Goal: Task Accomplishment & Management: Manage account settings

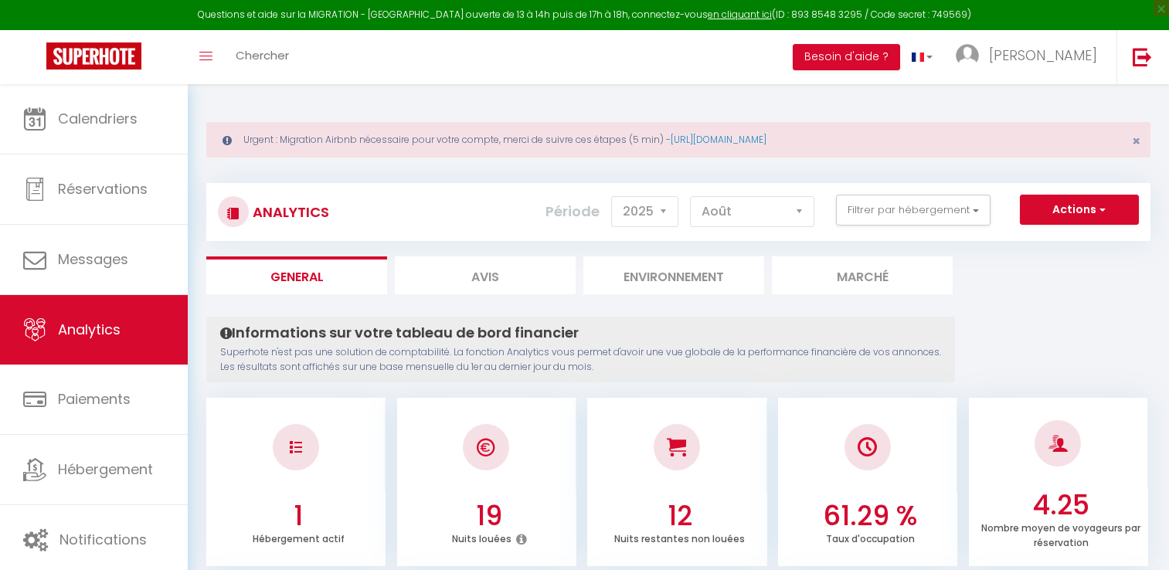
select select "2025"
select select "8"
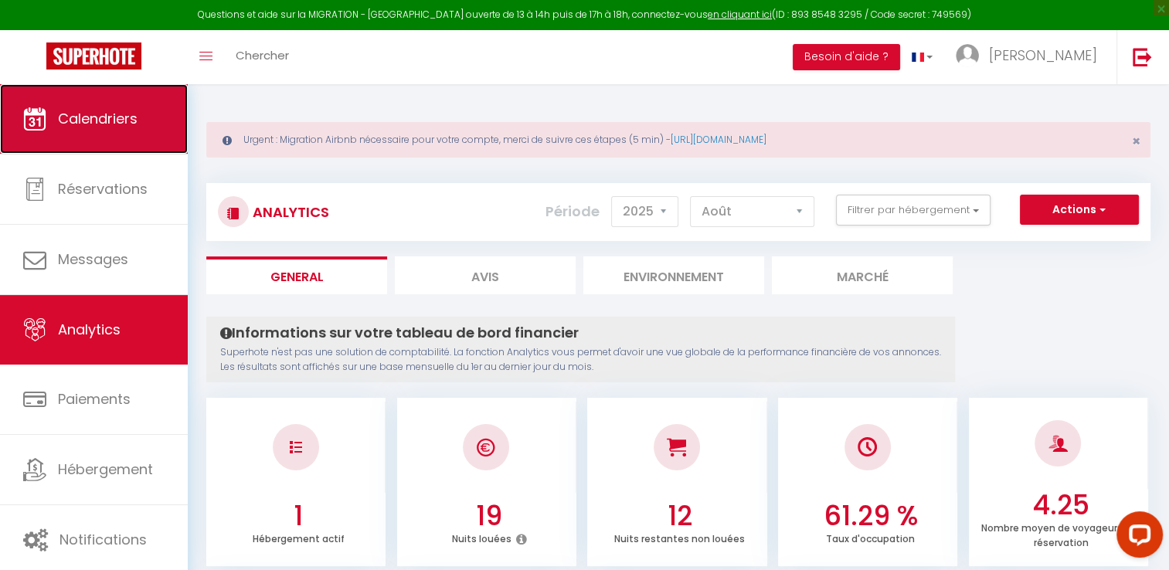
click at [137, 124] on span "Calendriers" at bounding box center [98, 118] width 80 height 19
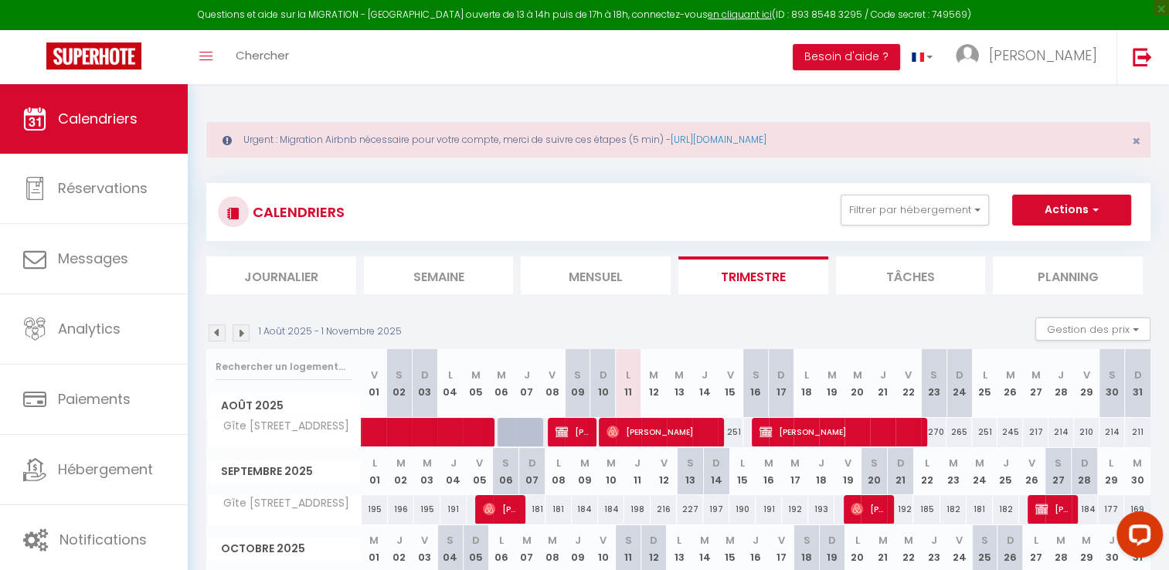
click at [215, 329] on img at bounding box center [217, 332] width 17 height 17
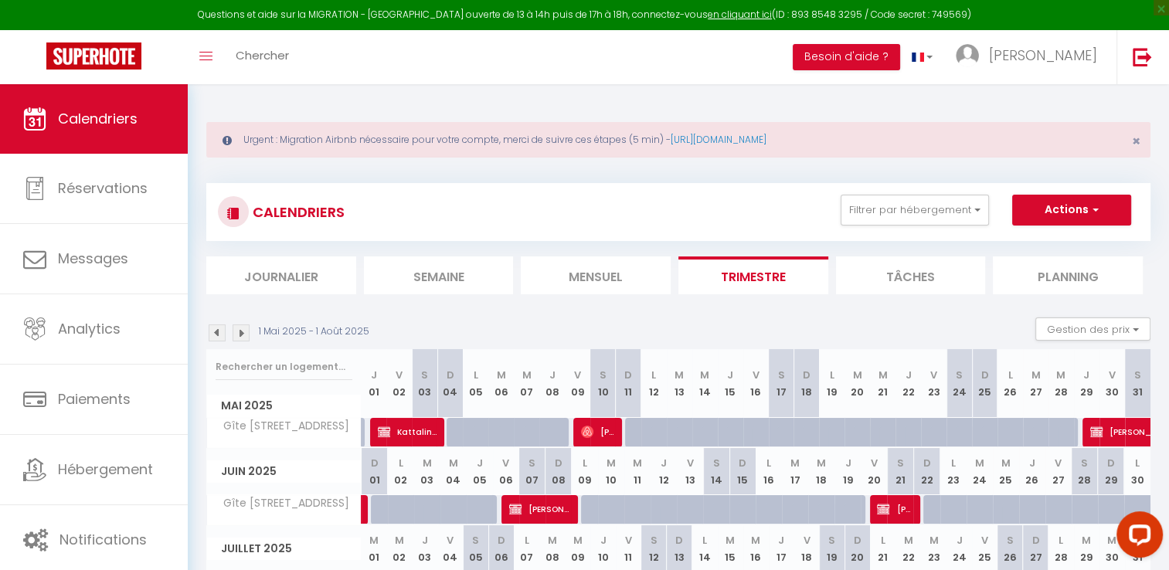
click at [215, 329] on img at bounding box center [217, 332] width 17 height 17
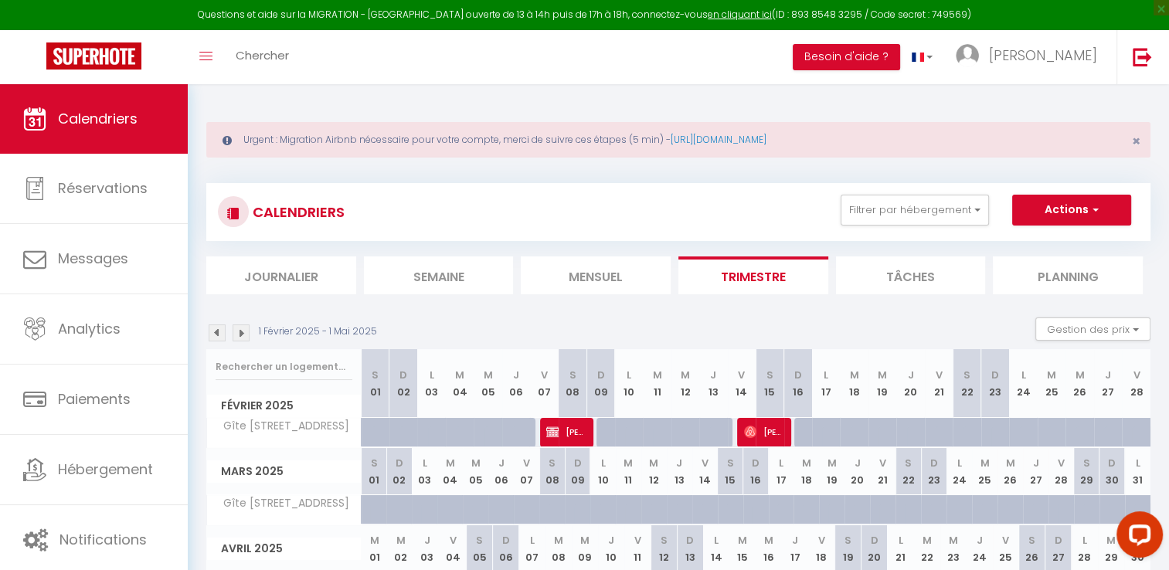
click at [215, 329] on img at bounding box center [217, 332] width 17 height 17
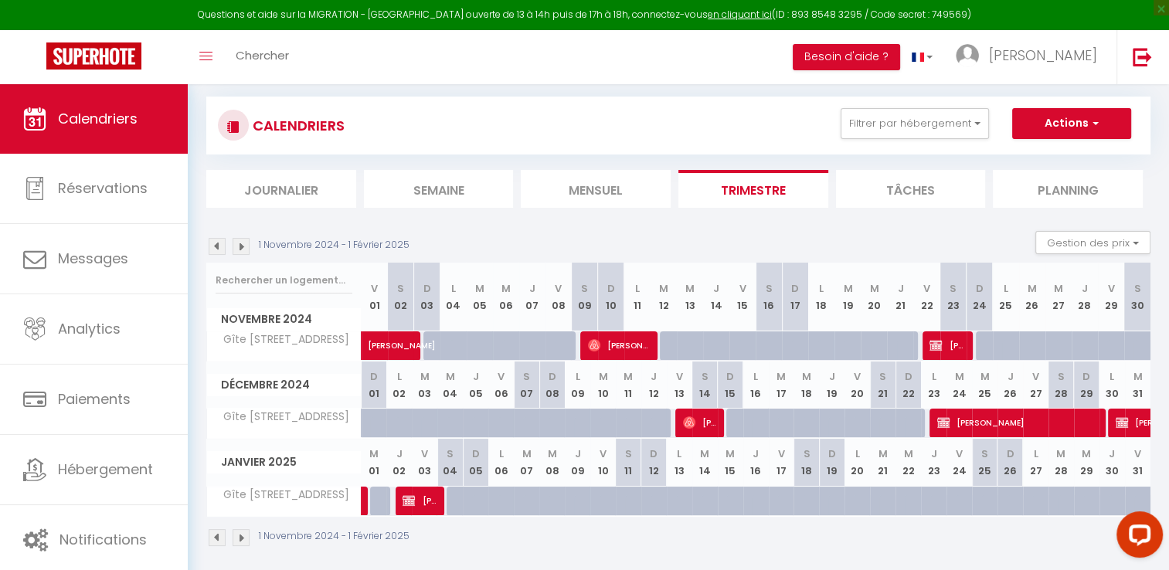
scroll to position [94, 0]
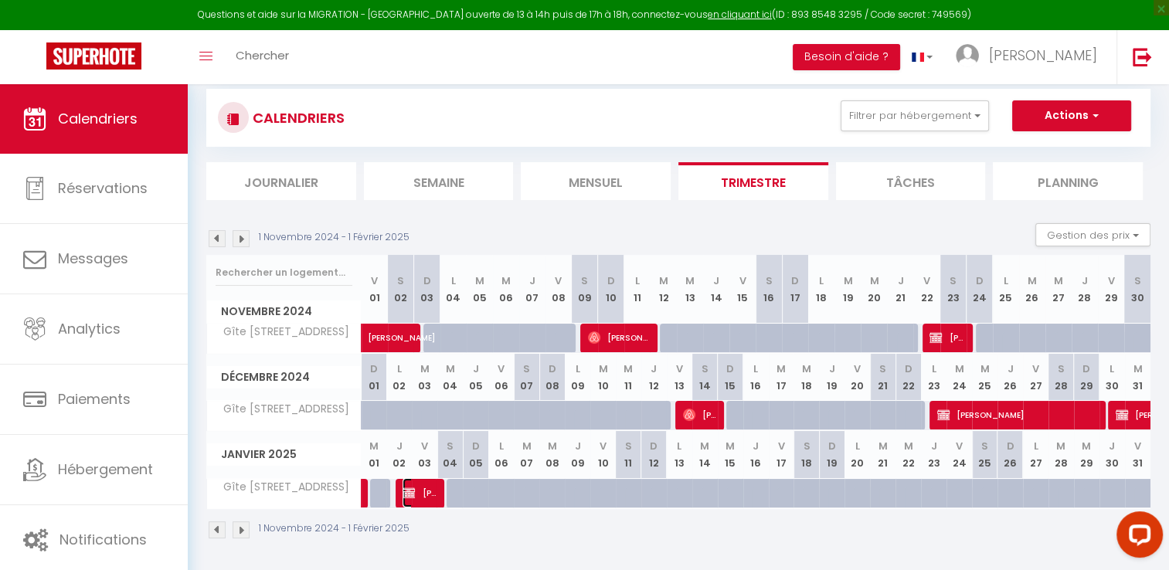
click at [423, 499] on span "Gwenaëlle TICHANNE" at bounding box center [419, 492] width 35 height 29
select select "OK"
select select "0"
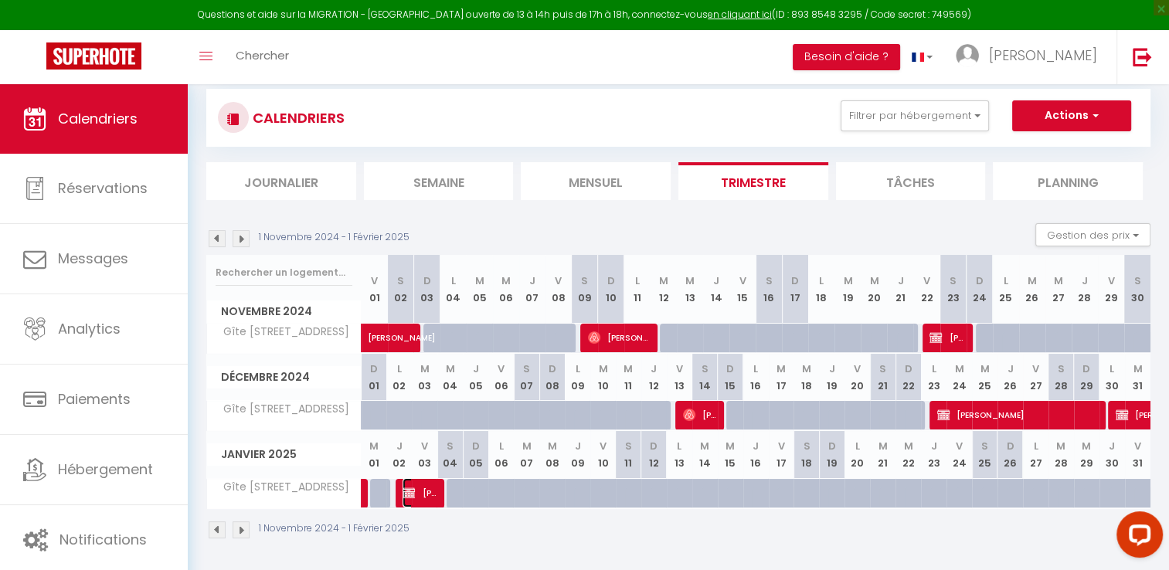
select select "1"
select select
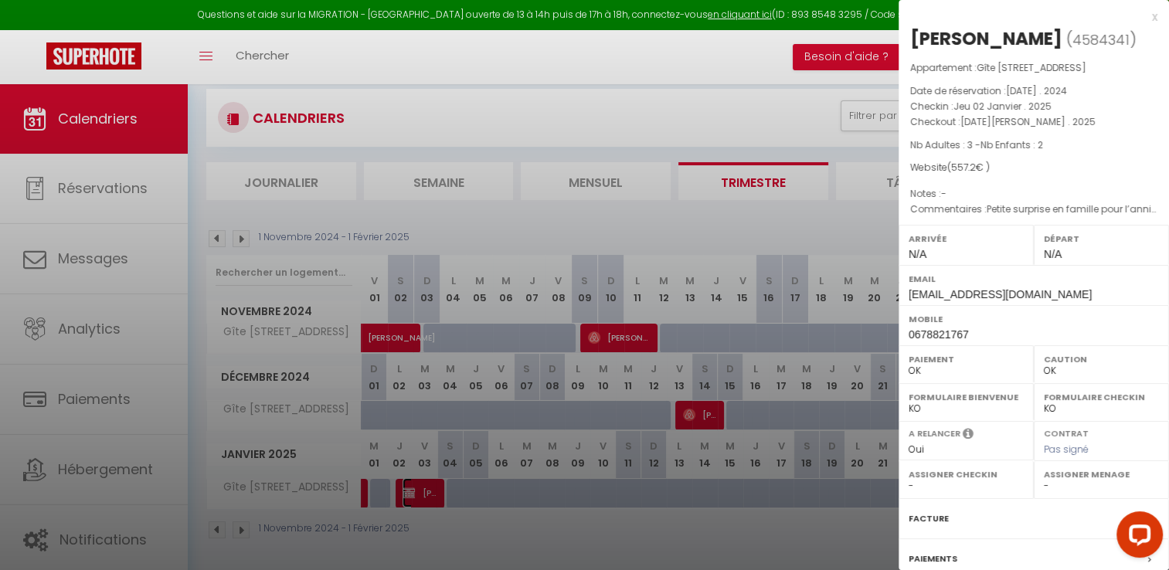
scroll to position [171, 0]
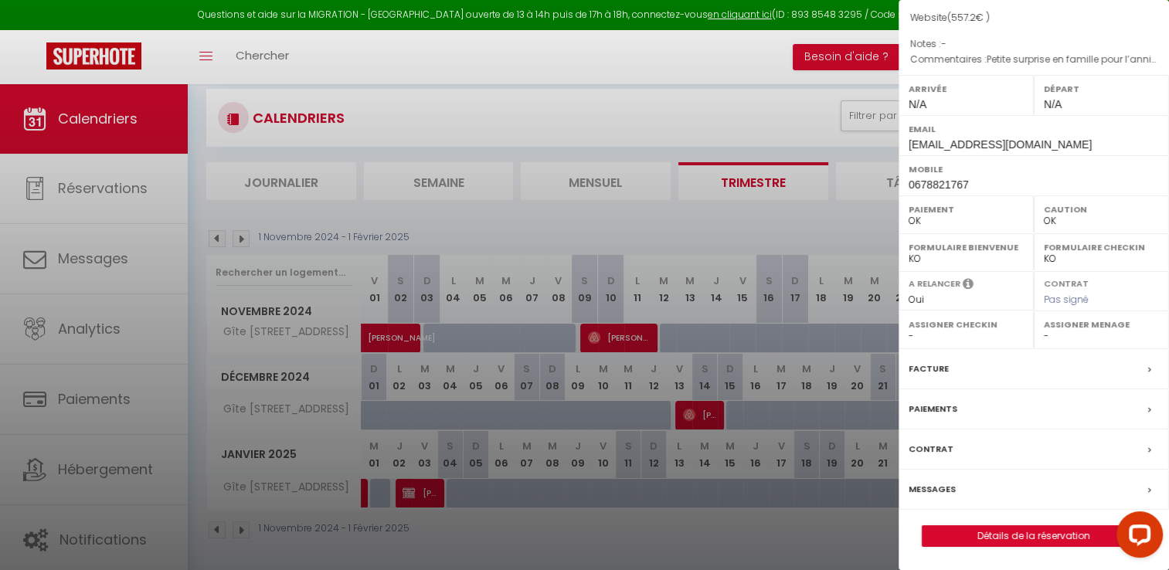
click at [931, 365] on label "Facture" at bounding box center [928, 369] width 40 height 16
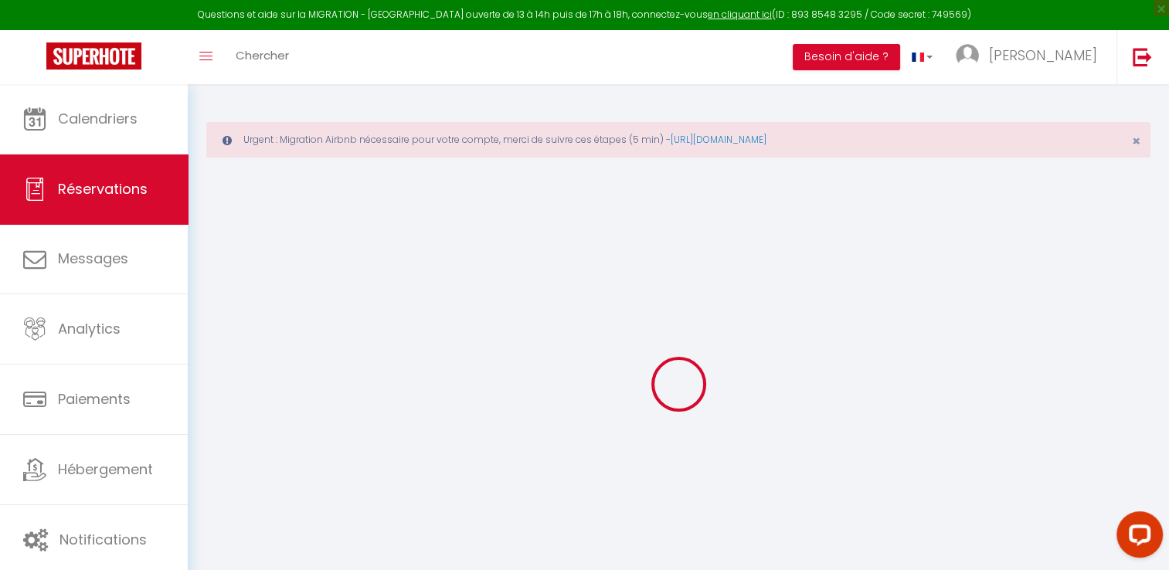
select select
checkbox input "false"
select select
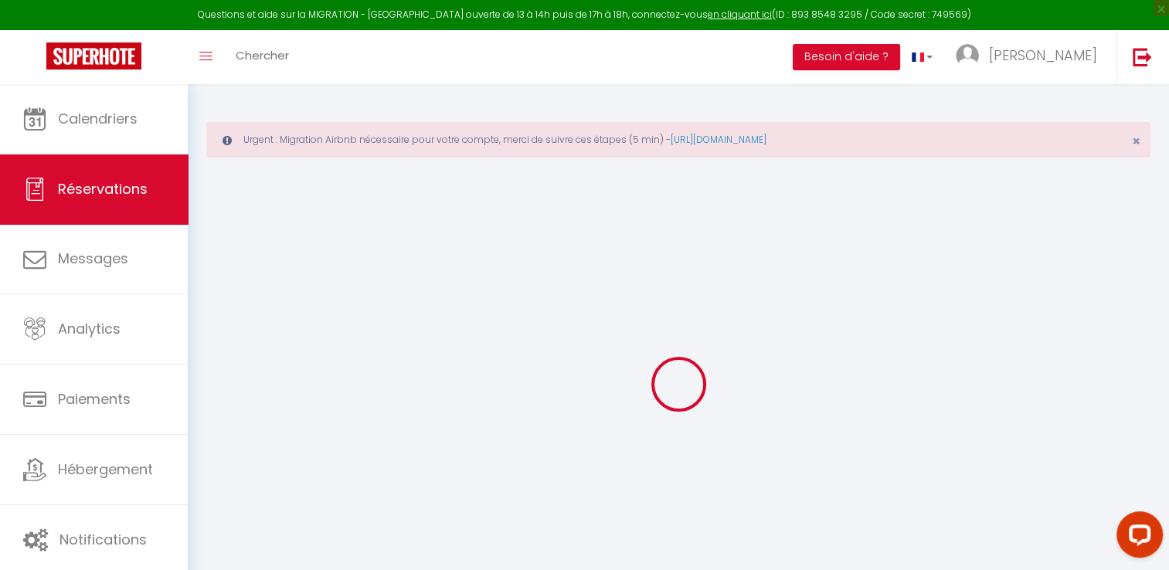
checkbox input "false"
type questions\?1 "Petite surprise en famille pour l’anniversaire de mon mari .. nous sommes 5 , 3…"
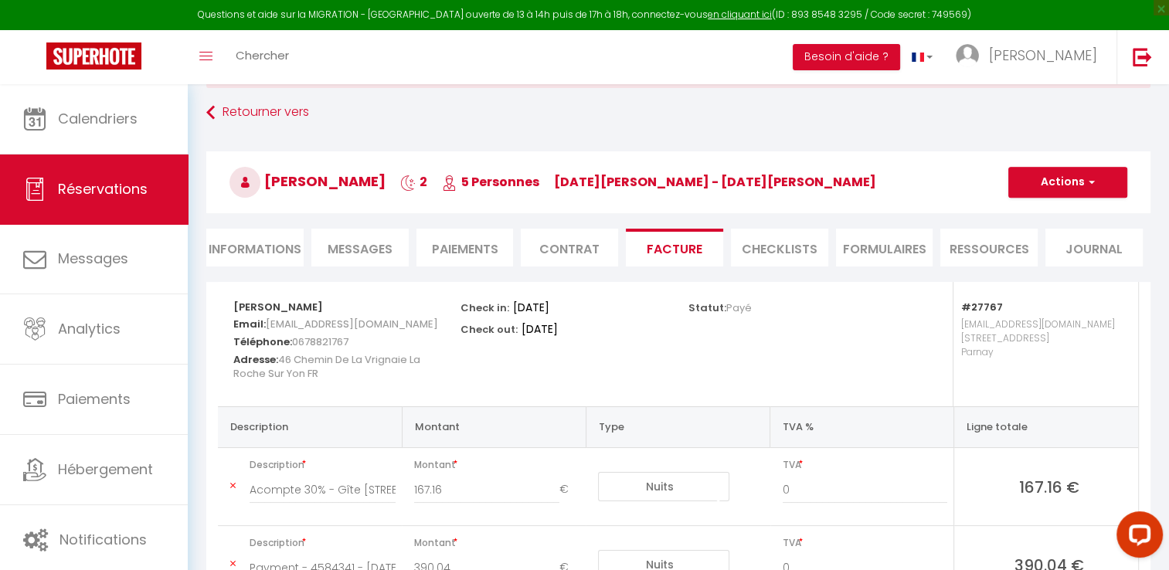
scroll to position [70, 0]
click at [247, 243] on li "Informations" at bounding box center [254, 247] width 97 height 38
select select
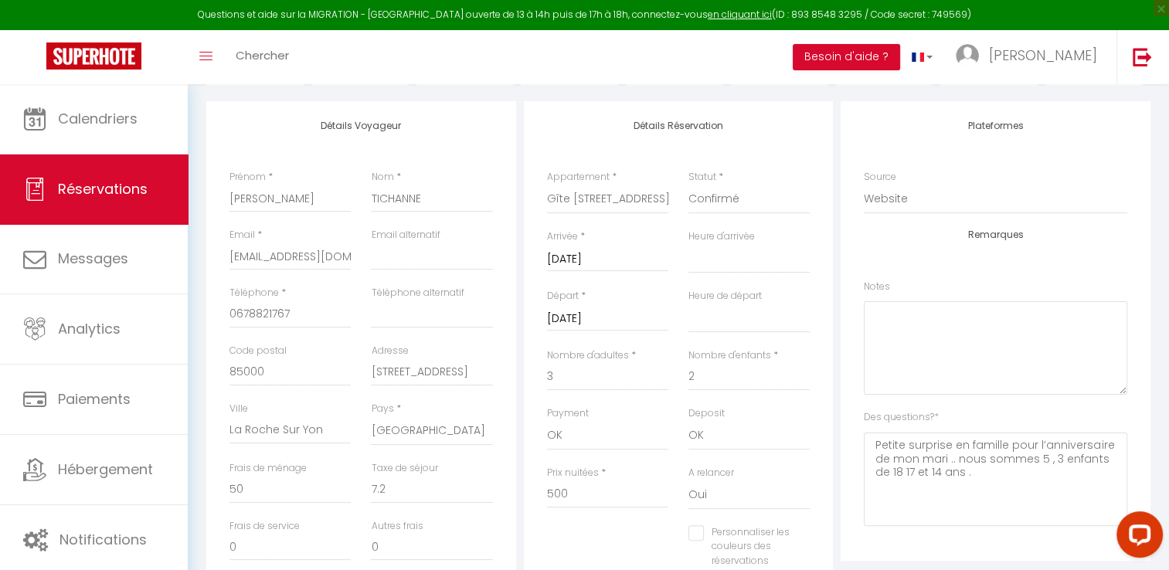
scroll to position [252, 0]
click at [247, 243] on input "Gwentichanne@gmail.com" at bounding box center [289, 255] width 121 height 28
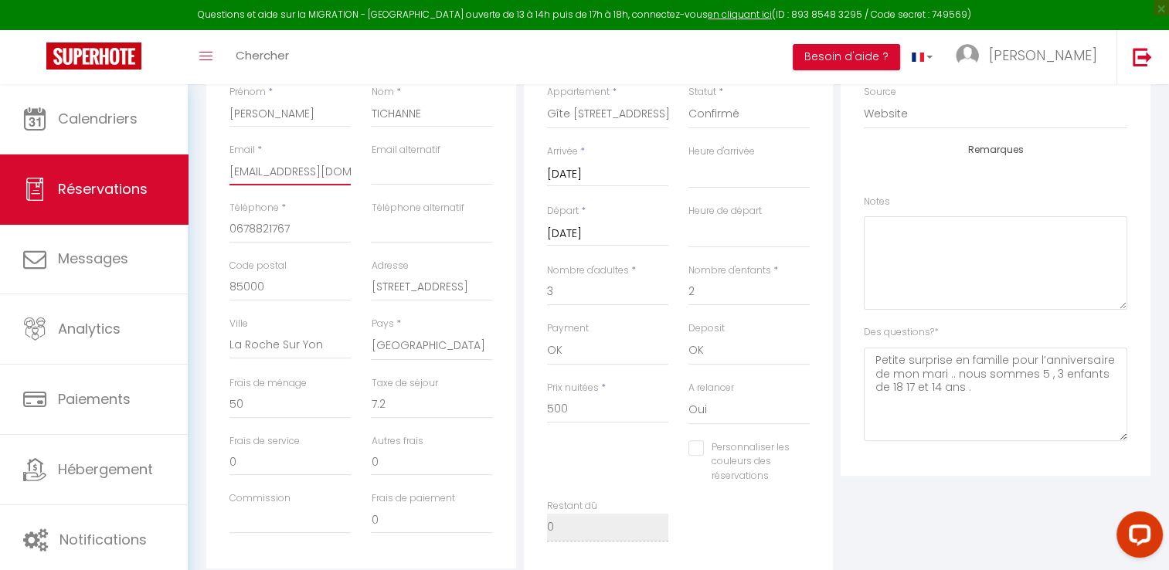
scroll to position [0, 0]
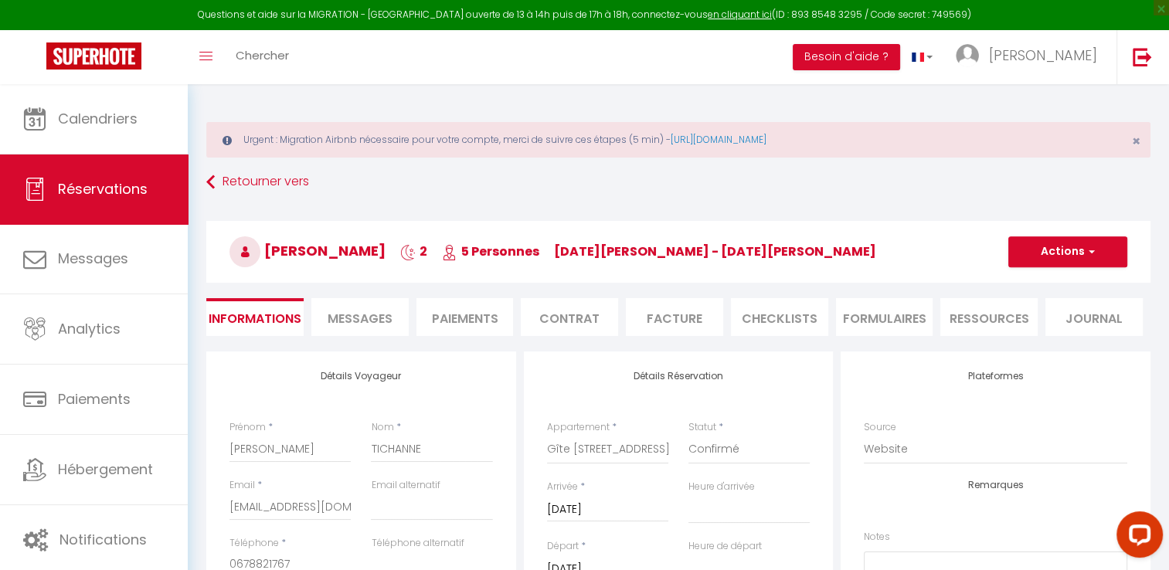
click at [666, 312] on li "Facture" at bounding box center [674, 317] width 97 height 38
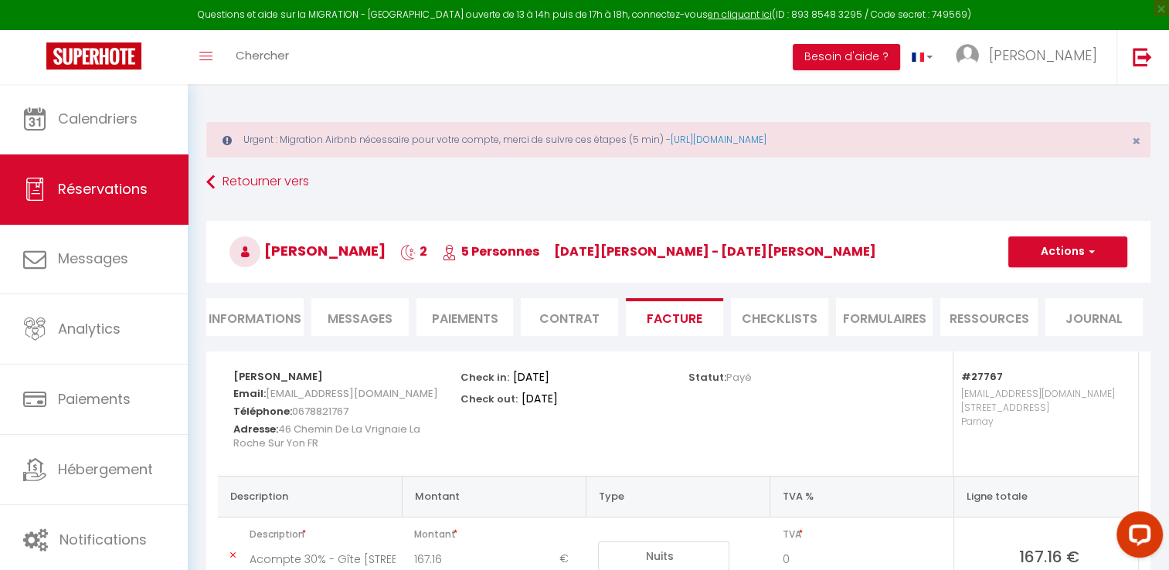
scroll to position [206, 0]
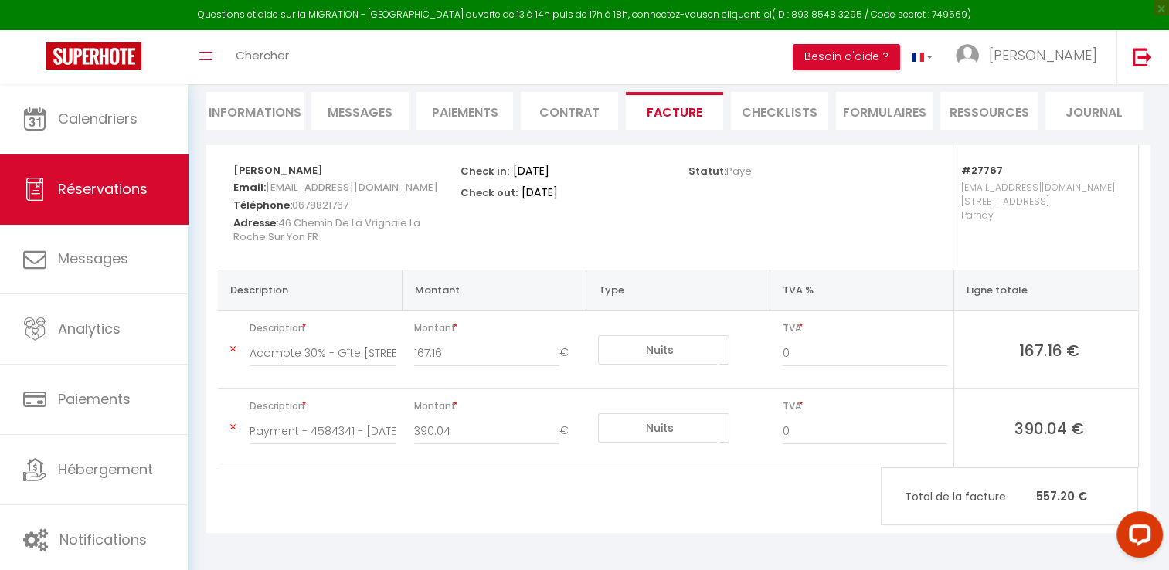
click at [270, 113] on li "Informations" at bounding box center [254, 111] width 97 height 38
select select
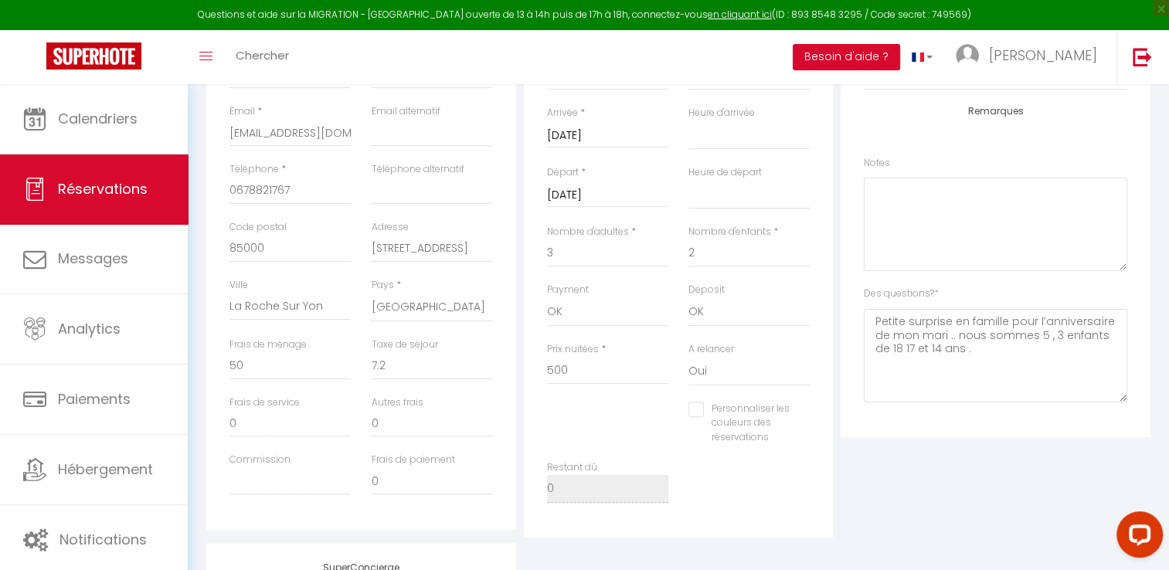
scroll to position [385, 0]
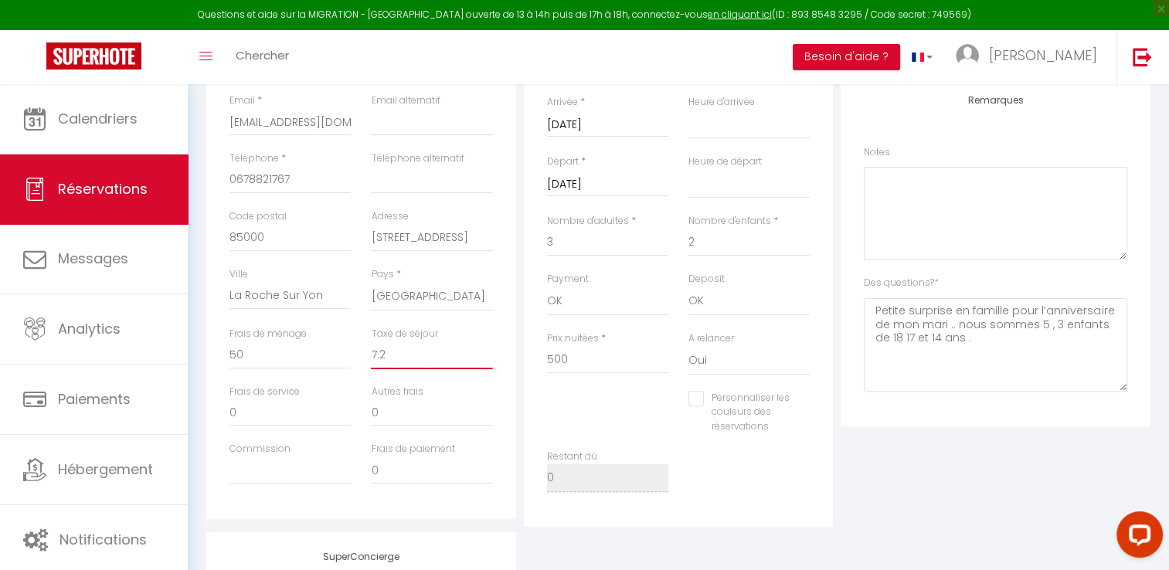
click at [395, 361] on input "7.2" at bounding box center [431, 355] width 121 height 28
type input "7."
select select
checkbox input "false"
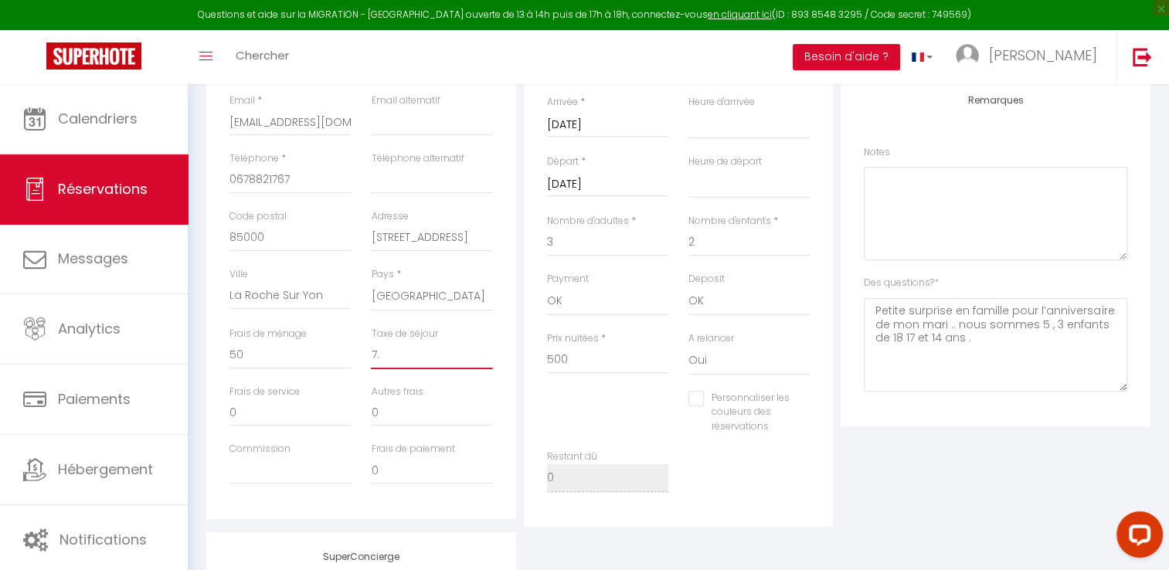
type input "7"
select select
checkbox input "false"
select select
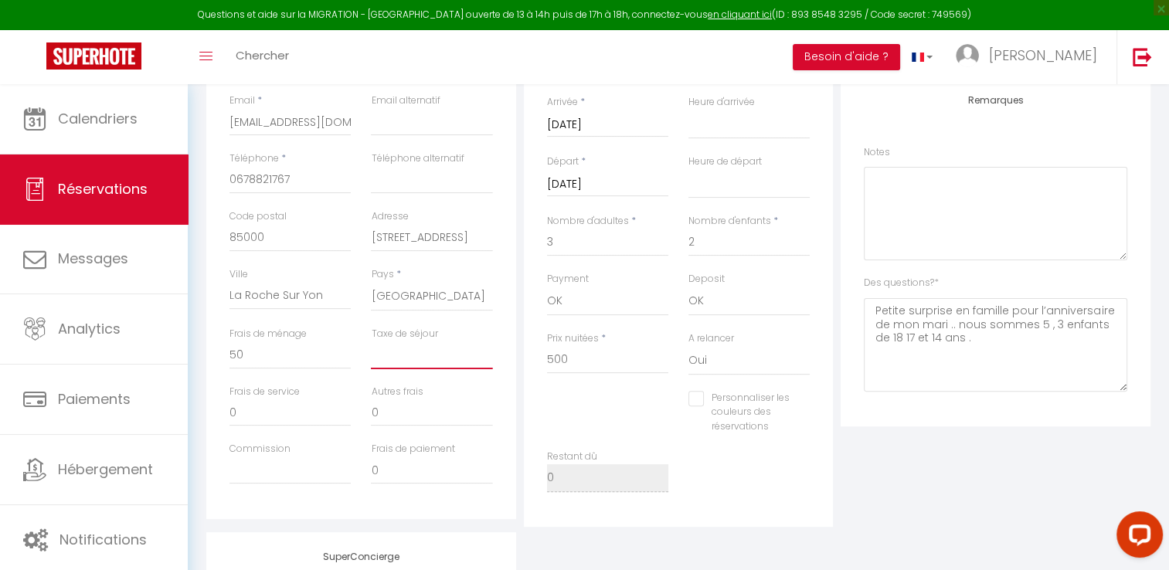
select select
checkbox input "false"
type input "8"
select select
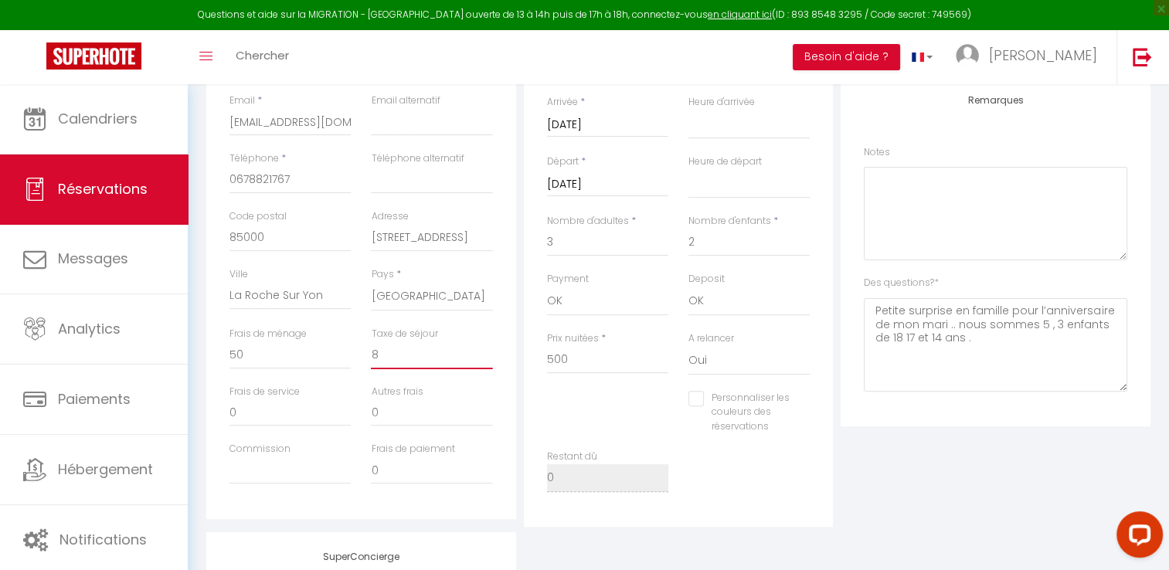
checkbox input "false"
type input "8."
select select
checkbox input "false"
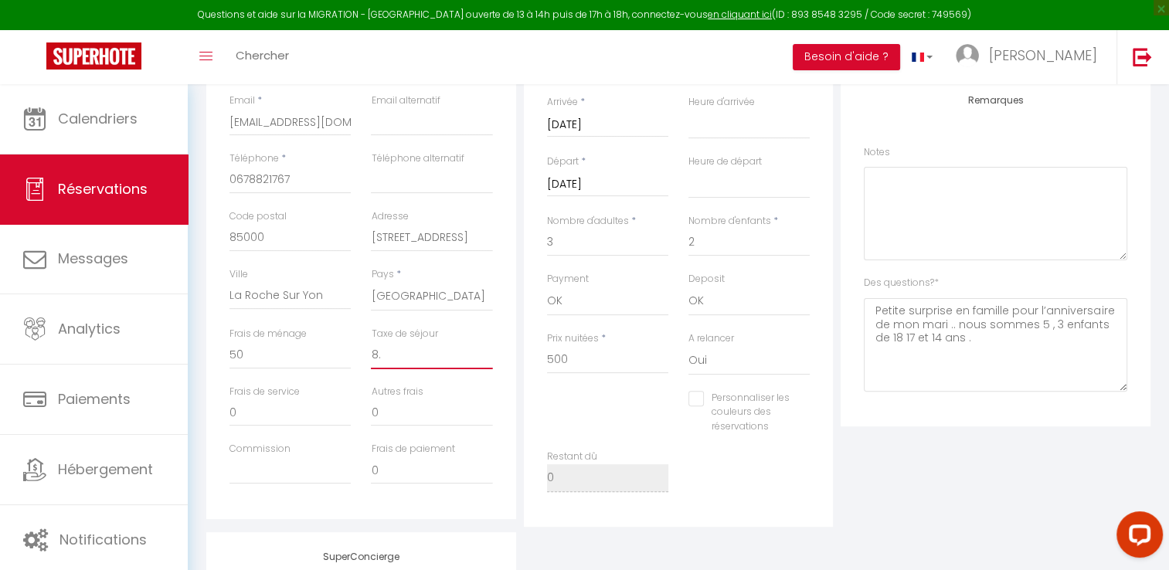
type input "8.1"
select select
checkbox input "false"
type input "8.16"
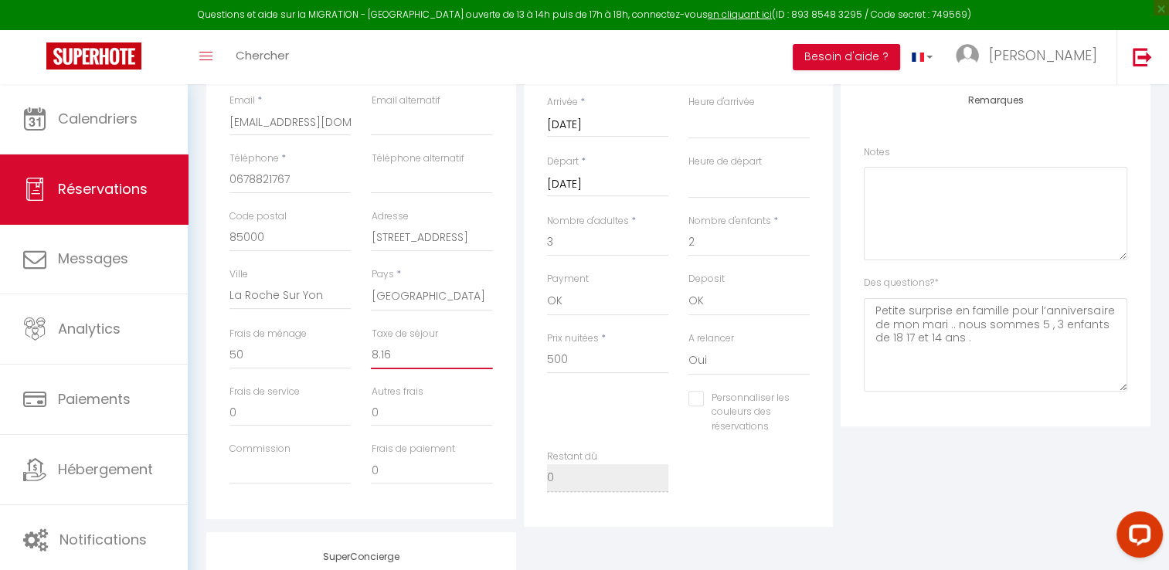
select select
checkbox input "false"
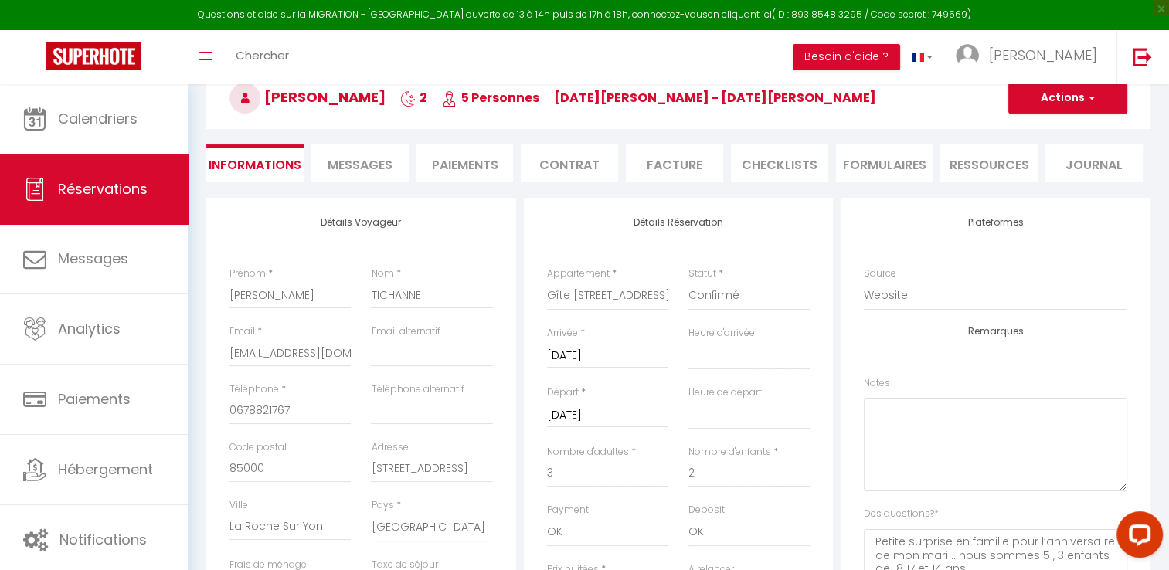
scroll to position [151, 0]
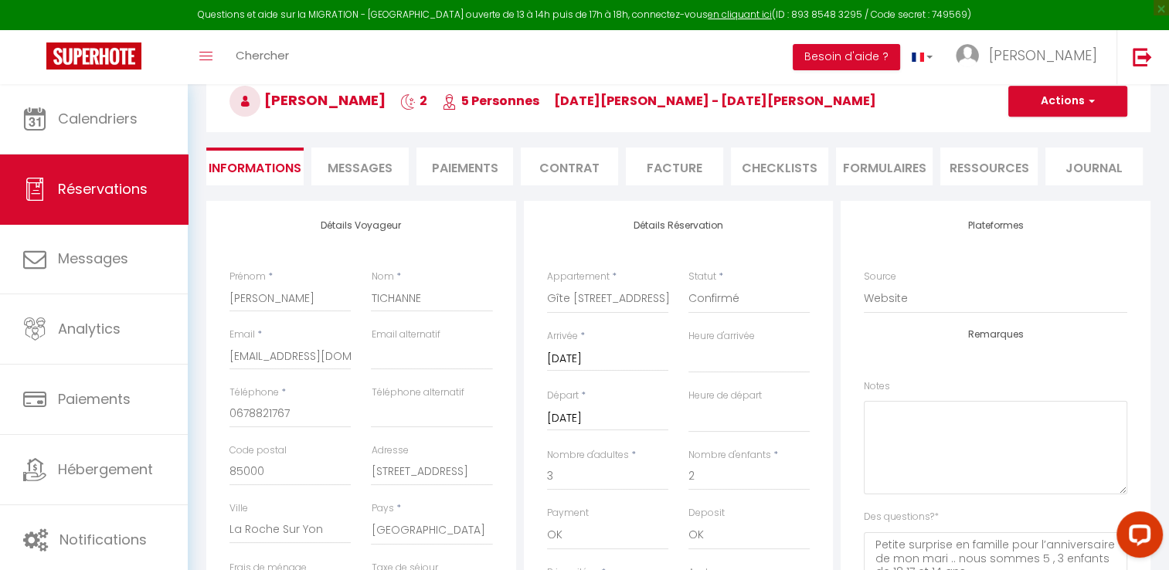
type input "8.16"
click at [1088, 91] on button "Actions" at bounding box center [1067, 101] width 119 height 31
click at [1020, 141] on link "Enregistrer" at bounding box center [1052, 135] width 122 height 20
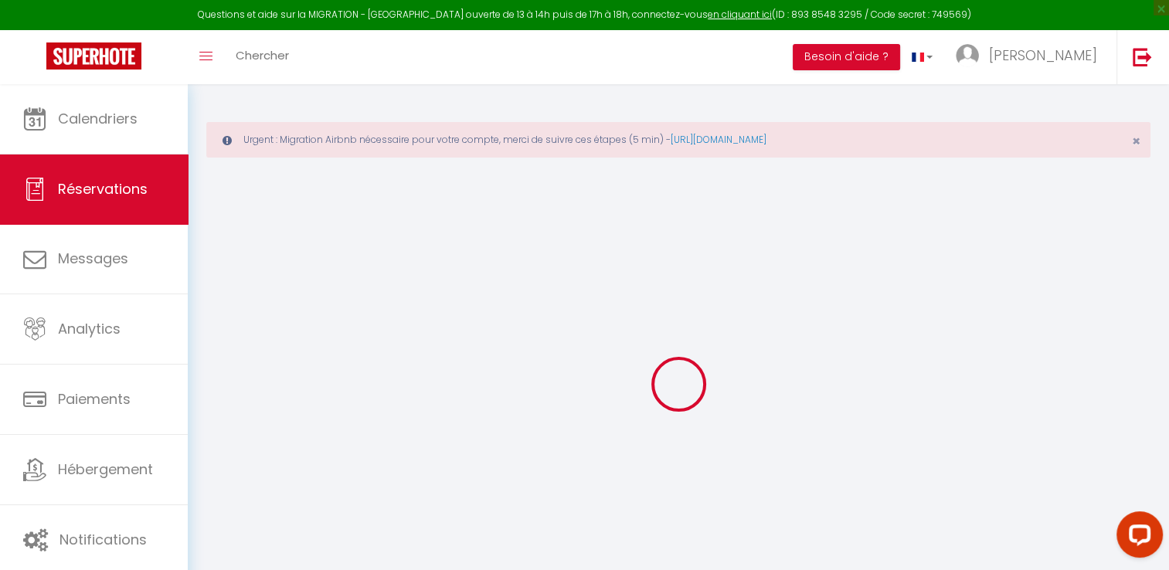
select select "not_cancelled"
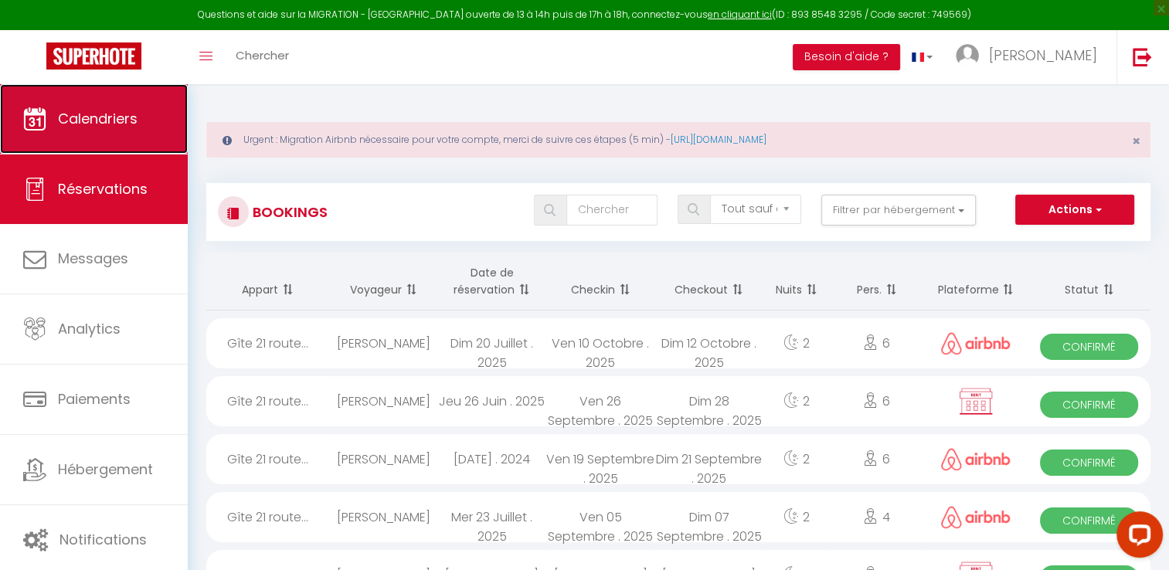
click at [97, 100] on link "Calendriers" at bounding box center [94, 119] width 188 height 70
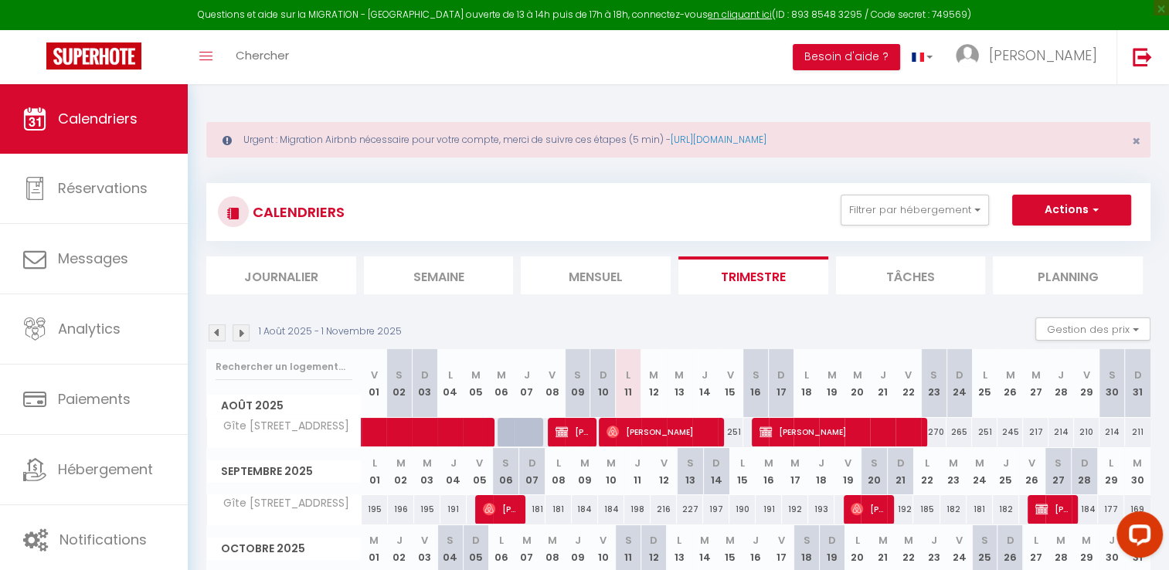
click at [223, 331] on img at bounding box center [217, 332] width 17 height 17
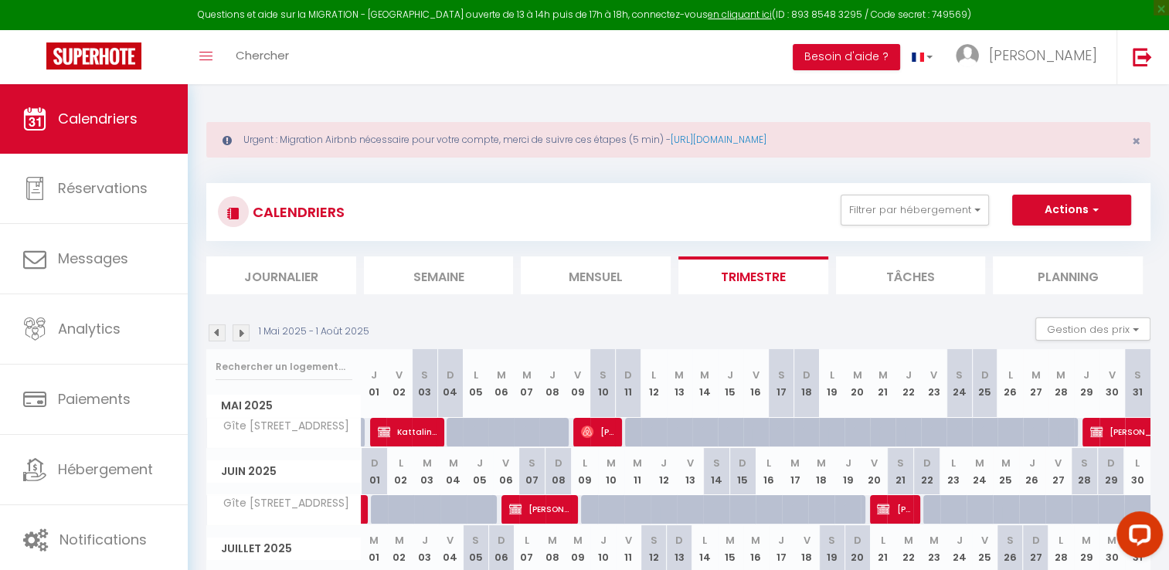
click at [223, 331] on img at bounding box center [217, 332] width 17 height 17
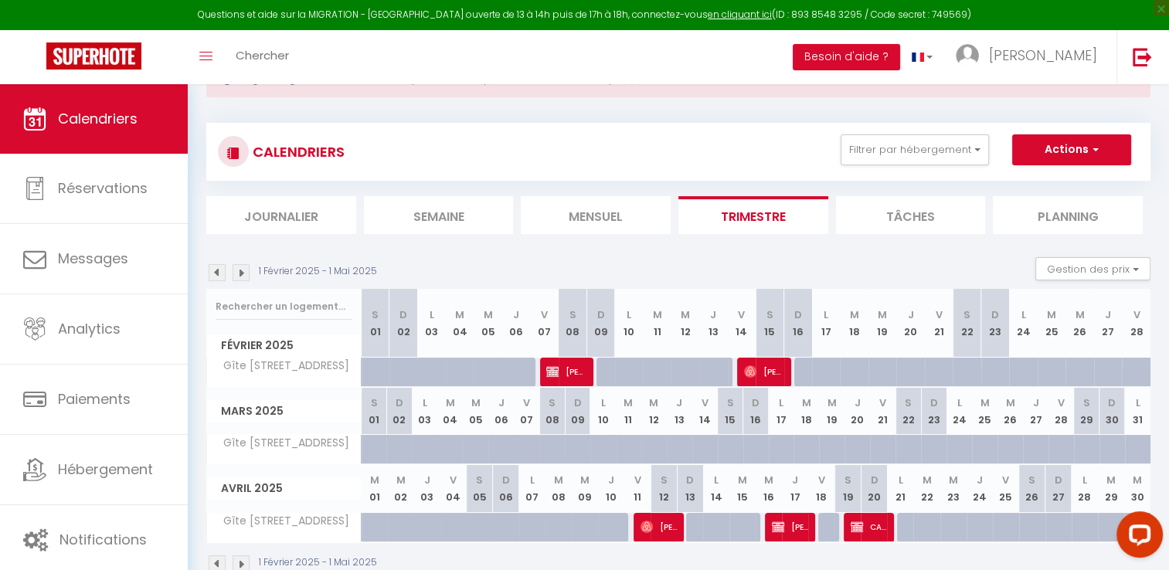
scroll to position [94, 0]
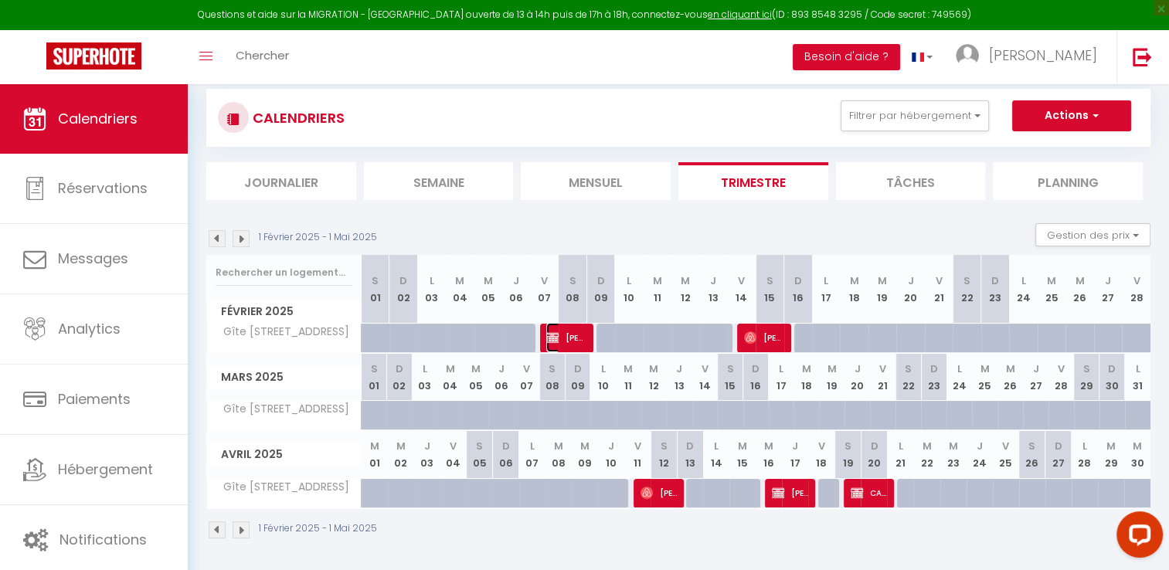
click at [572, 335] on span "[PERSON_NAME]" at bounding box center [564, 337] width 37 height 29
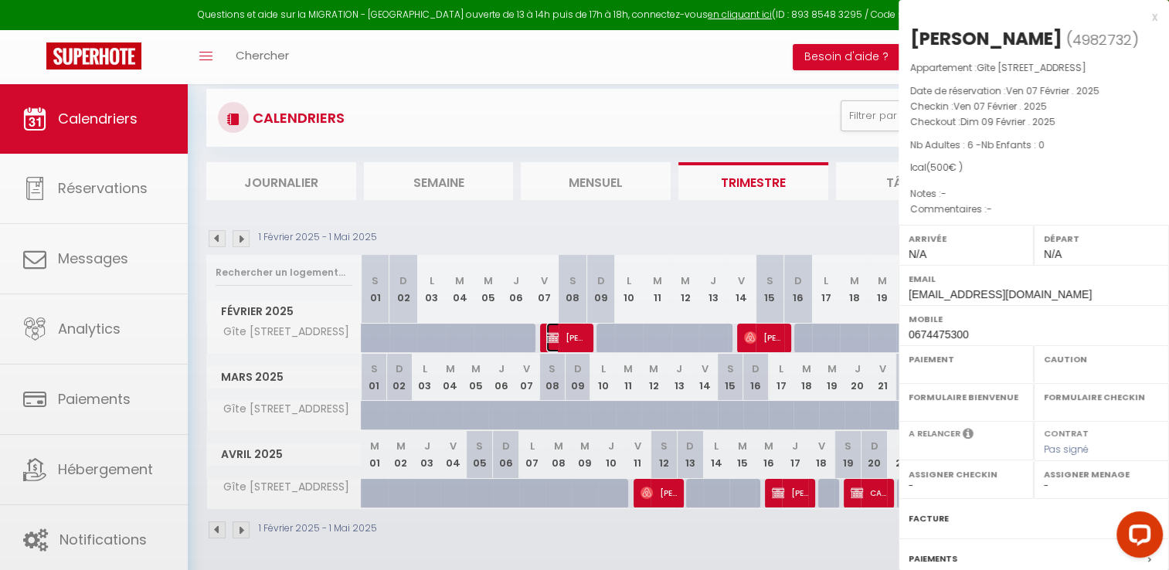
select select "OK"
select select "0"
select select "1"
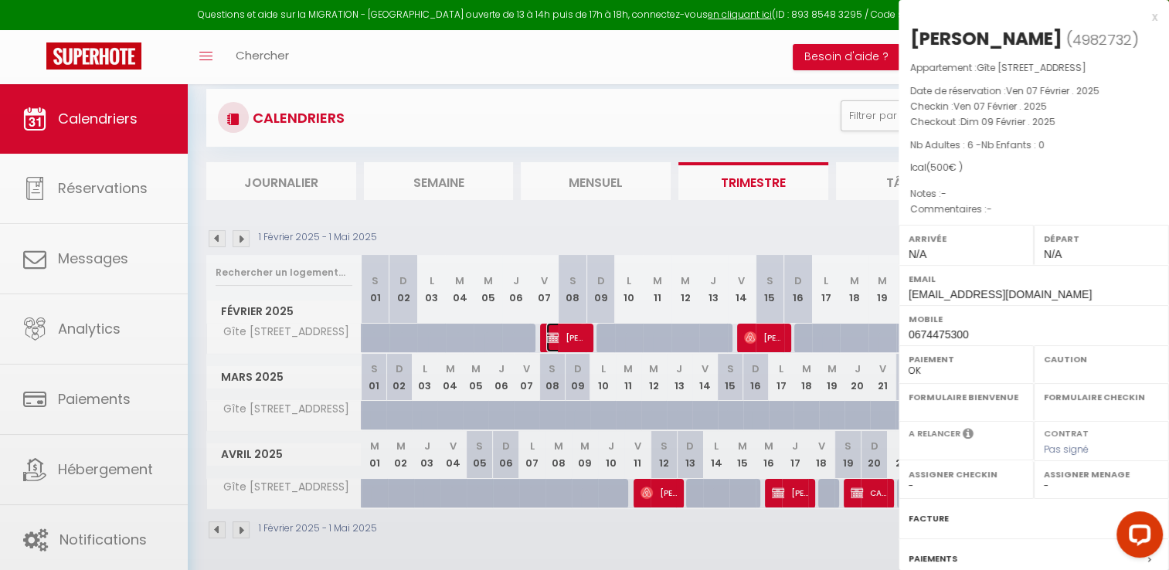
select select
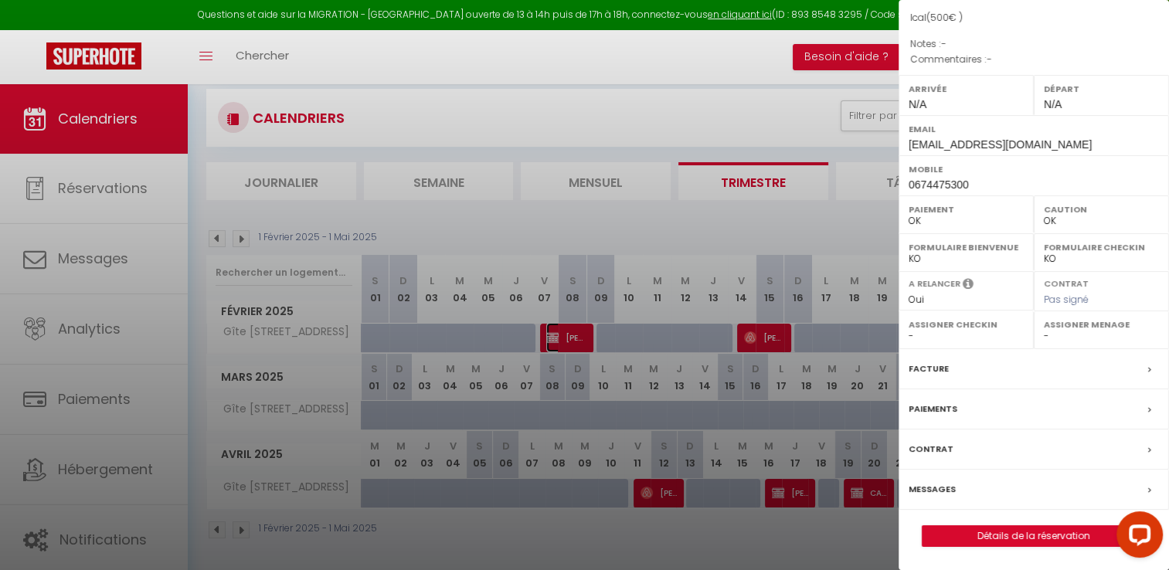
scroll to position [171, 0]
click at [984, 540] on link "Détails de la réservation" at bounding box center [1033, 536] width 222 height 20
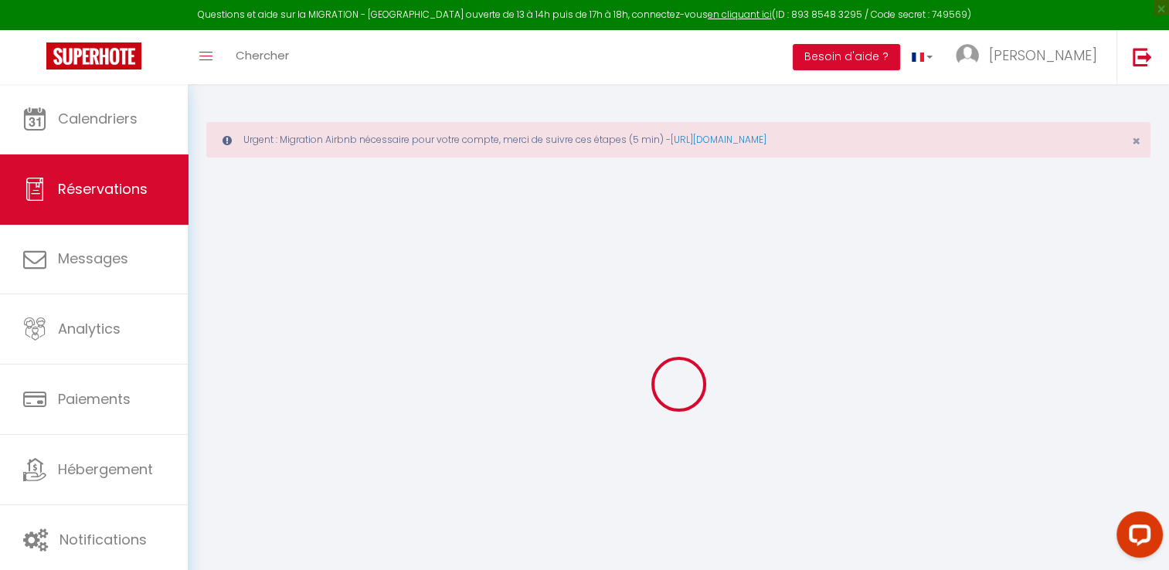
select select
checkbox input "false"
select select
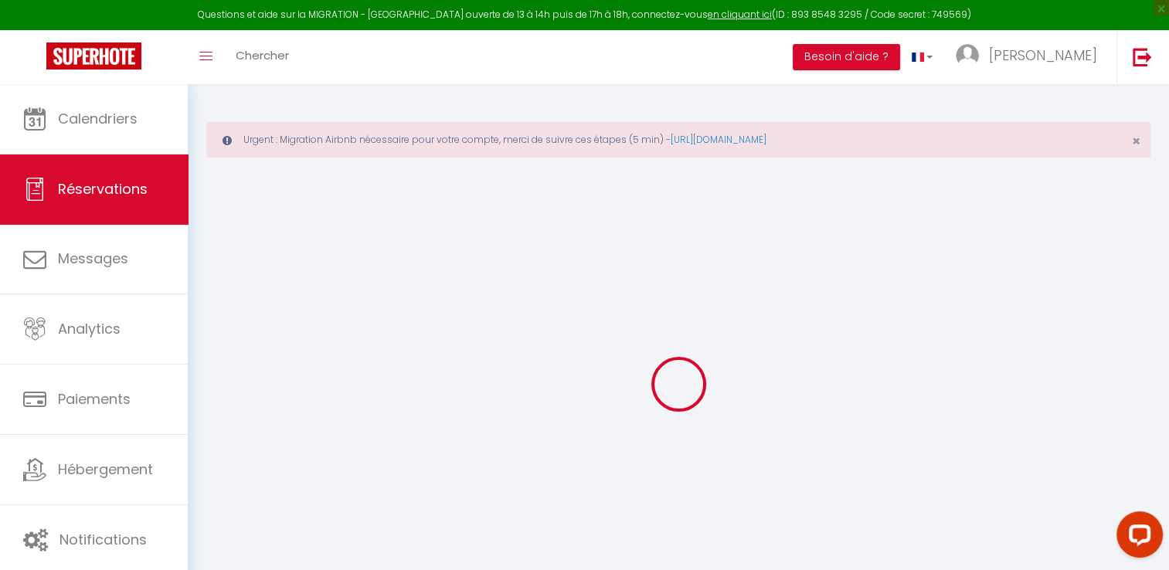
checkbox input "false"
select select
checkbox input "false"
select select
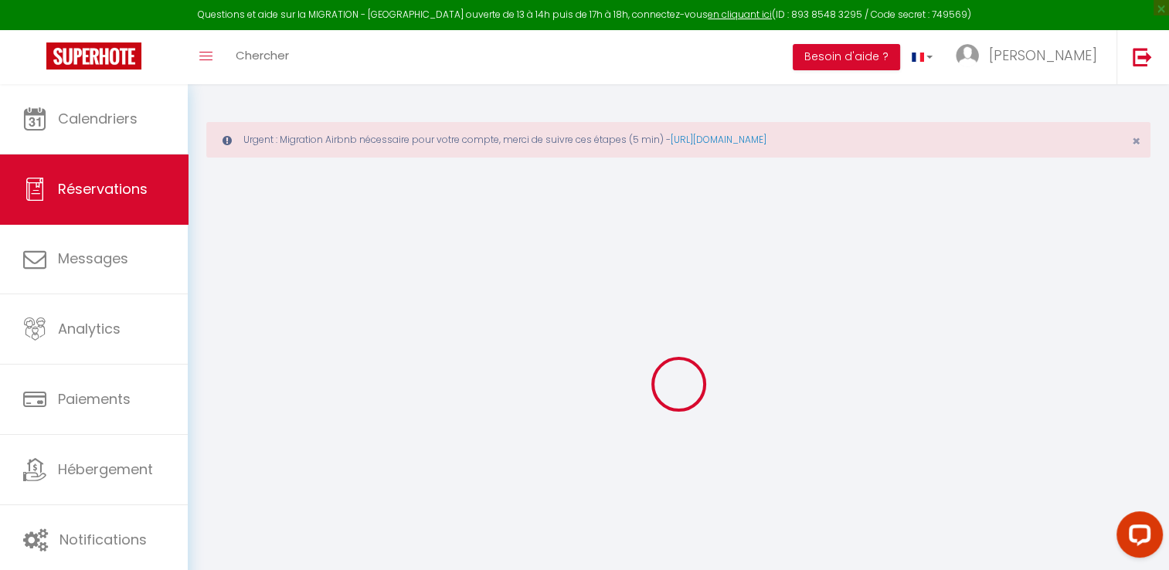
select select
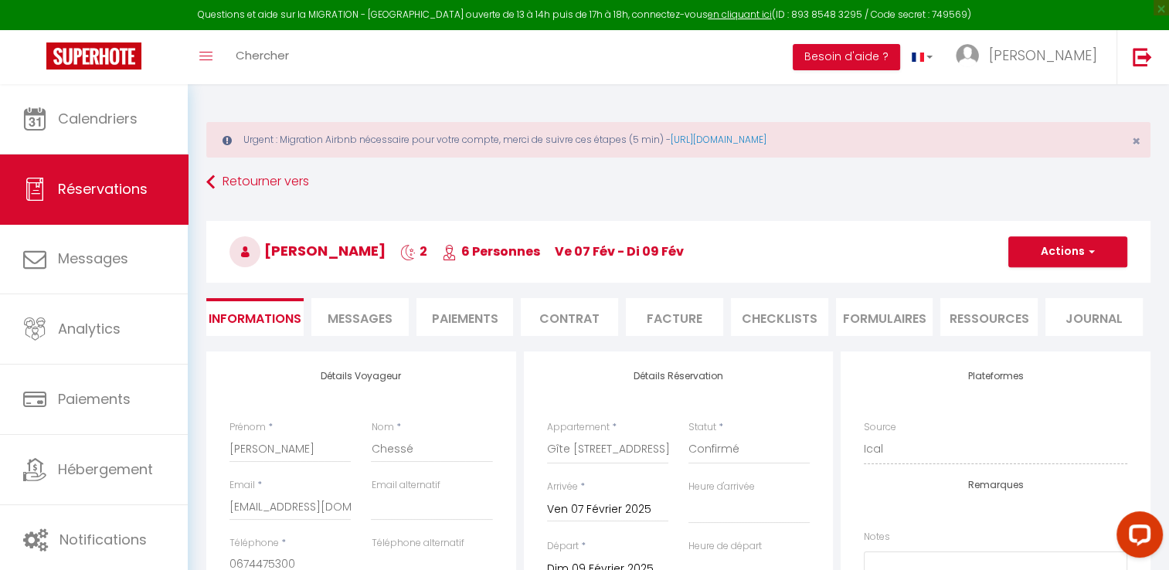
checkbox input "false"
select select
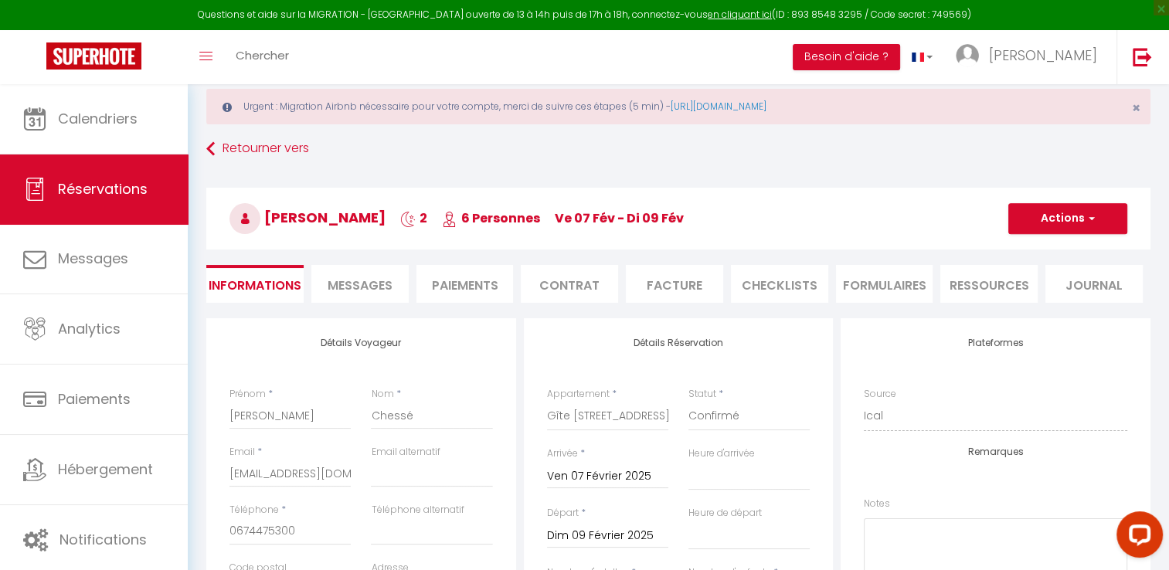
scroll to position [26, 0]
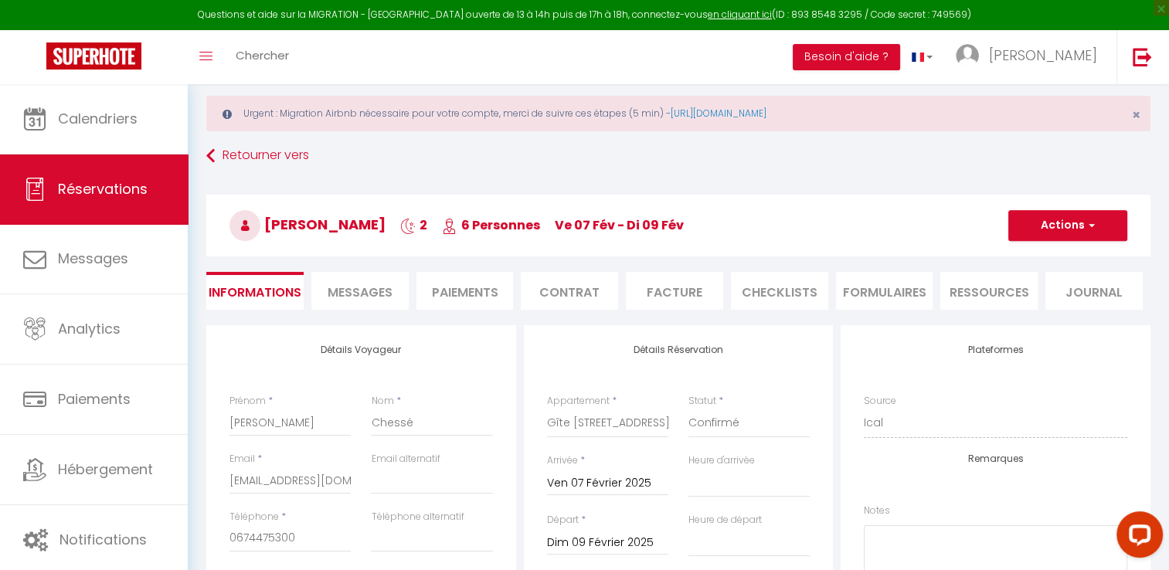
click at [660, 295] on li "Facture" at bounding box center [674, 291] width 97 height 38
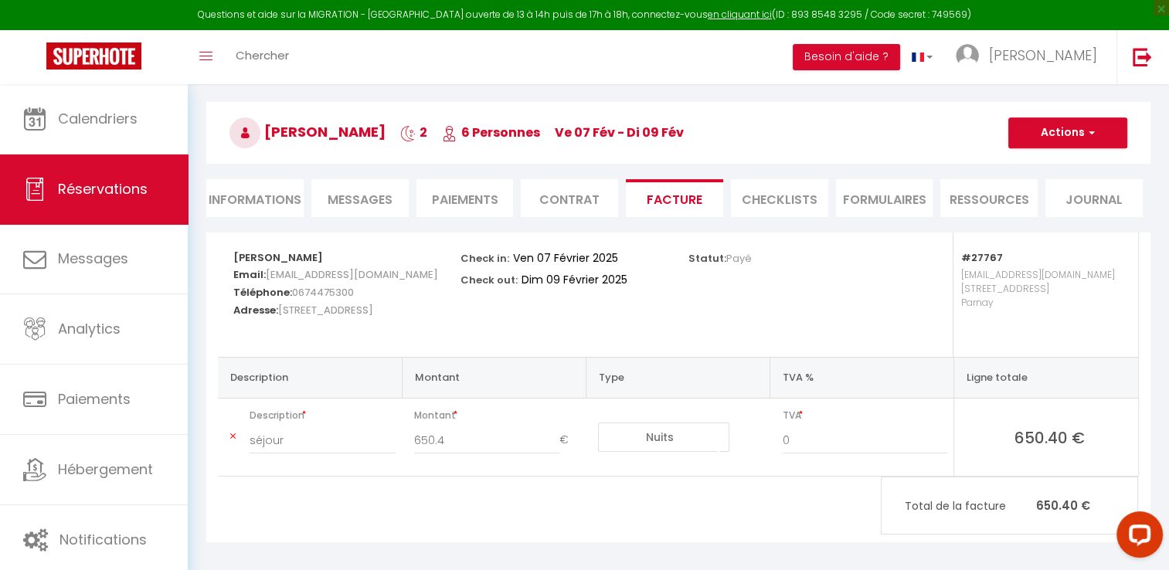
scroll to position [128, 0]
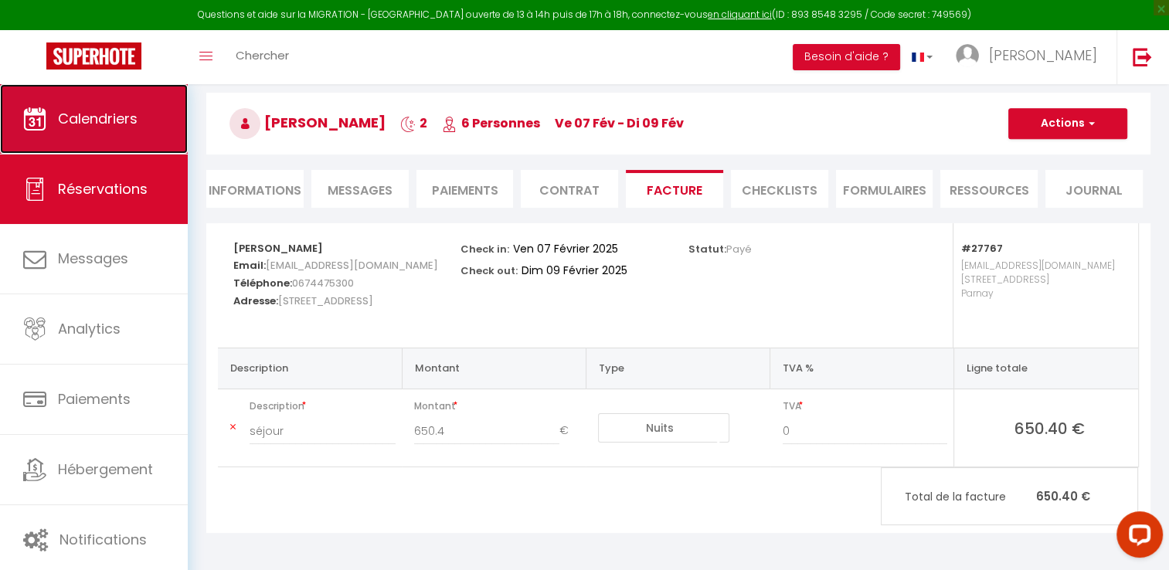
click at [94, 109] on span "Calendriers" at bounding box center [98, 118] width 80 height 19
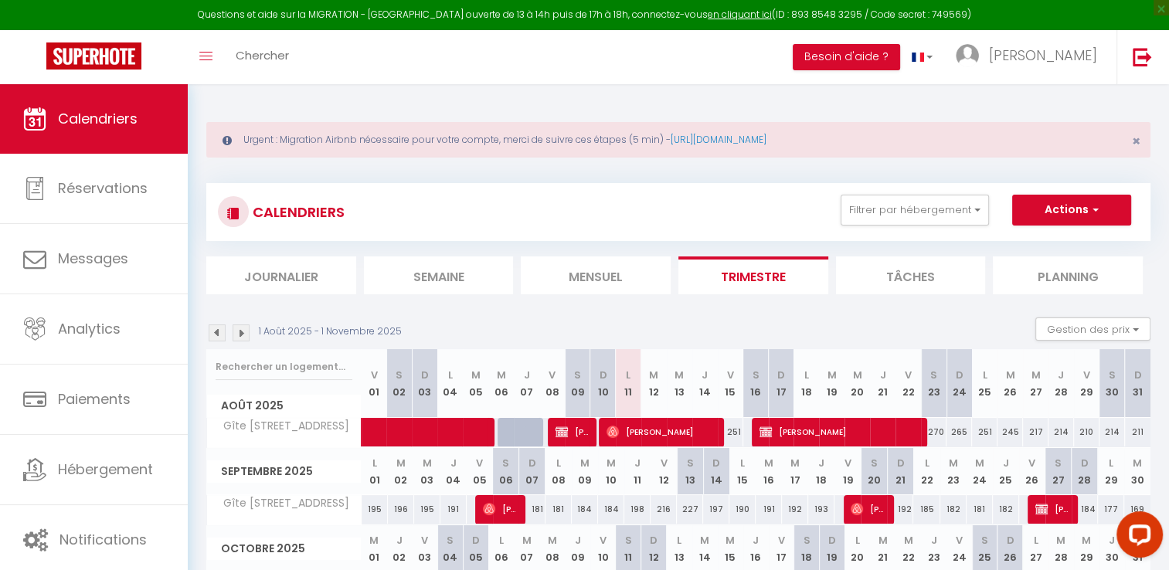
click at [219, 330] on img at bounding box center [217, 332] width 17 height 17
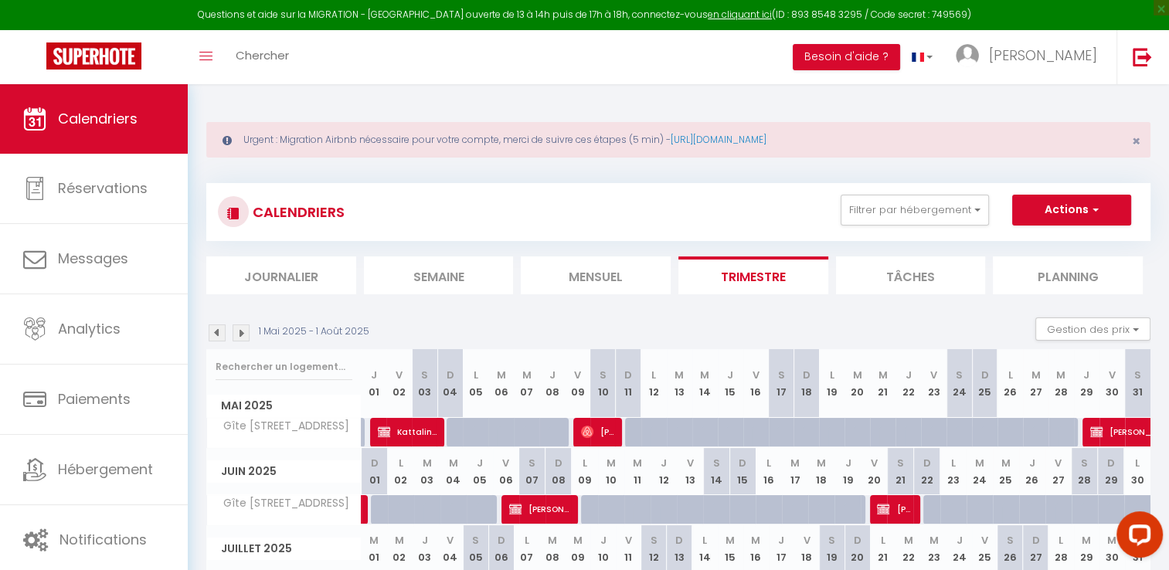
click at [219, 330] on img at bounding box center [217, 332] width 17 height 17
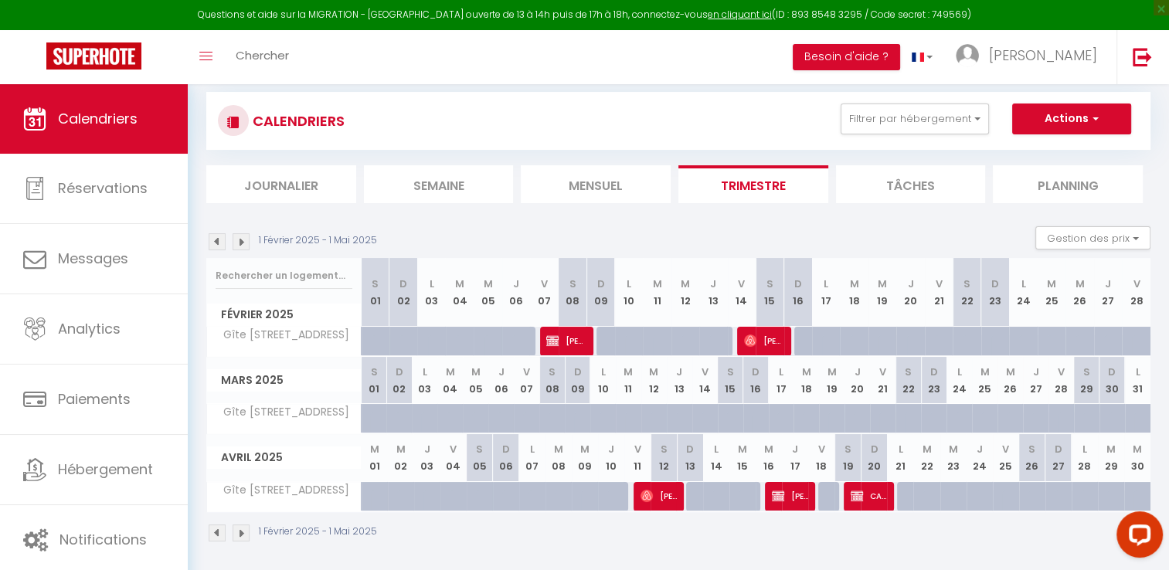
scroll to position [94, 0]
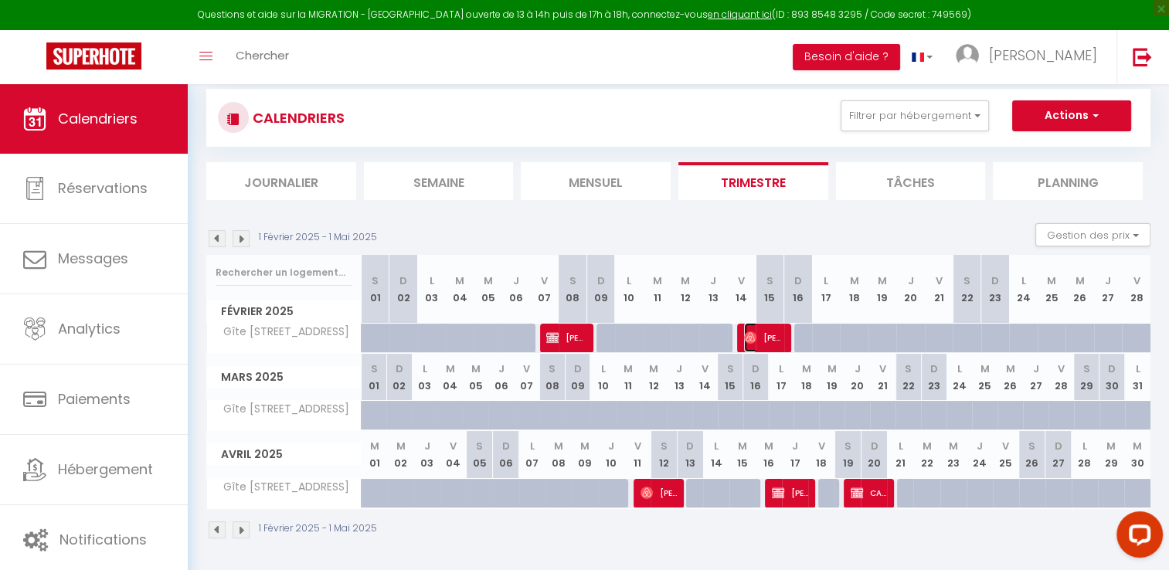
click at [769, 338] on span "[PERSON_NAME]" at bounding box center [762, 337] width 37 height 29
select select "OK"
select select "0"
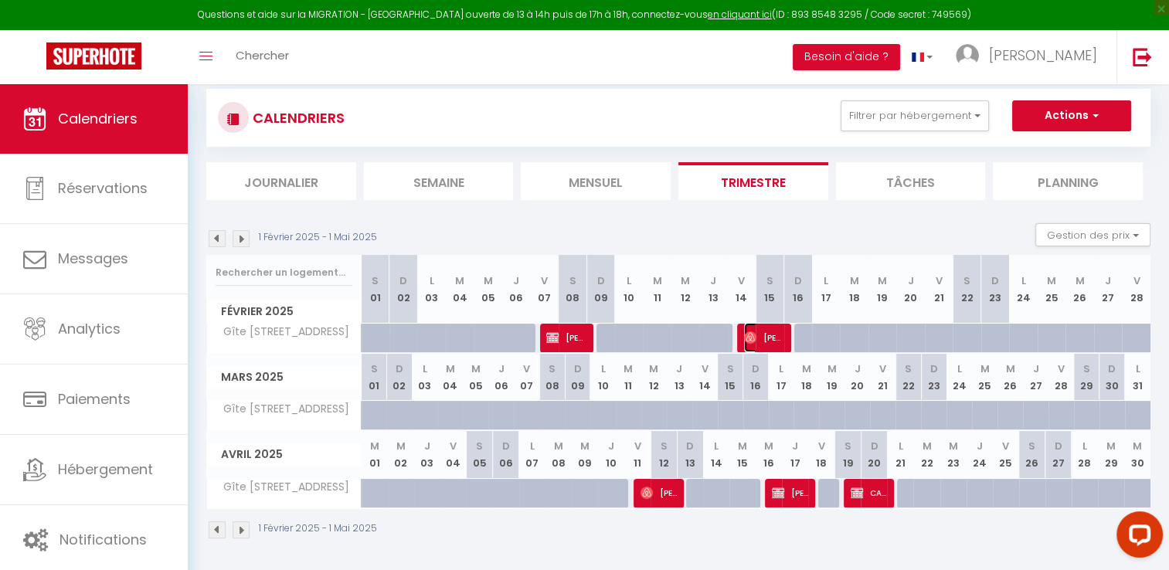
select select "1"
select select
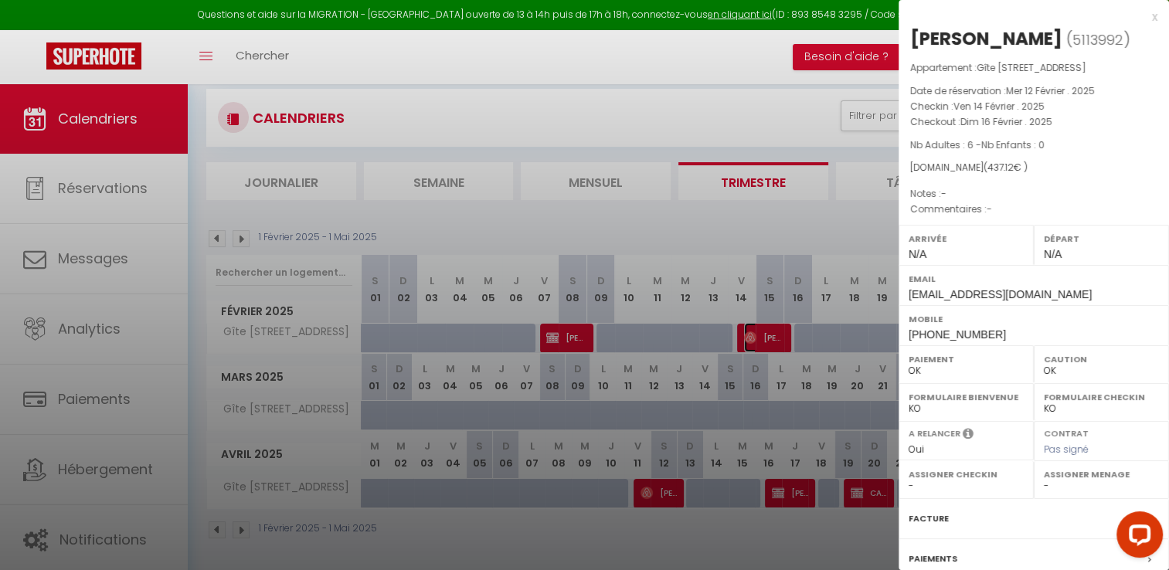
scroll to position [196, 0]
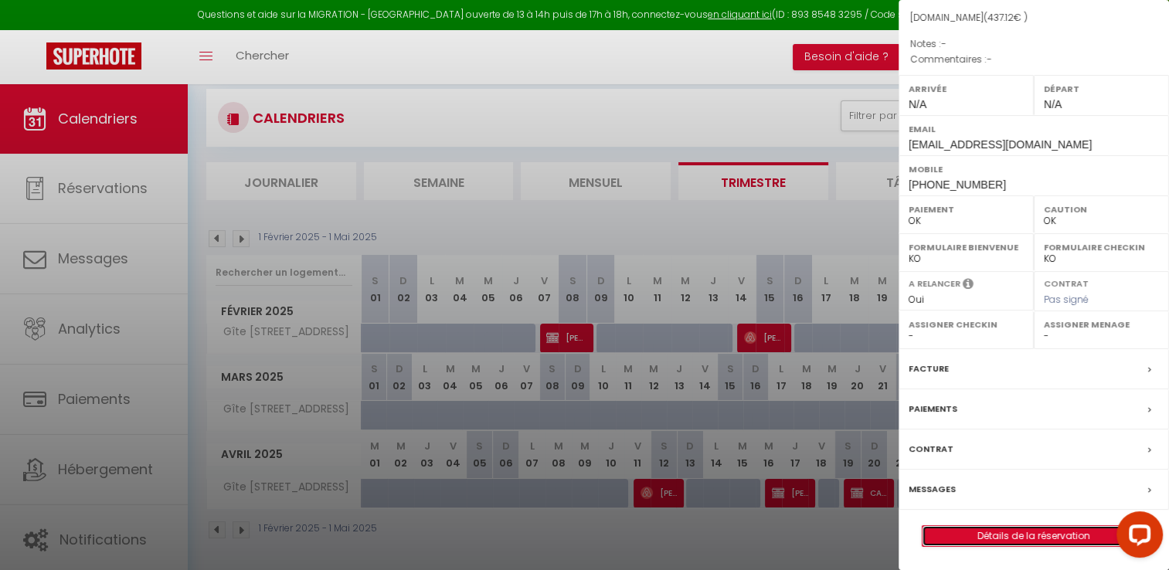
click at [988, 536] on link "Détails de la réservation" at bounding box center [1033, 536] width 222 height 20
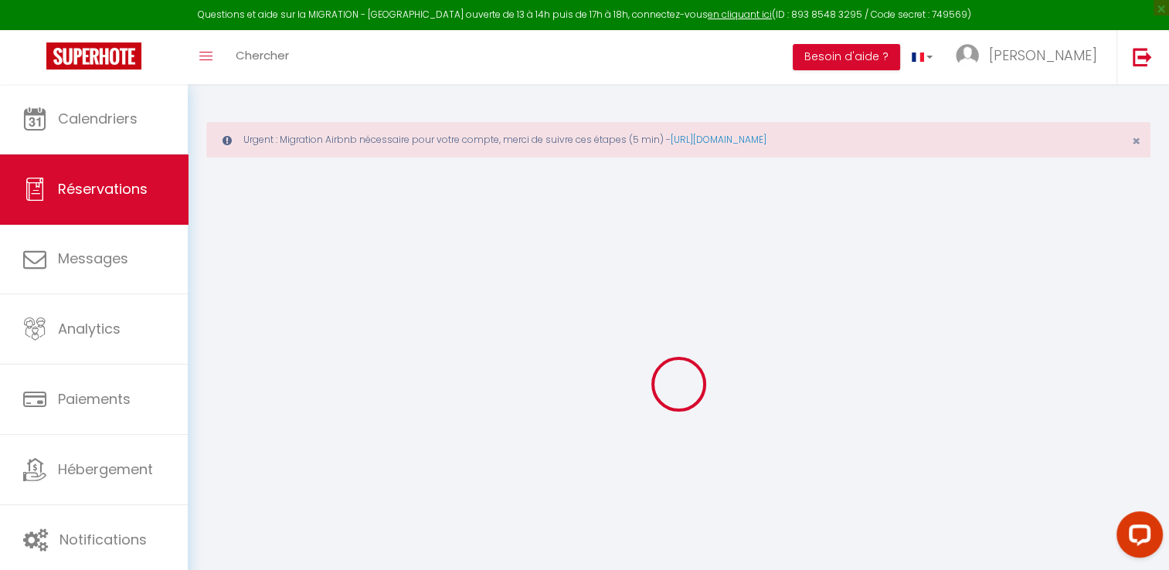
select select
checkbox input "false"
select select
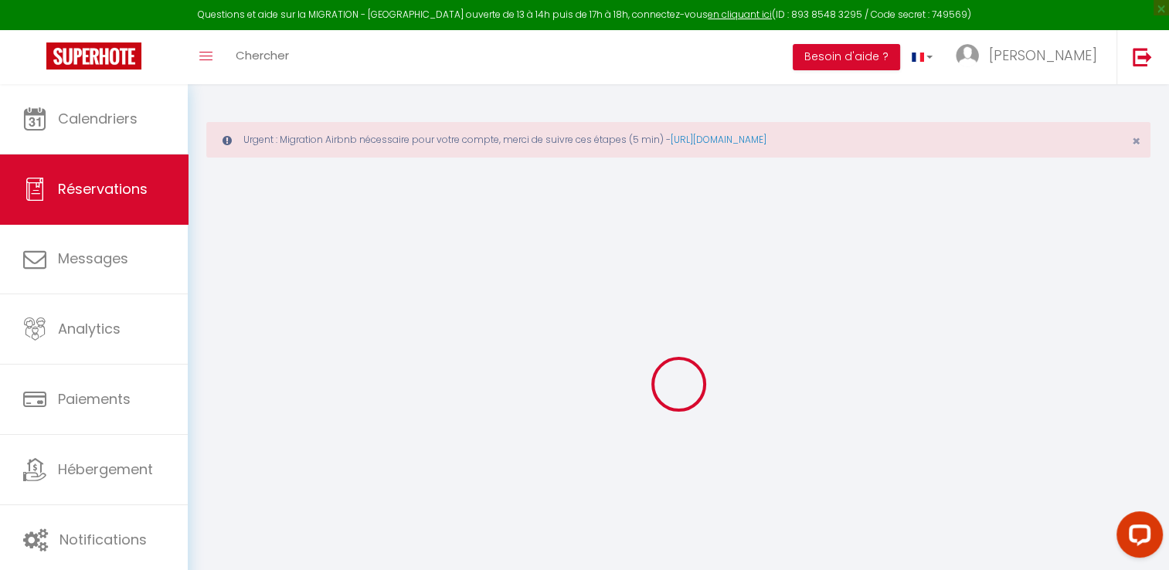
select select
checkbox input "false"
select select
type input "50"
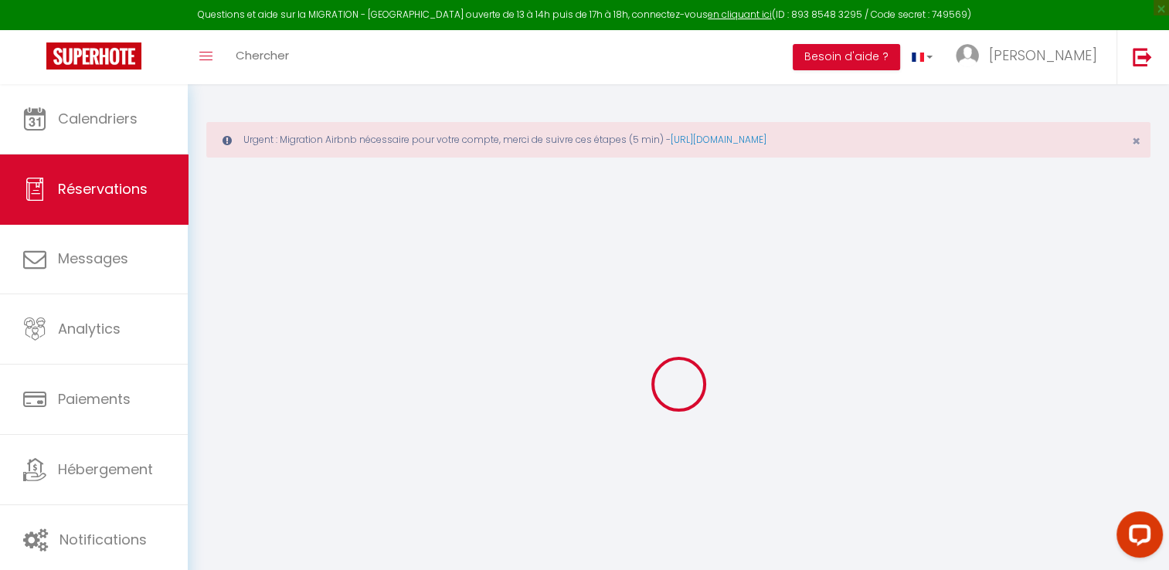
type input "16.32"
select select
checkbox input "false"
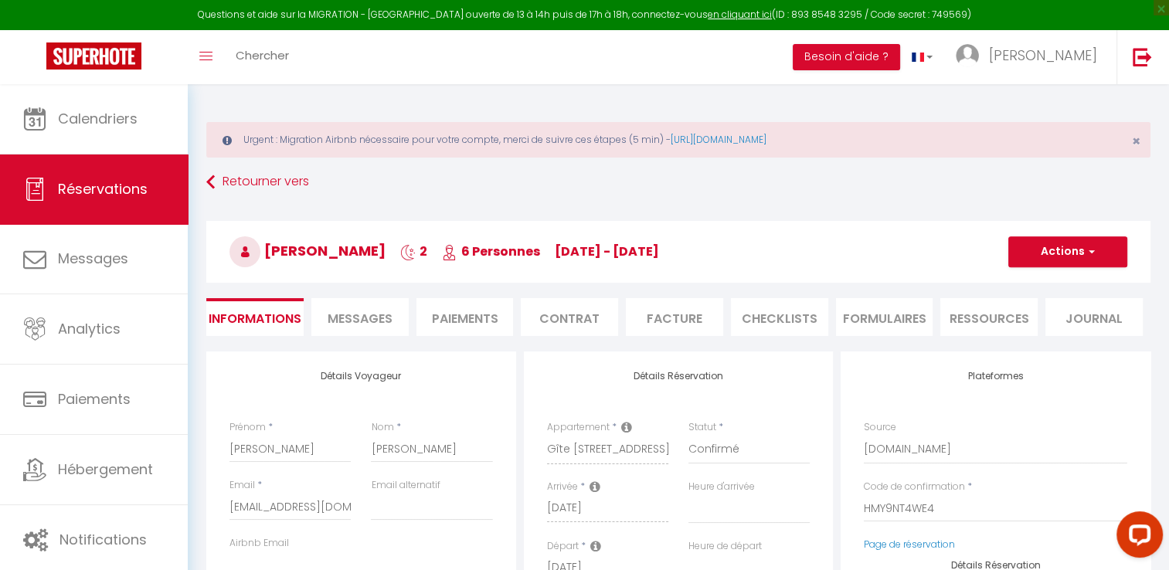
select select
checkbox input "false"
select select
click at [671, 326] on li "Facture" at bounding box center [674, 317] width 97 height 38
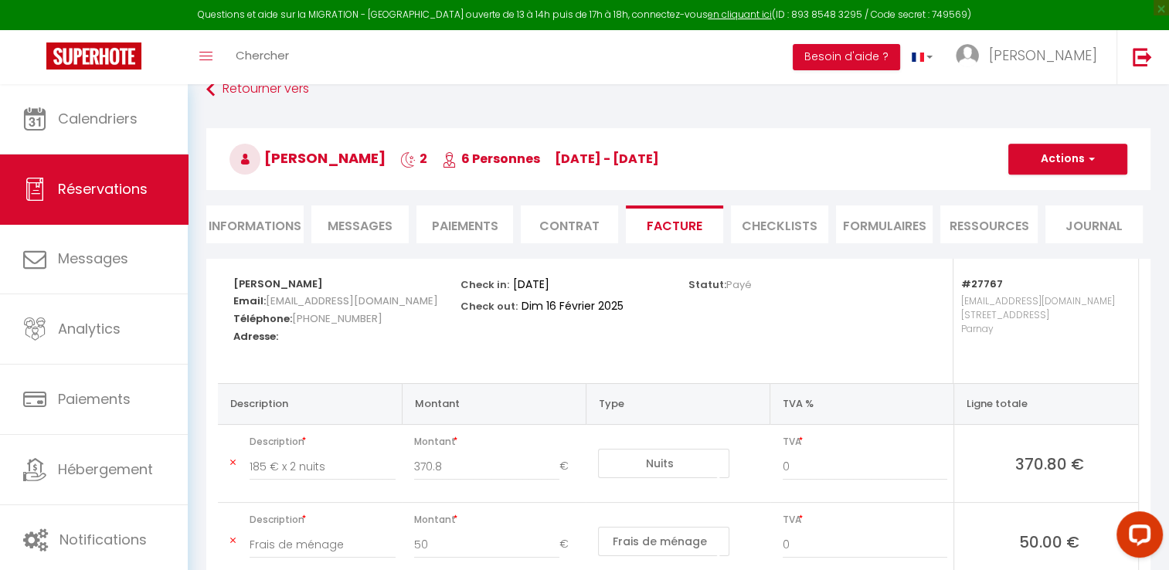
scroll to position [85, 0]
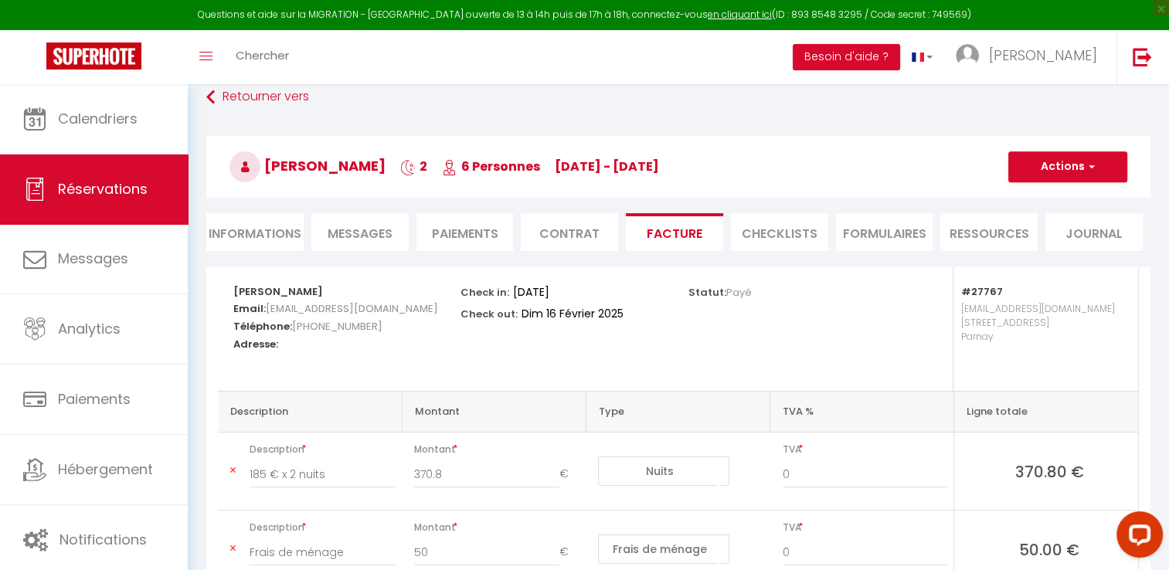
click at [266, 229] on li "Informations" at bounding box center [254, 232] width 97 height 38
select select
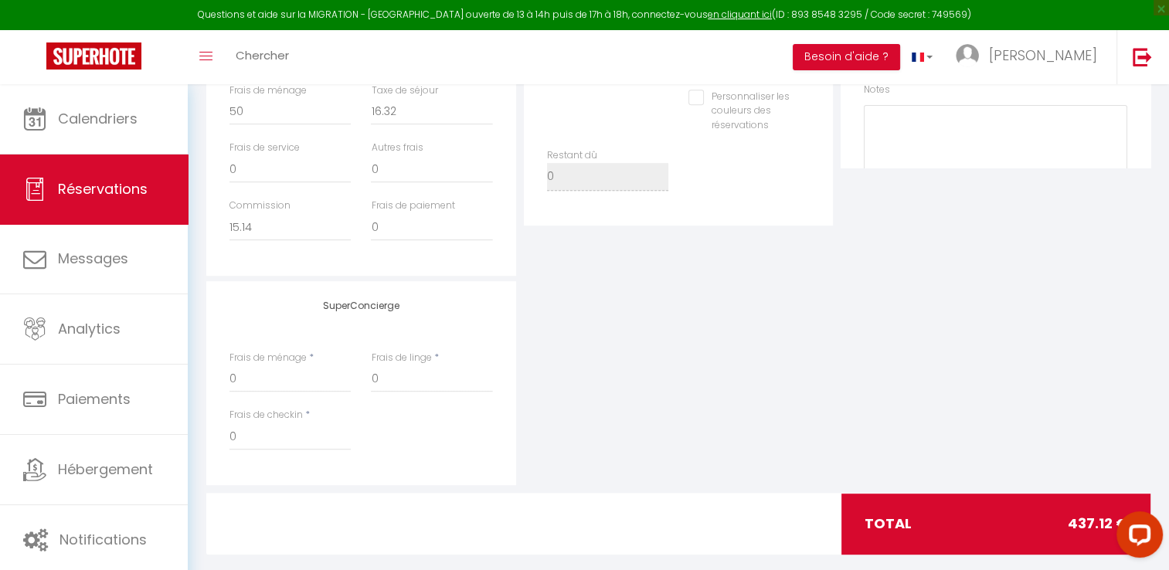
scroll to position [707, 0]
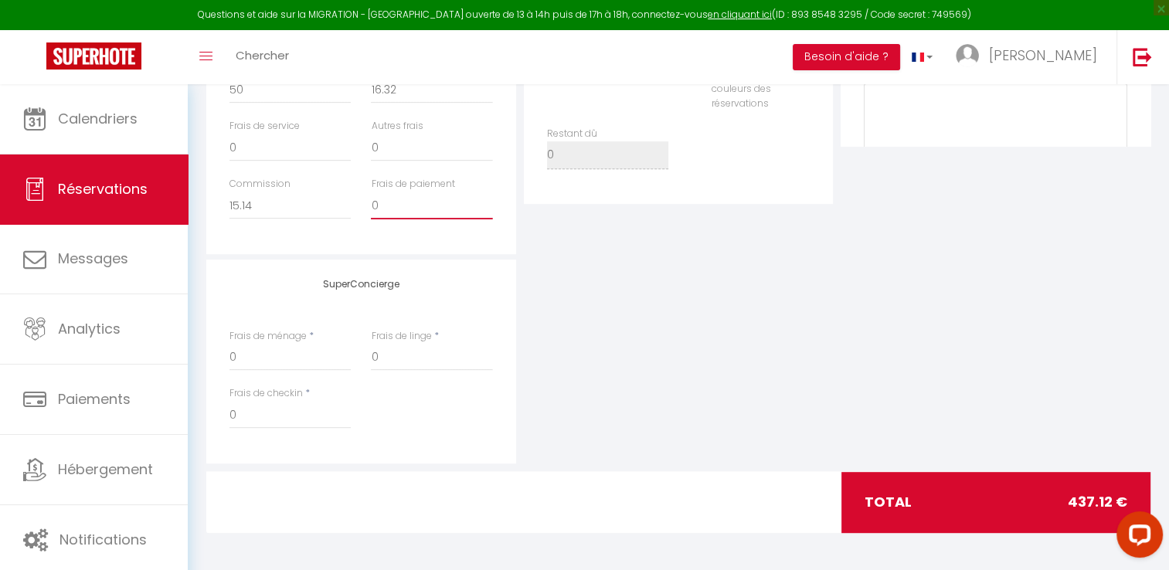
click at [385, 206] on input "0" at bounding box center [431, 206] width 121 height 28
click at [380, 144] on input "0" at bounding box center [431, 148] width 121 height 28
type input "0"
select select
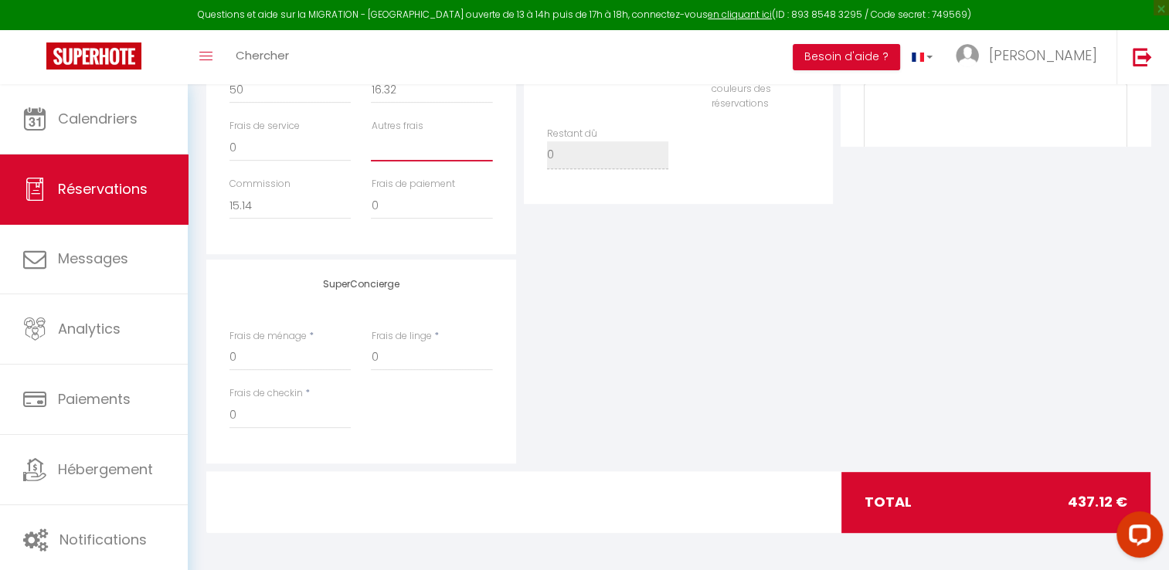
select select
checkbox input "false"
click at [390, 212] on input "0" at bounding box center [431, 206] width 121 height 28
select select
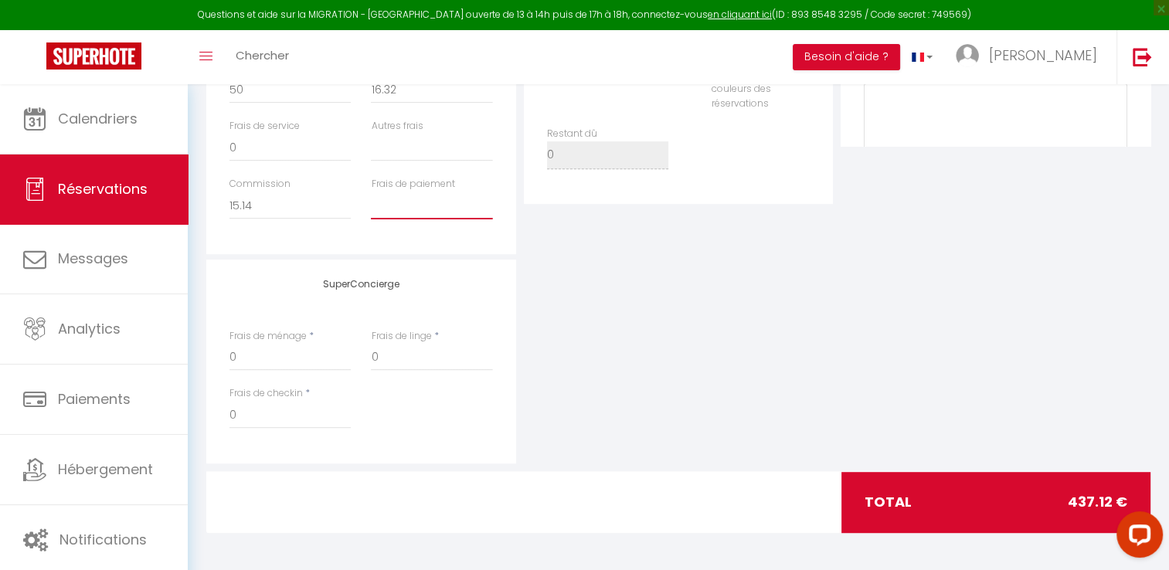
select select
checkbox input "false"
type input "3"
select select
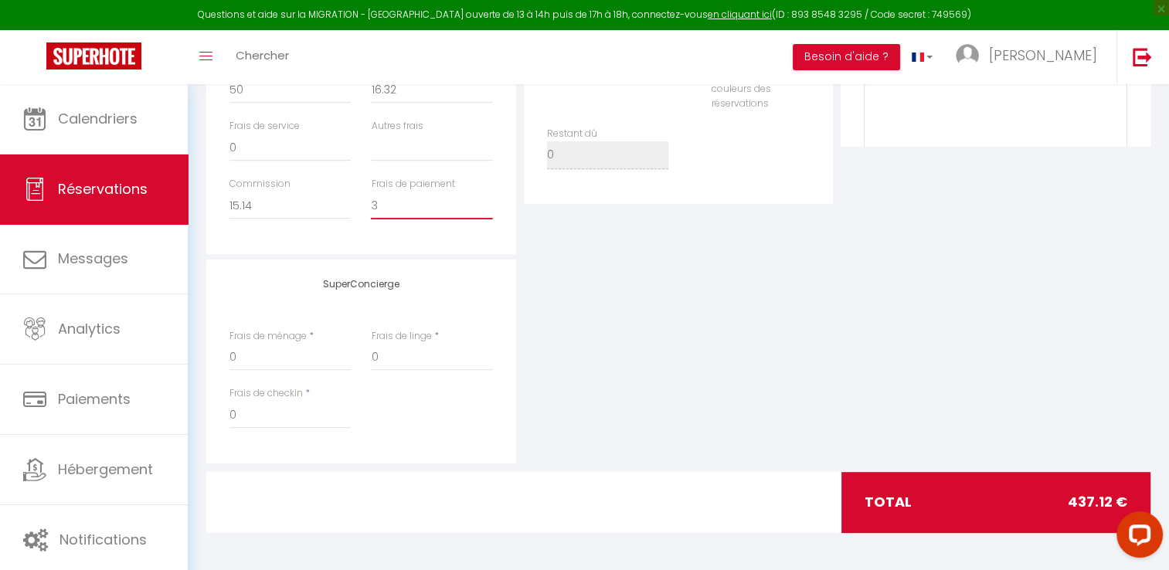
select select
checkbox input "false"
type input "31"
select select
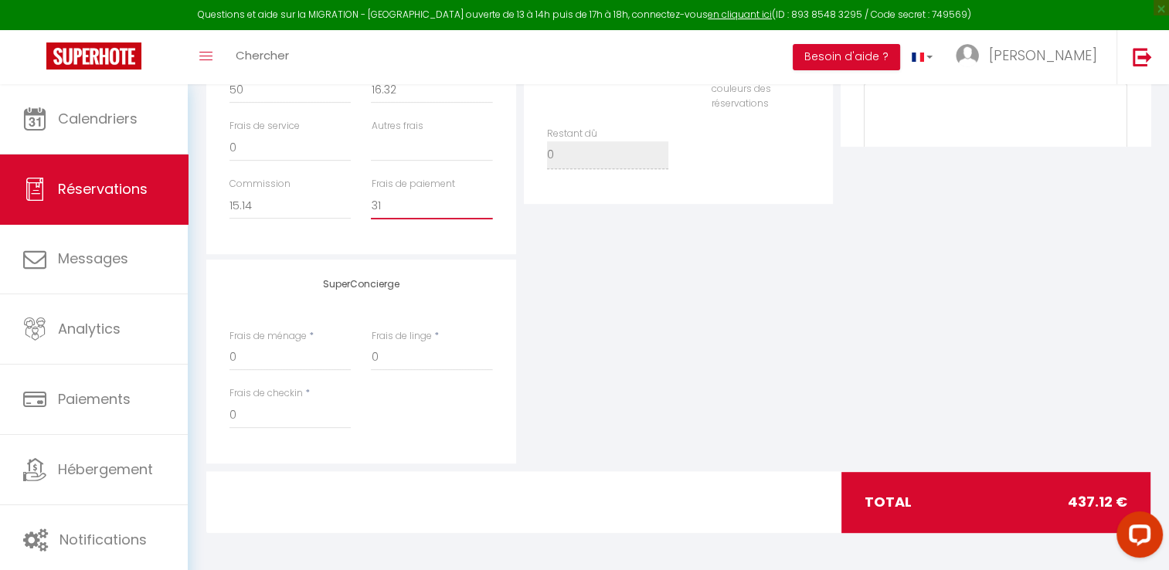
select select
checkbox input "false"
type input "31."
select select
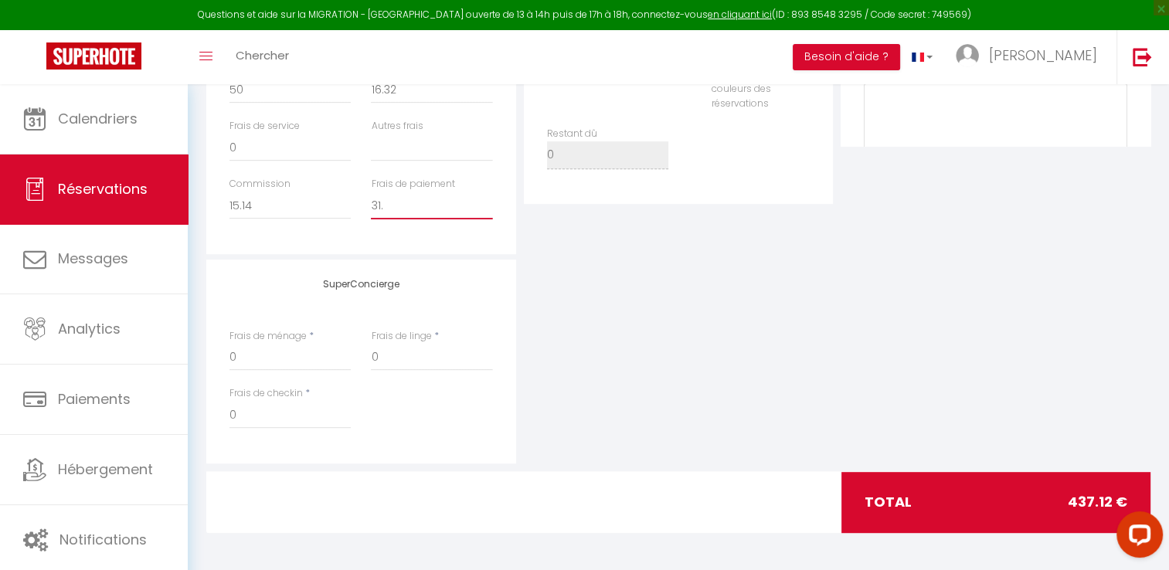
select select
checkbox input "false"
type input "31.4"
select select
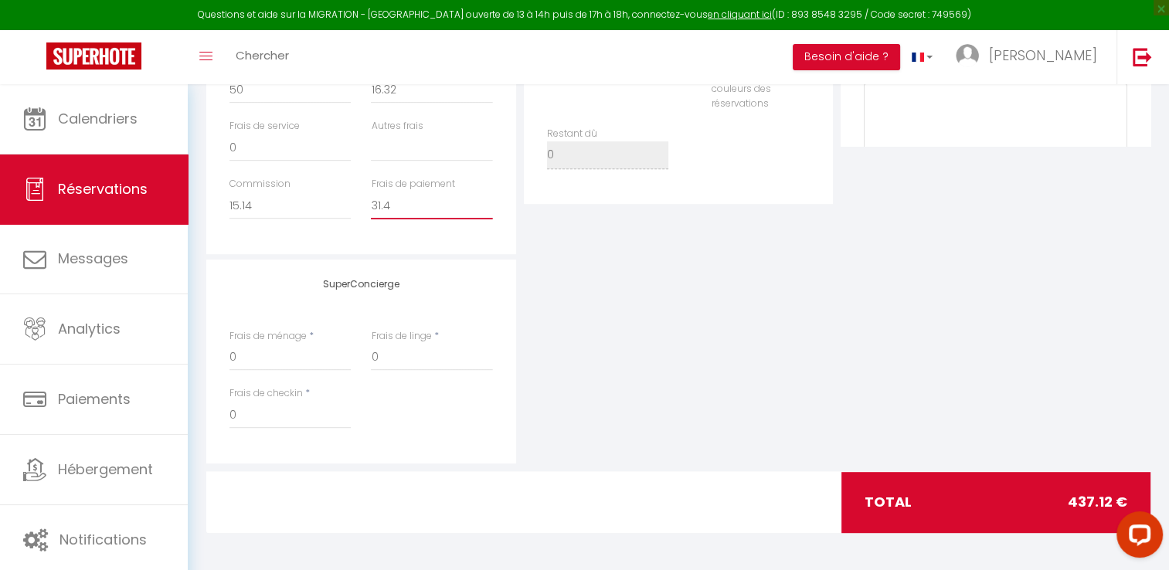
select select
checkbox input "false"
type input "31.46"
select select
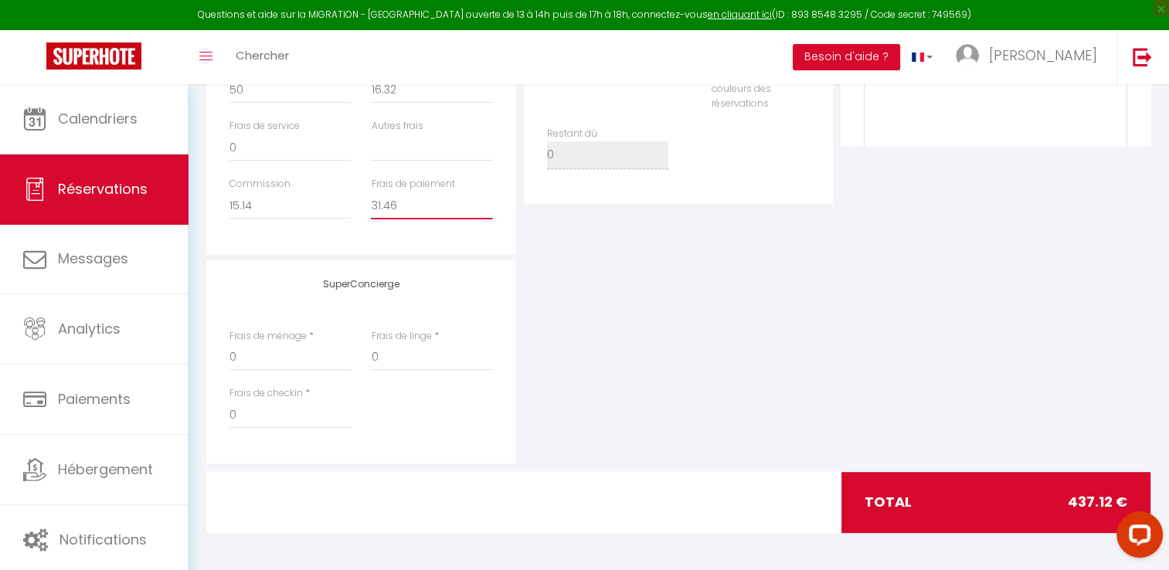
select select
checkbox input "false"
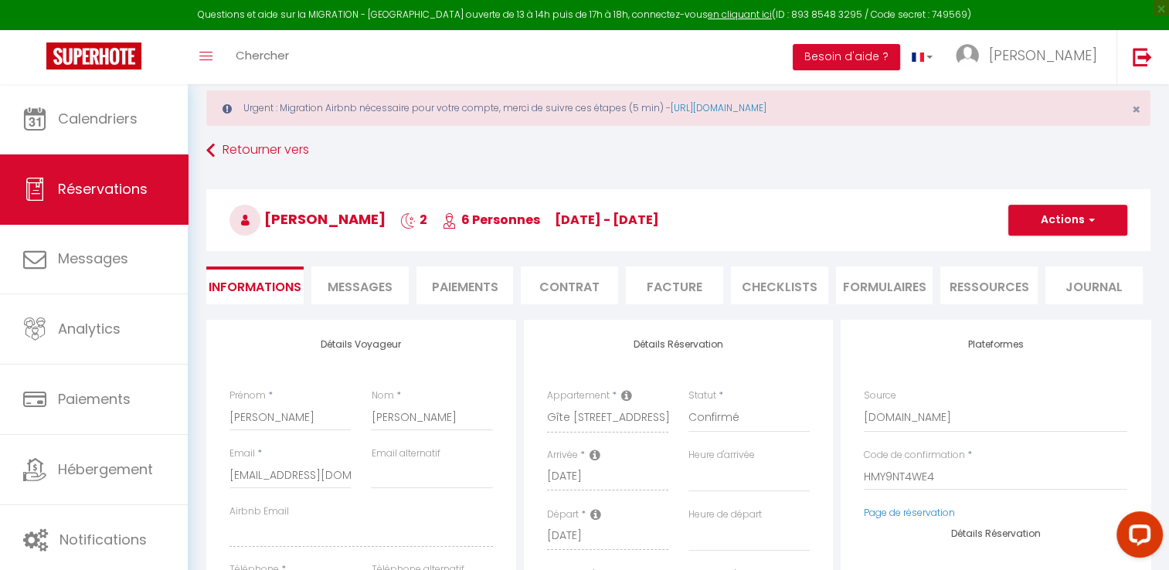
scroll to position [22, 0]
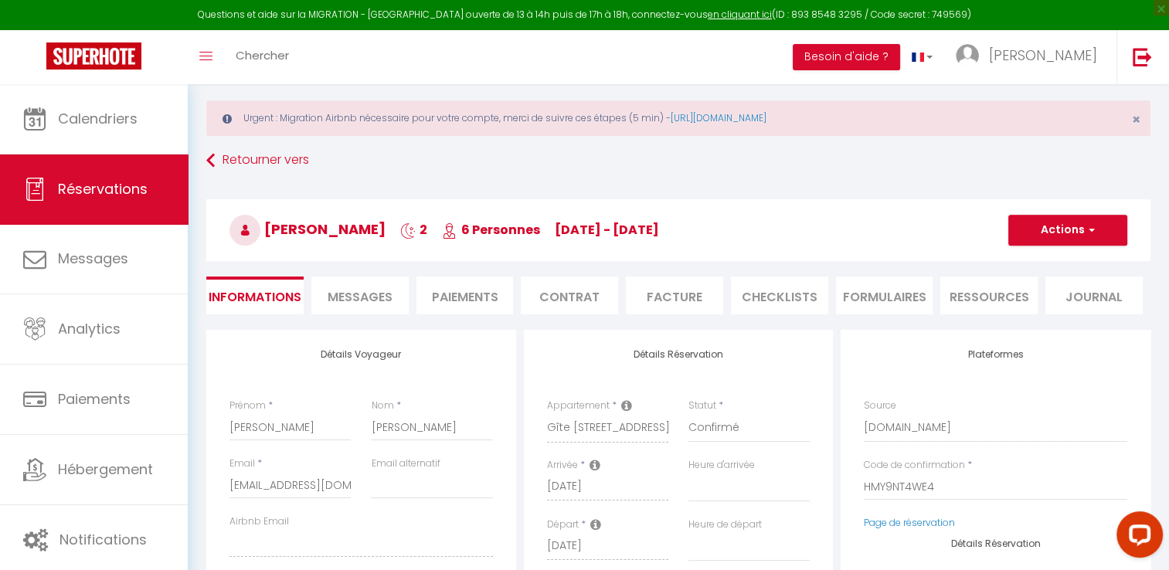
type input "31.46"
click at [1103, 233] on button "Actions" at bounding box center [1067, 230] width 119 height 31
click at [1037, 266] on link "Enregistrer" at bounding box center [1052, 264] width 122 height 20
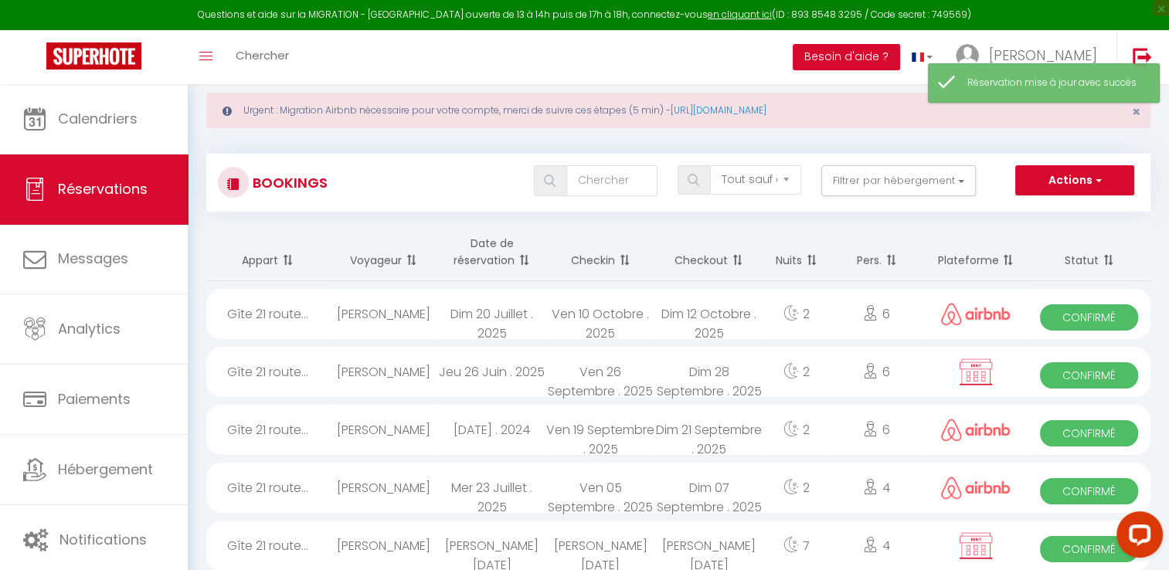
scroll to position [30, 0]
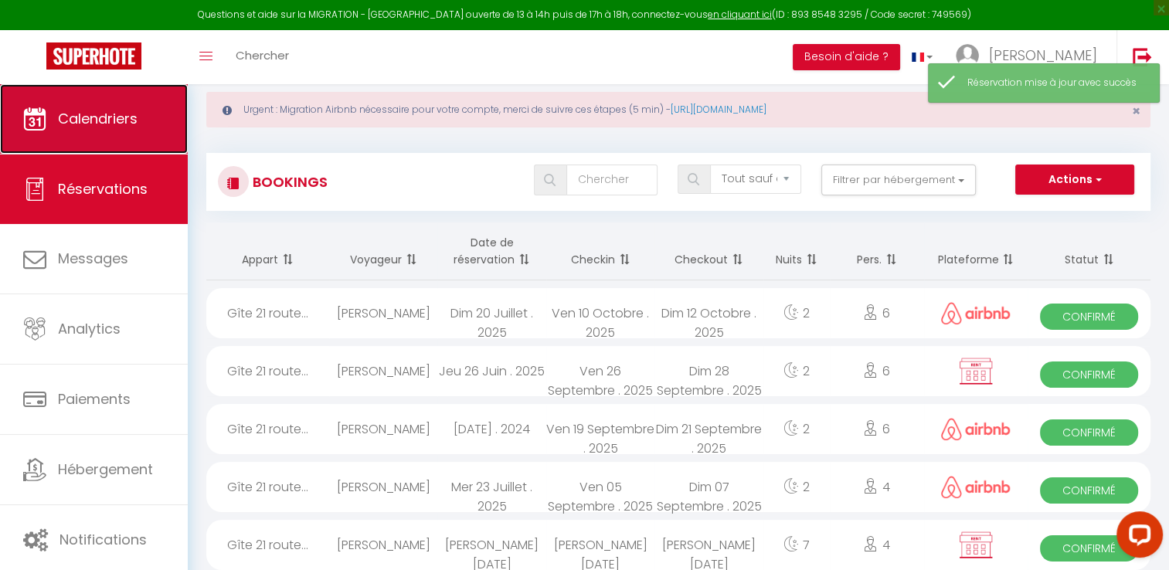
click at [104, 129] on link "Calendriers" at bounding box center [94, 119] width 188 height 70
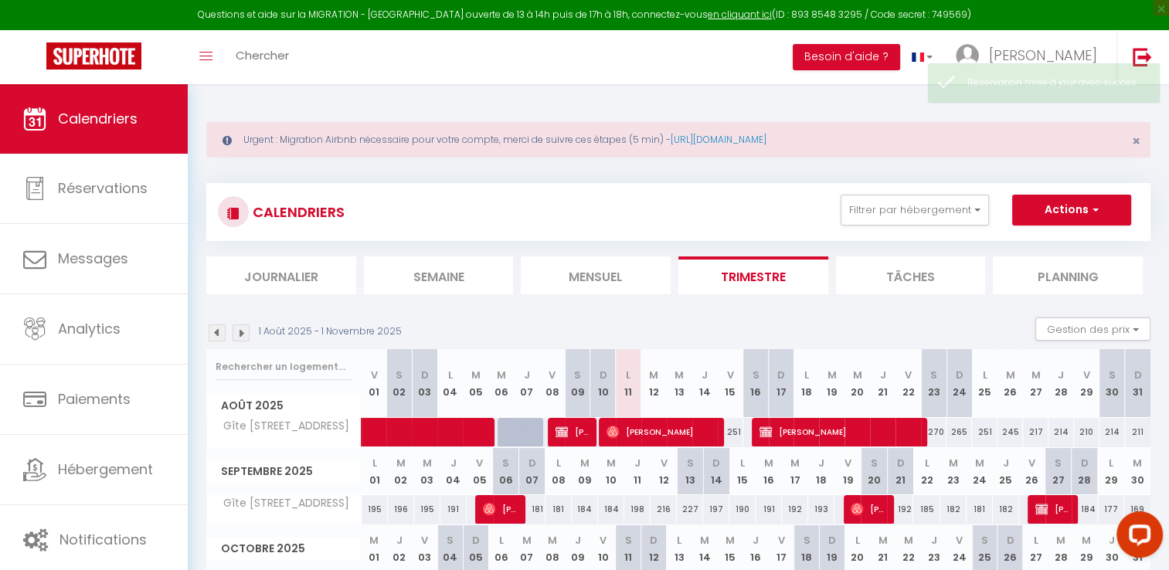
click at [216, 331] on img at bounding box center [217, 332] width 17 height 17
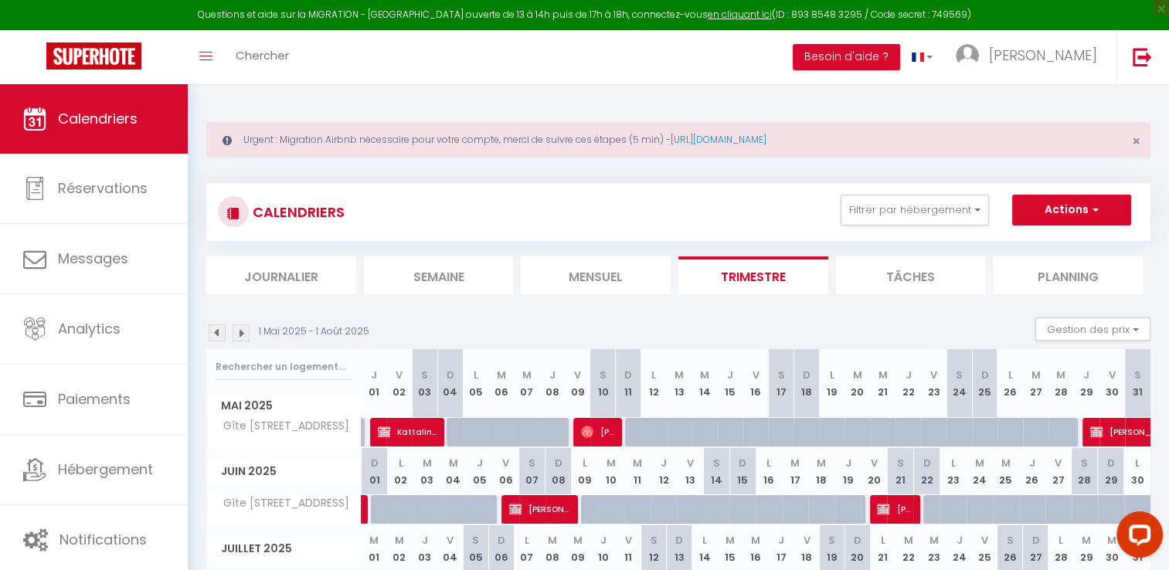
click at [216, 331] on img at bounding box center [217, 332] width 17 height 17
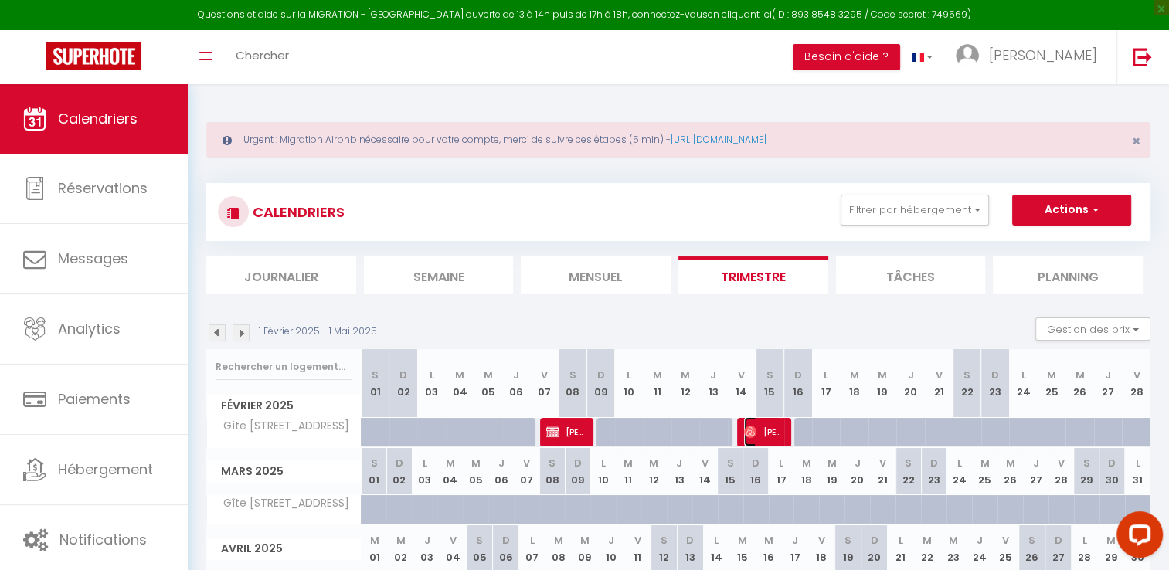
click at [763, 435] on span "[PERSON_NAME]" at bounding box center [762, 431] width 37 height 29
select select "OK"
select select "0"
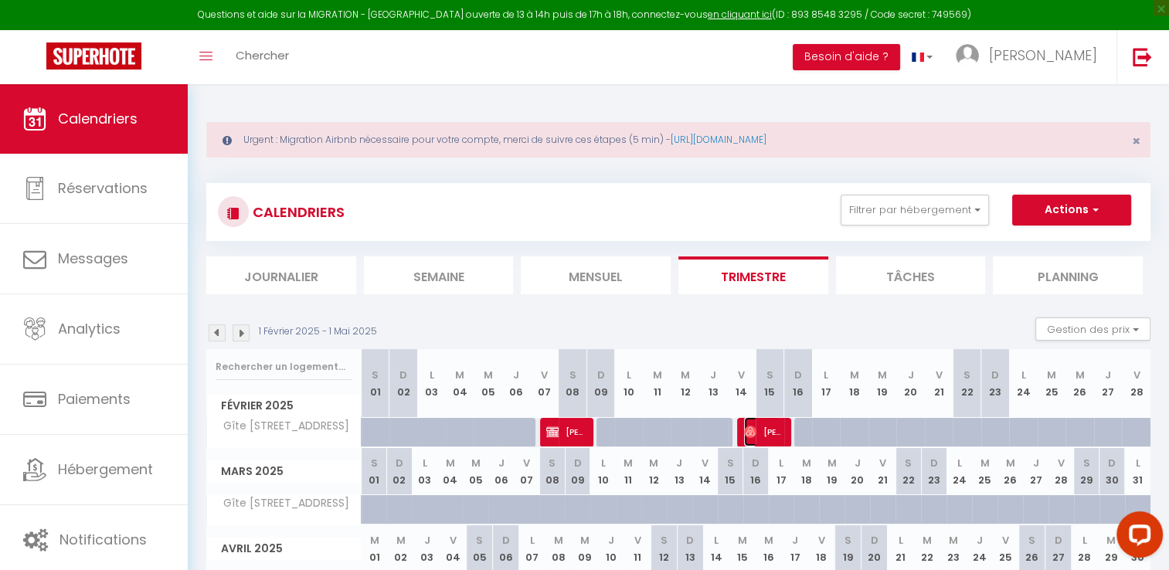
select select "1"
select select
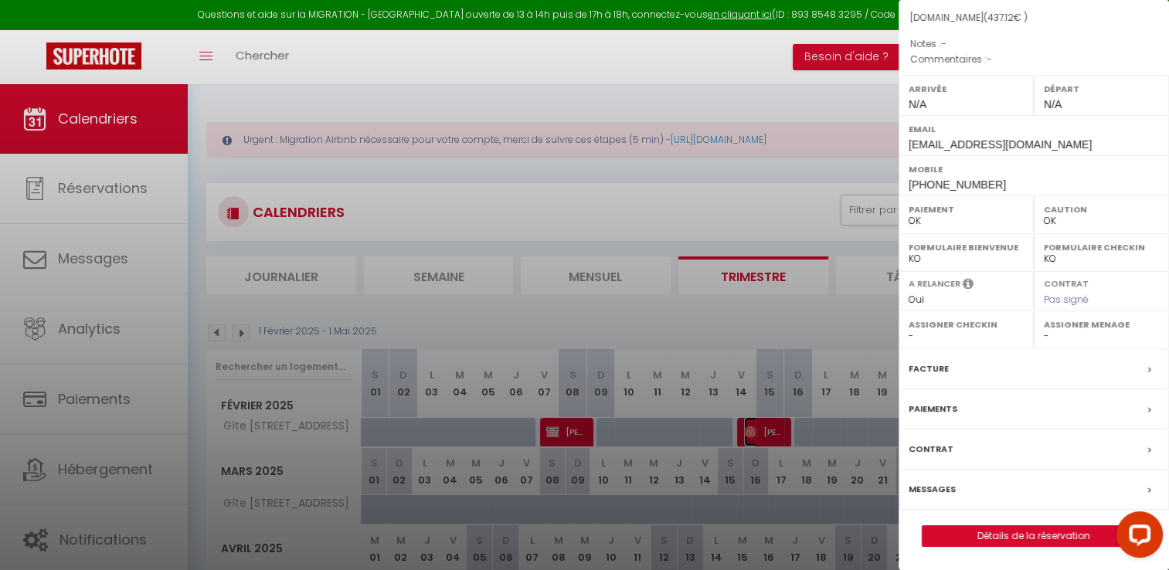
scroll to position [188, 0]
click at [981, 545] on link "Détails de la réservation" at bounding box center [1033, 536] width 222 height 20
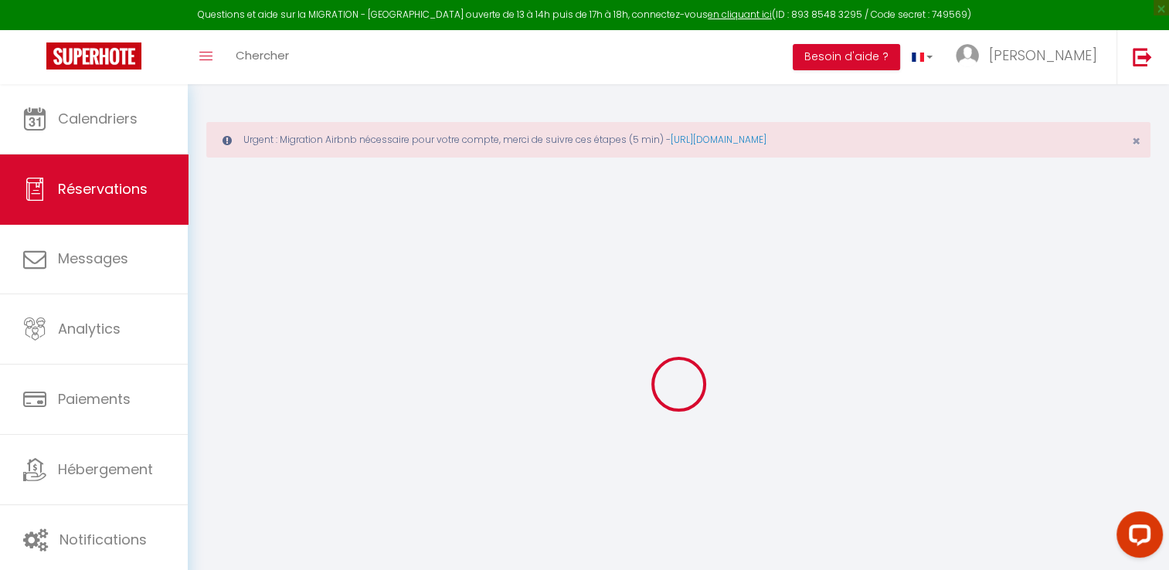
type input "[PERSON_NAME]"
type input "[EMAIL_ADDRESS][DOMAIN_NAME]"
type input "[PHONE_NUMBER]"
select select
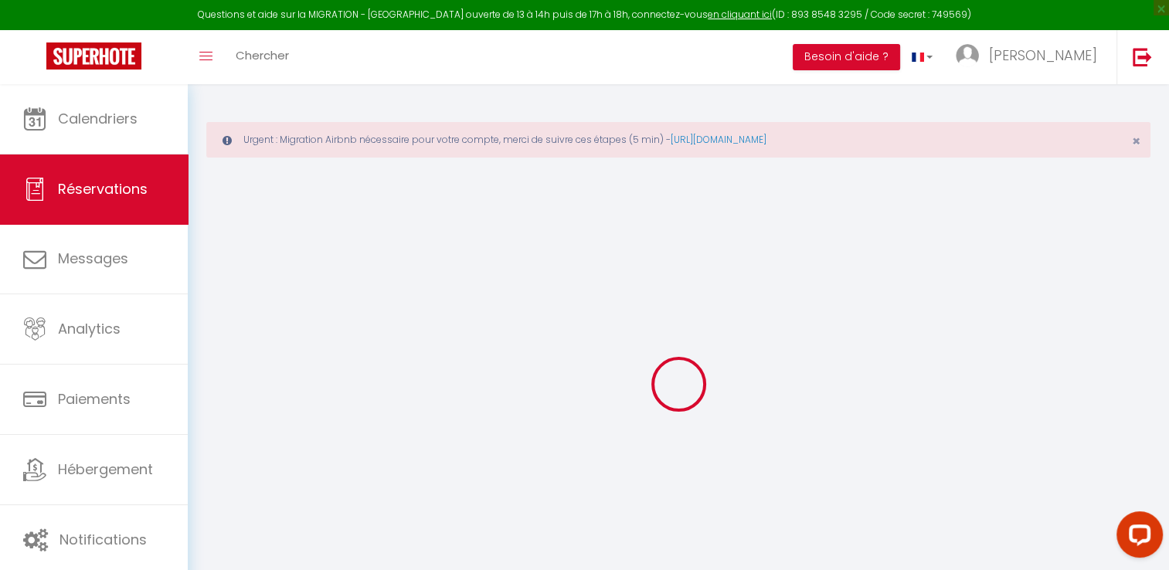
type input "15.14"
type input "31.46"
select select "27767"
select select "1"
select select
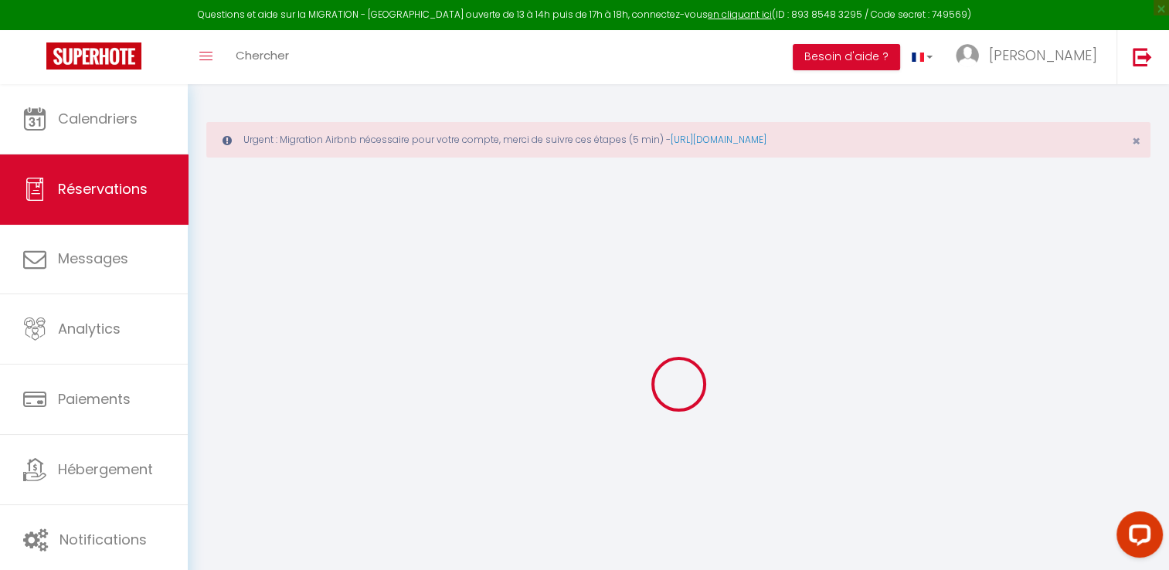
select select
type input "6"
select select "12"
select select
type input "370.8"
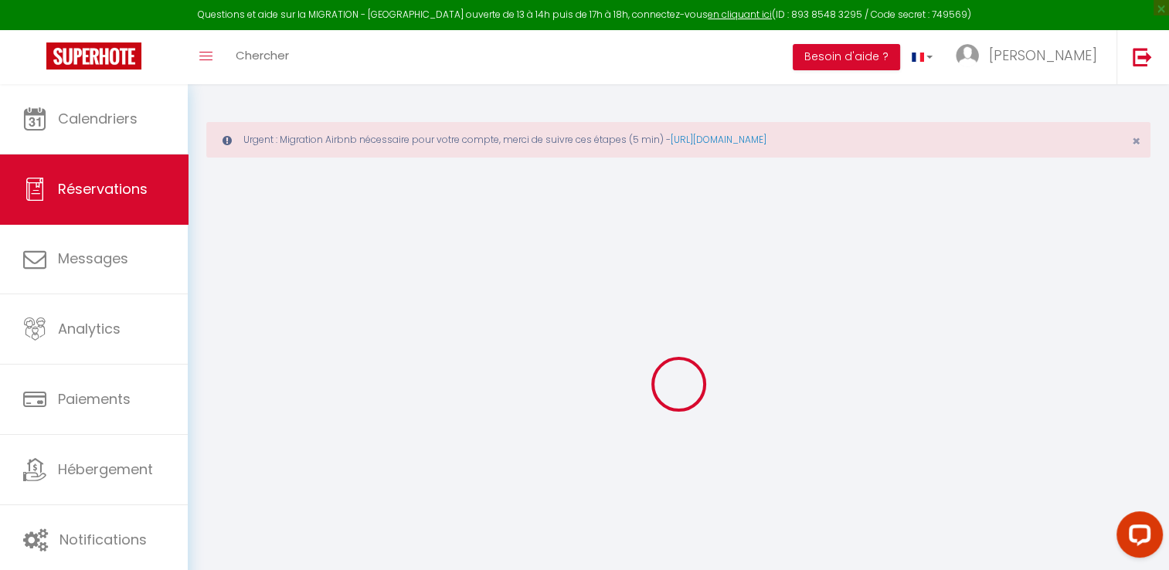
checkbox input "false"
type input "0"
select select "1"
type input "0"
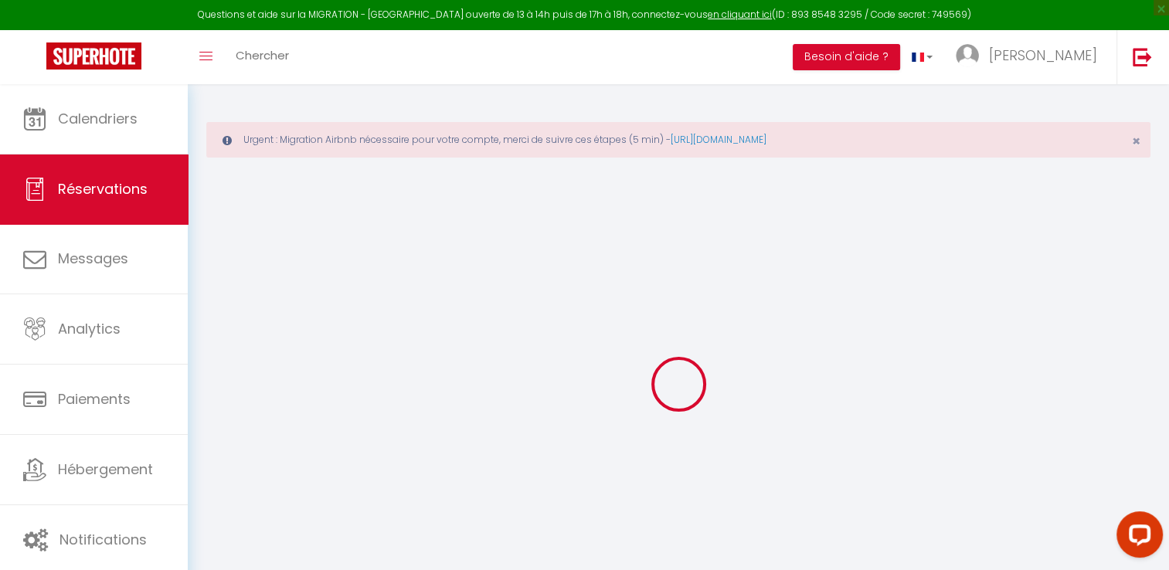
type input "0"
select select
select select "15"
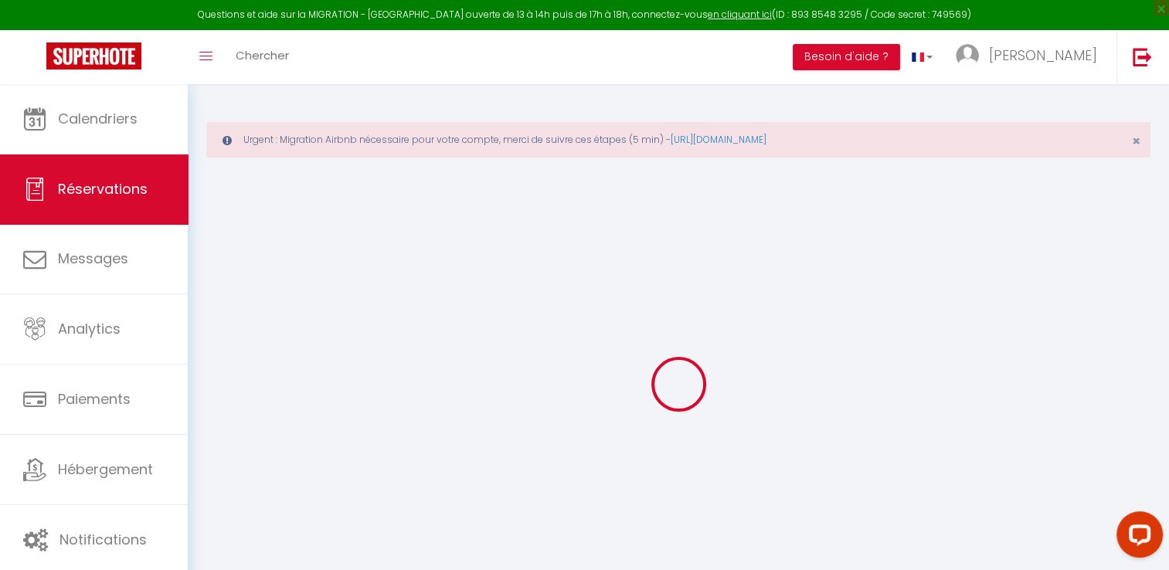
checkbox input "false"
select select
checkbox input "false"
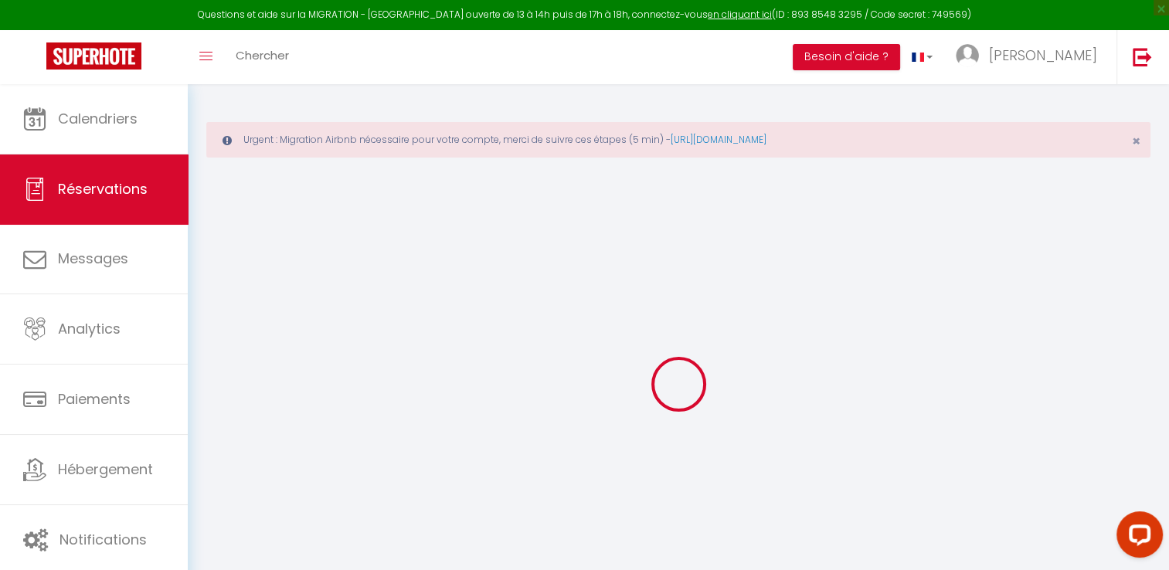
select select
checkbox input "false"
select select
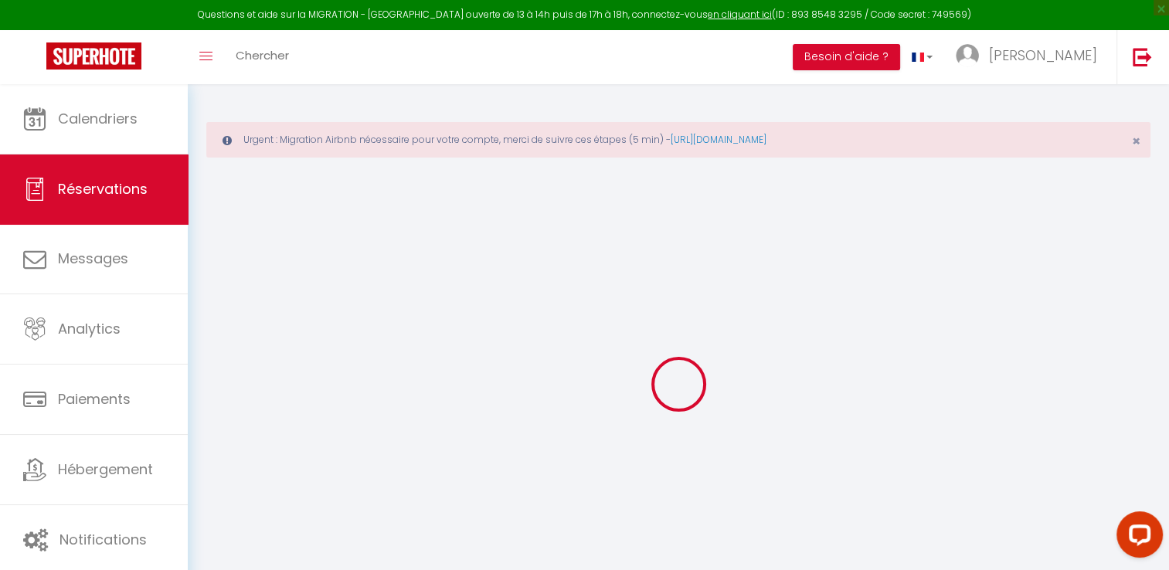
select select
checkbox input "false"
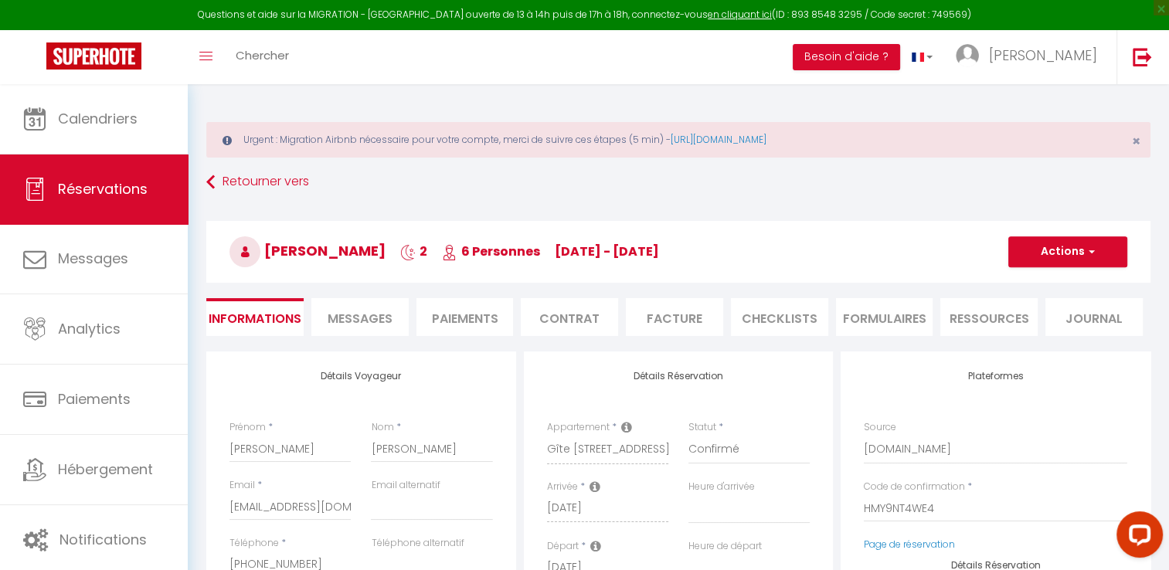
select select
type input "50"
type input "16.32"
select select
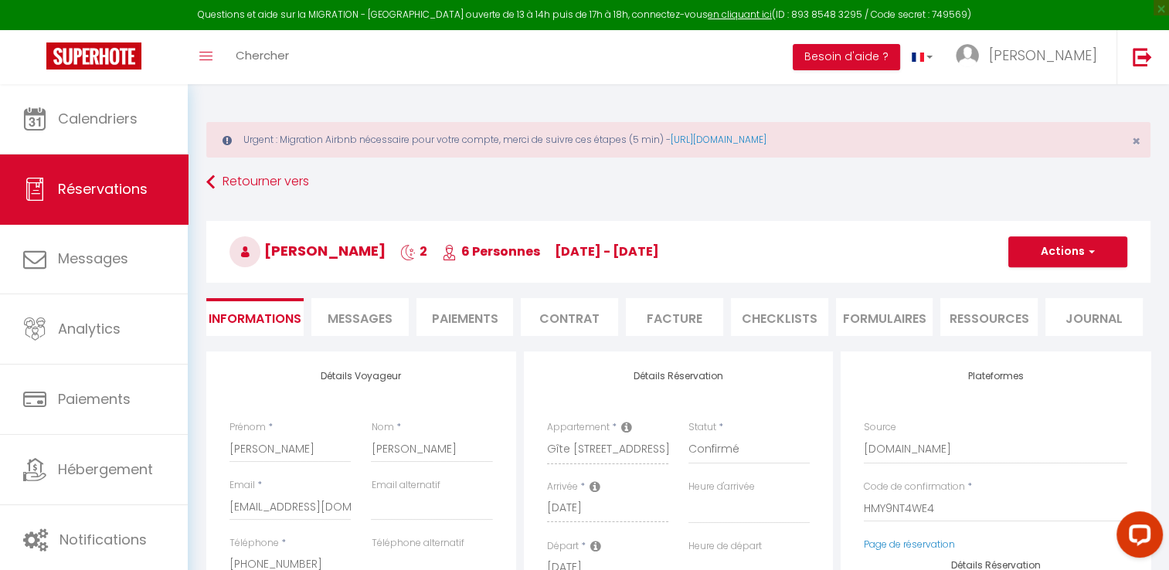
checkbox input "false"
select select
checkbox input "false"
select select
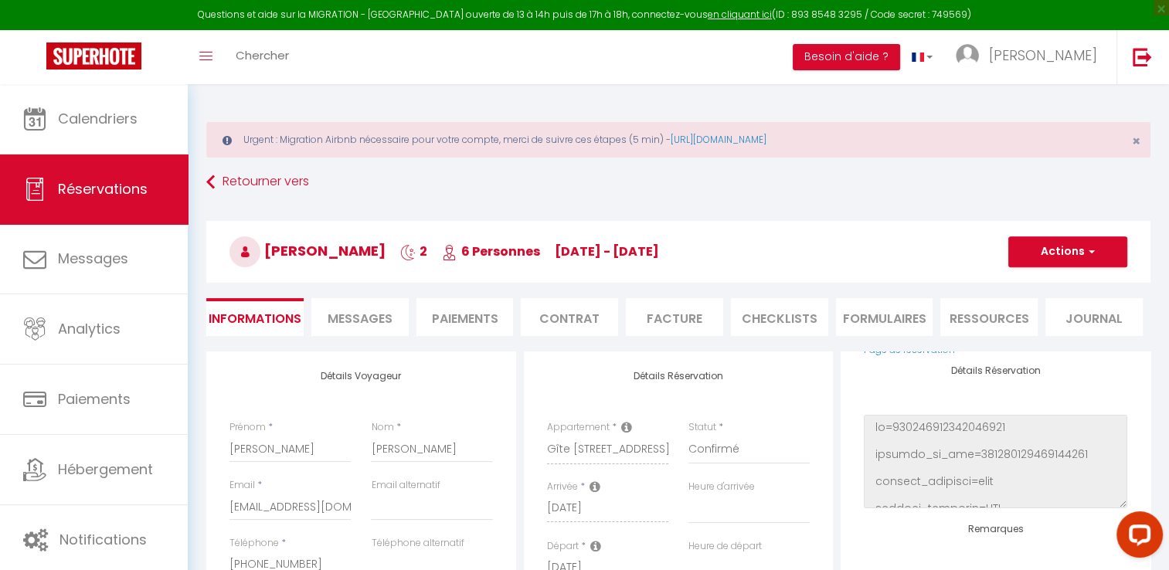
click at [661, 322] on li "Facture" at bounding box center [674, 317] width 97 height 38
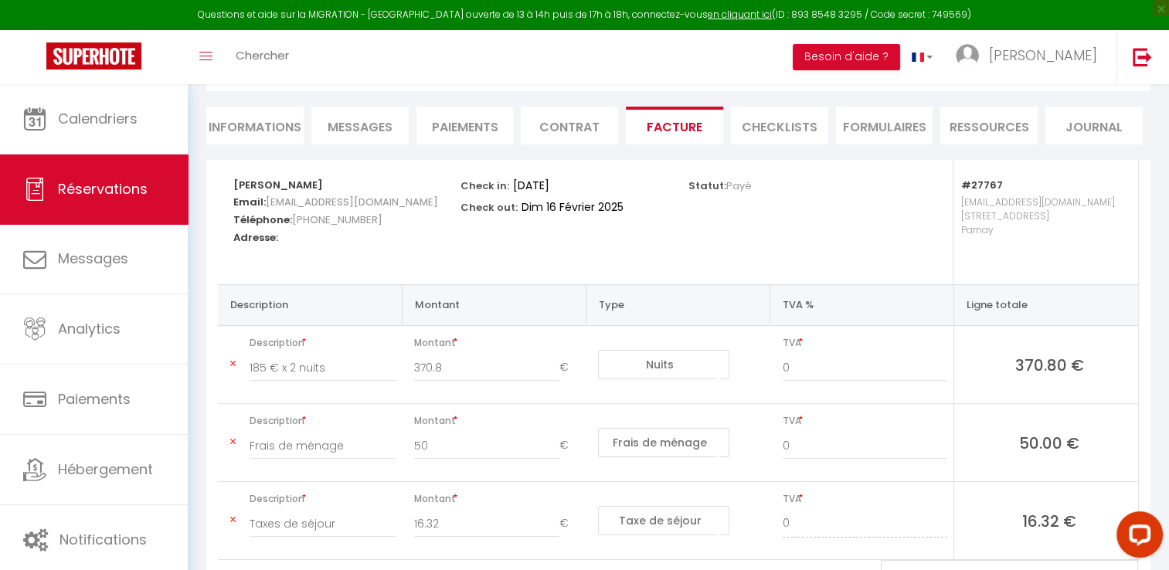
scroll to position [192, 0]
click at [446, 126] on li "Paiements" at bounding box center [464, 126] width 97 height 38
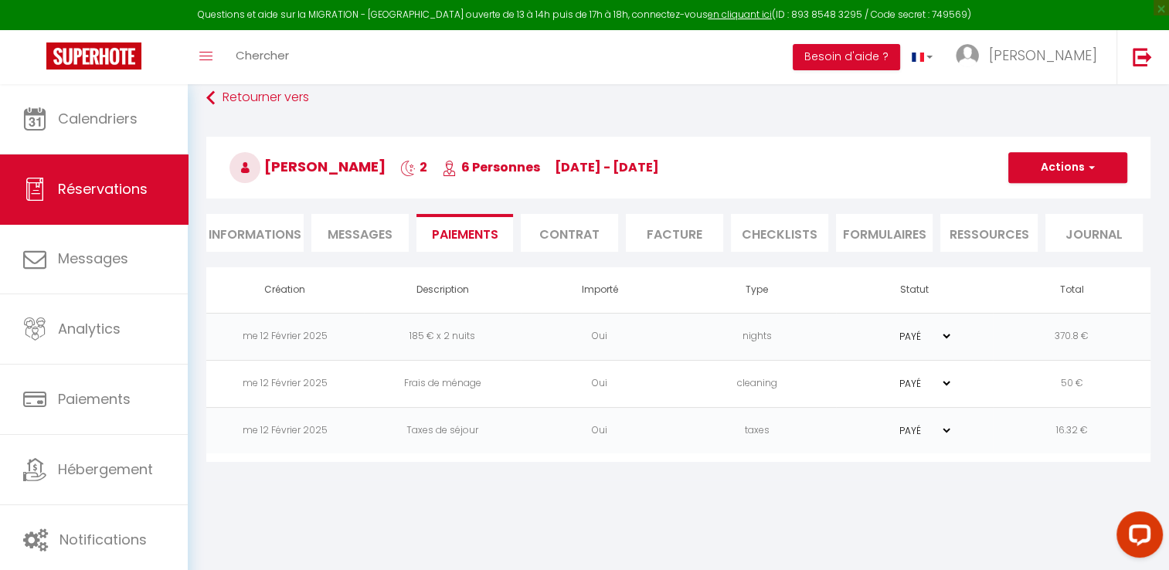
scroll to position [83, 0]
click at [266, 233] on li "Informations" at bounding box center [254, 234] width 97 height 38
select select
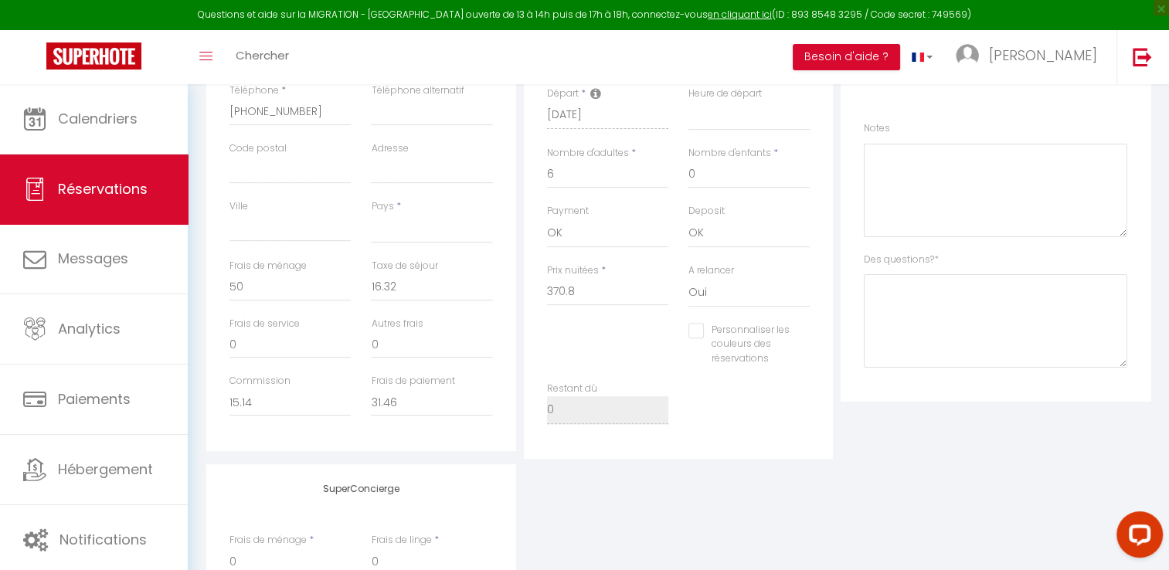
scroll to position [500, 0]
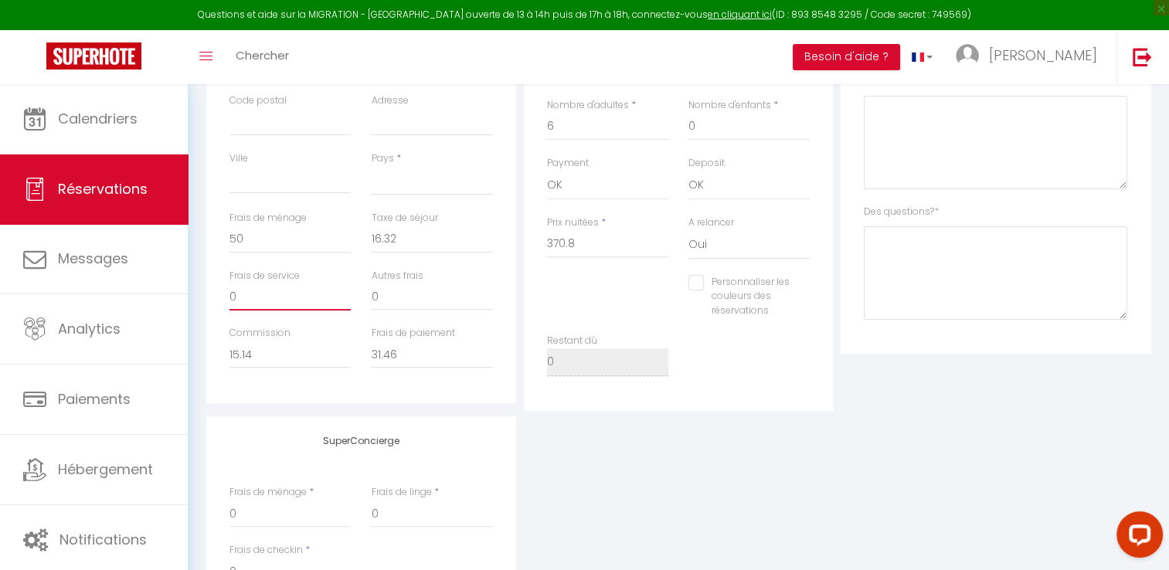
click at [238, 296] on input "0" at bounding box center [289, 297] width 121 height 28
select select
checkbox input "false"
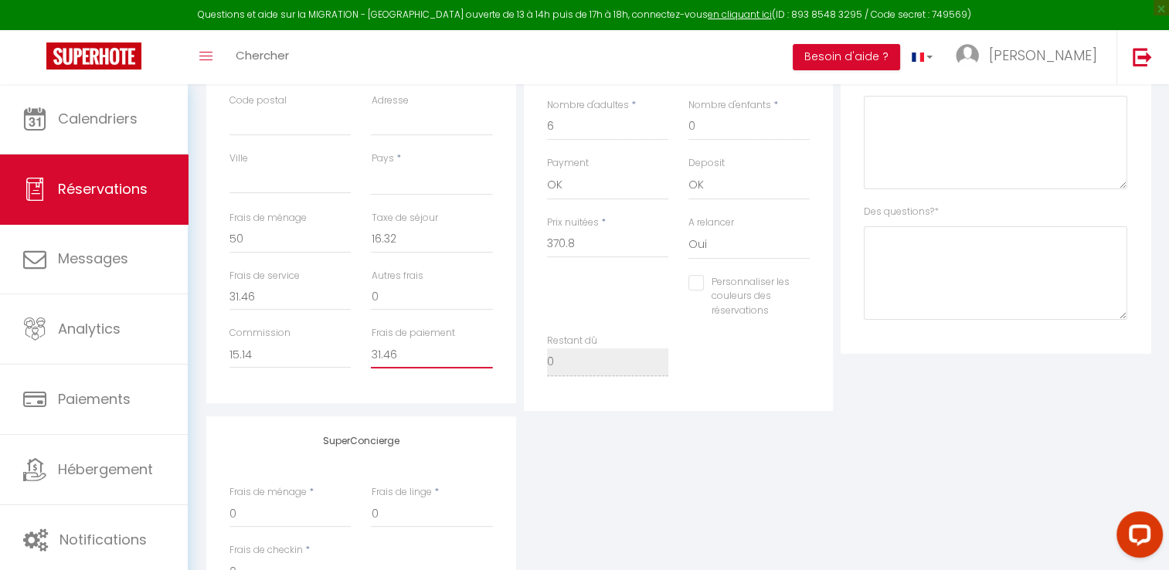
click at [405, 354] on input "31.46" at bounding box center [431, 355] width 121 height 28
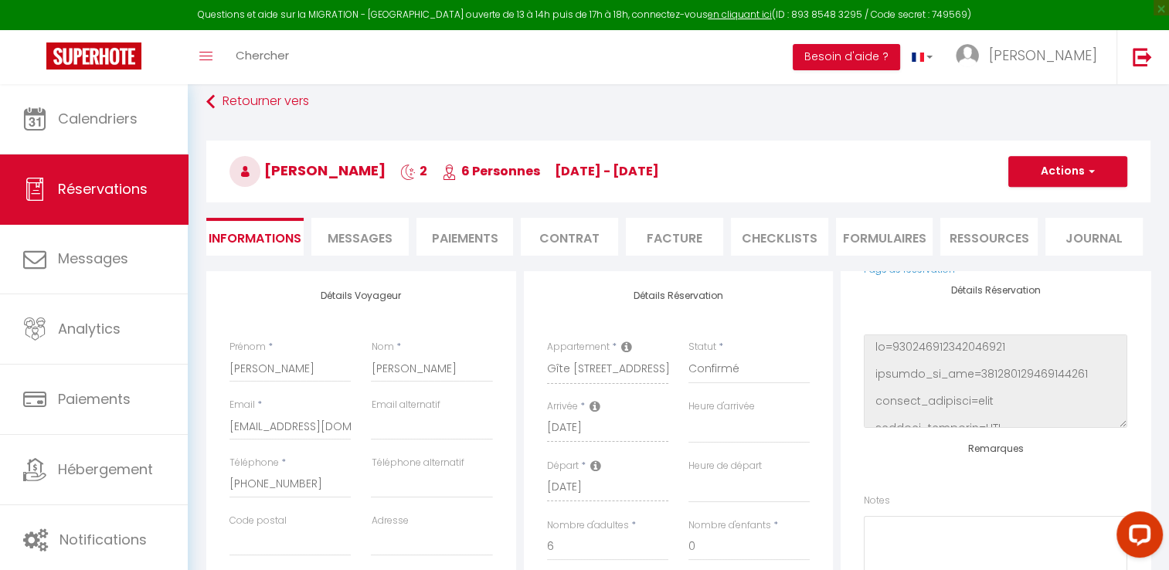
scroll to position [80, 0]
click at [1091, 177] on span "button" at bounding box center [1088, 172] width 9 height 14
click at [1026, 199] on link "Enregistrer" at bounding box center [1052, 206] width 122 height 20
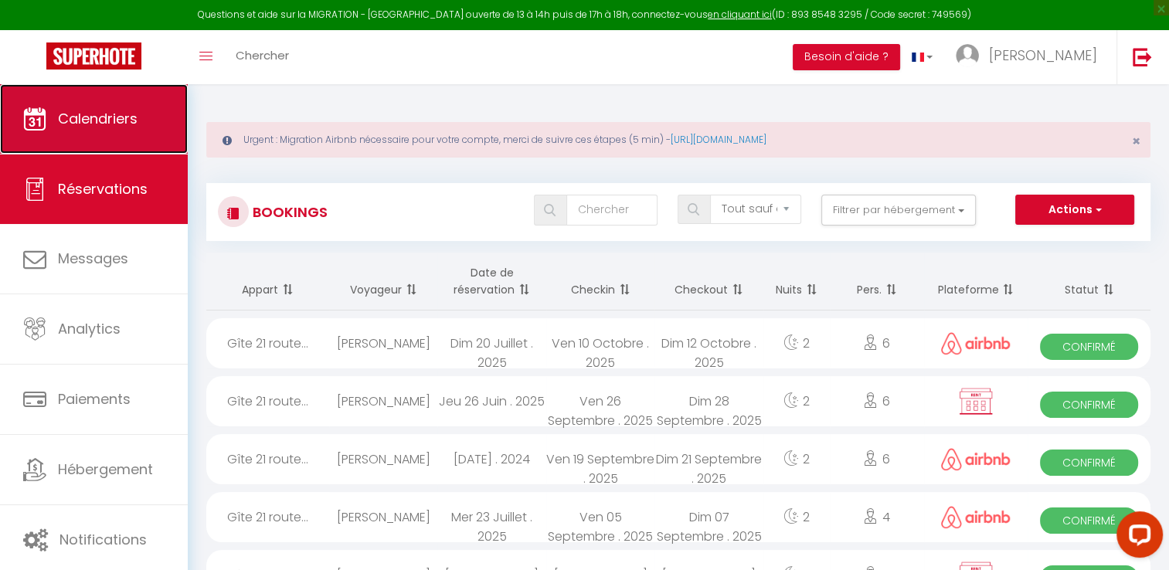
click at [85, 109] on span "Calendriers" at bounding box center [98, 118] width 80 height 19
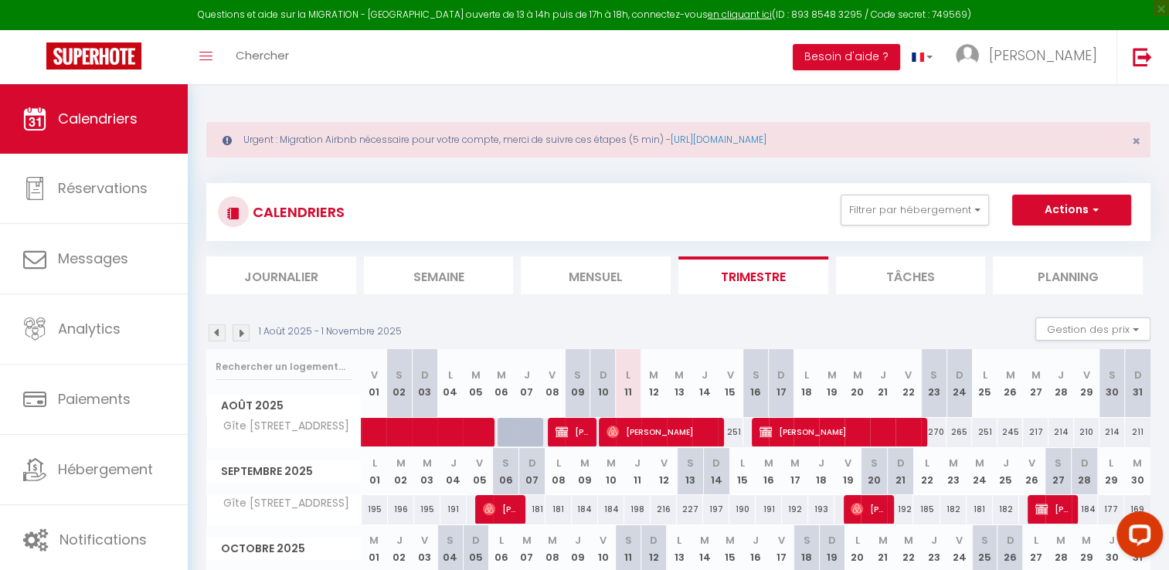
click at [219, 336] on img at bounding box center [217, 332] width 17 height 17
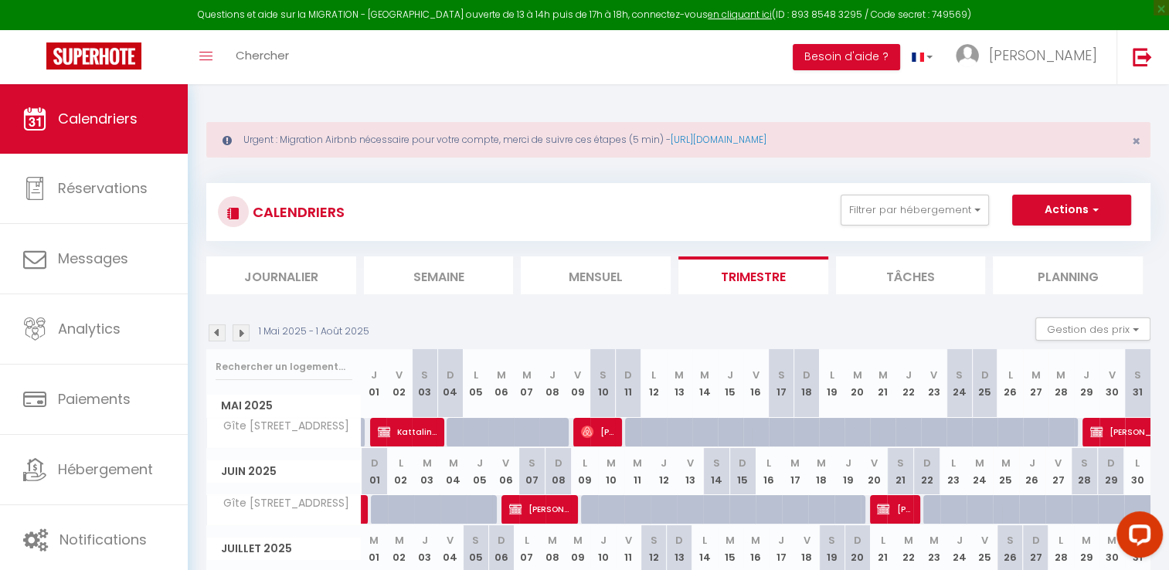
click at [219, 336] on img at bounding box center [217, 332] width 17 height 17
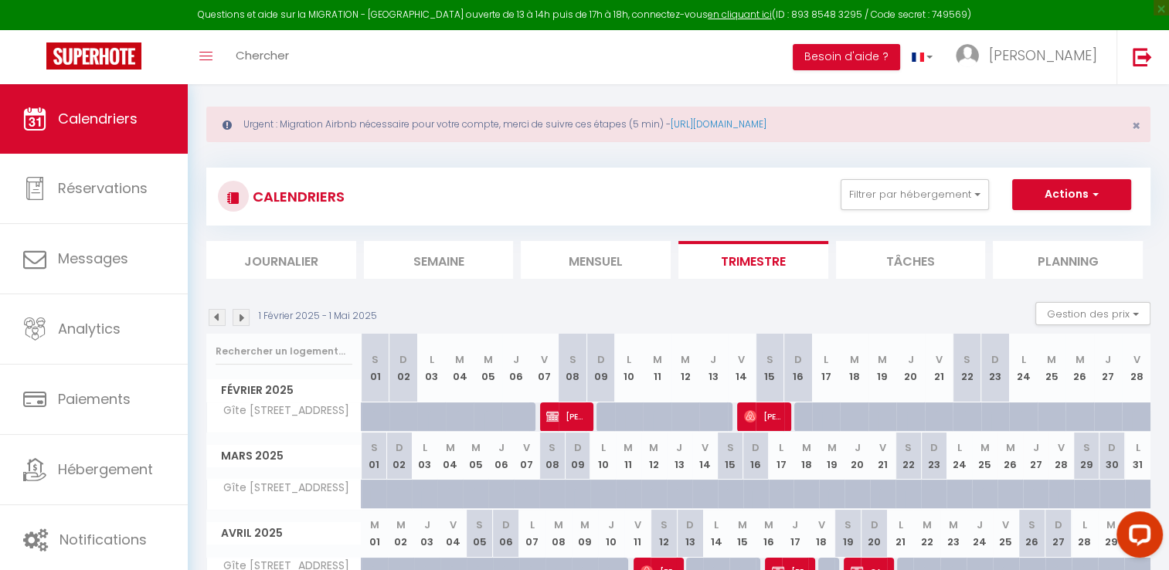
scroll to position [19, 0]
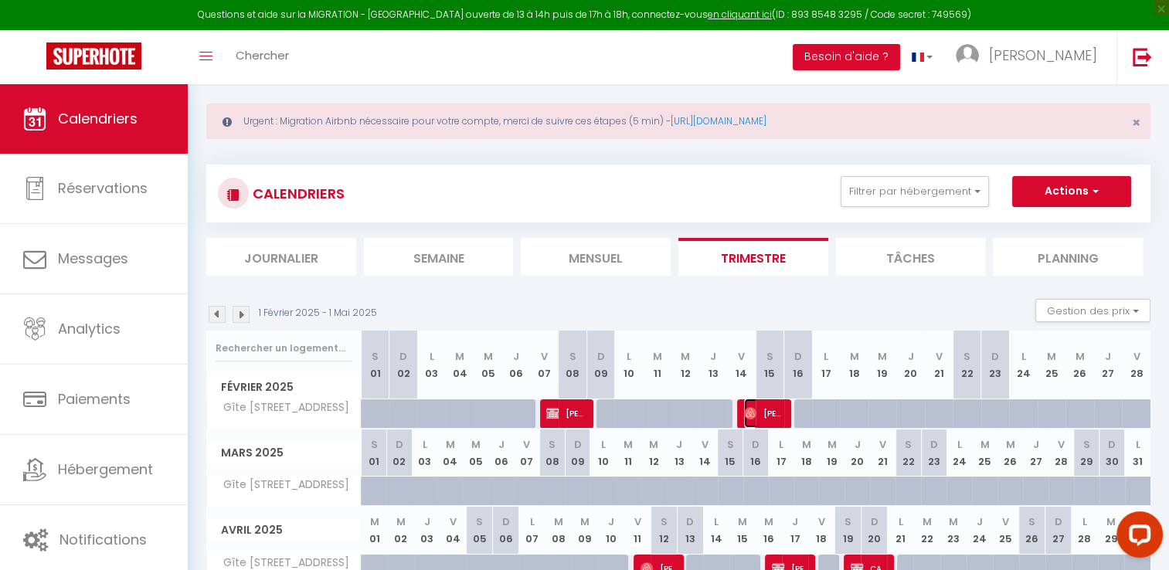
click at [769, 412] on span "[PERSON_NAME]" at bounding box center [762, 413] width 37 height 29
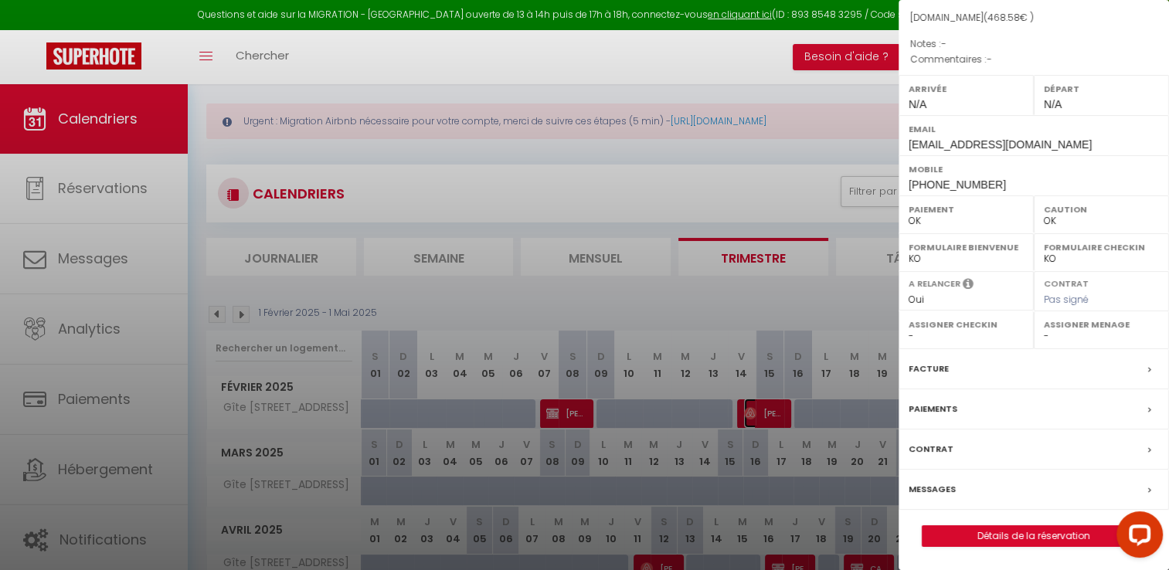
scroll to position [196, 0]
click at [1000, 544] on link "Détails de la réservation" at bounding box center [1033, 536] width 222 height 20
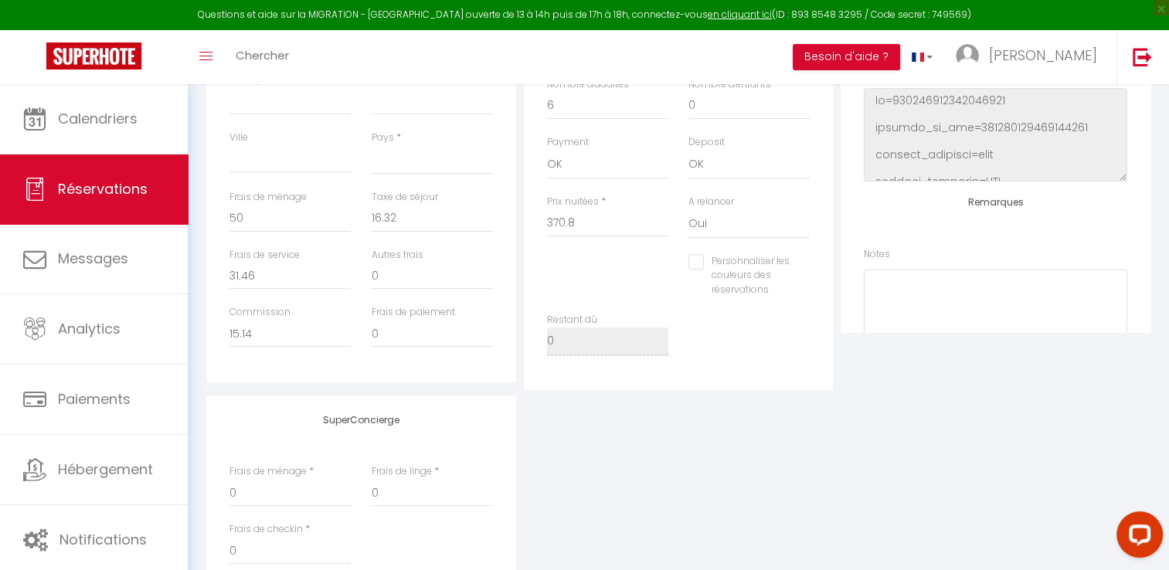
scroll to position [519, 0]
click at [299, 283] on input "31.46" at bounding box center [289, 278] width 121 height 28
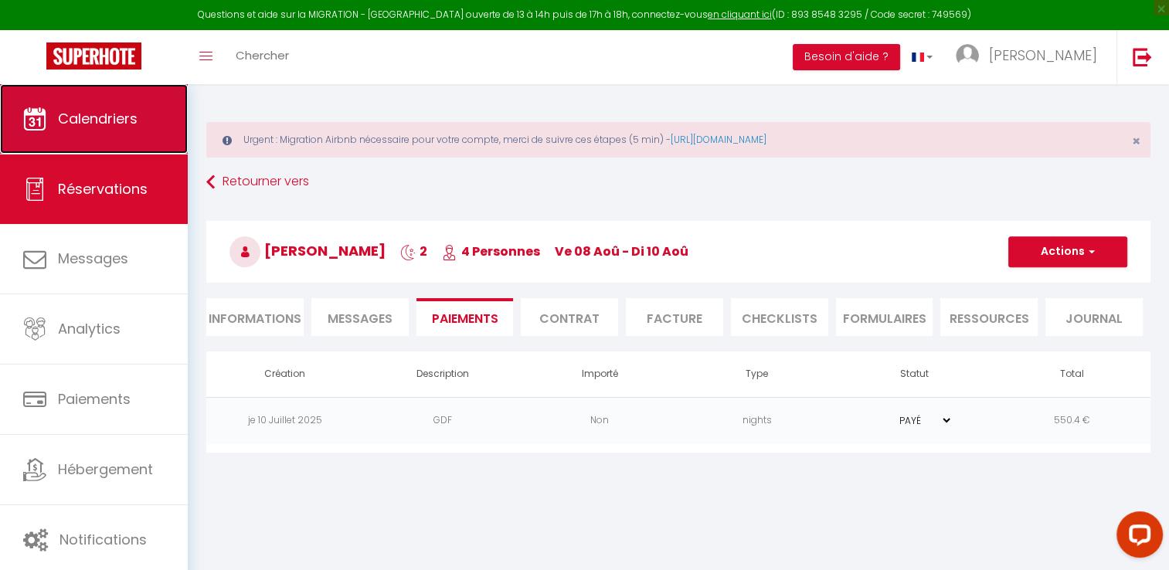
click at [134, 137] on link "Calendriers" at bounding box center [94, 119] width 188 height 70
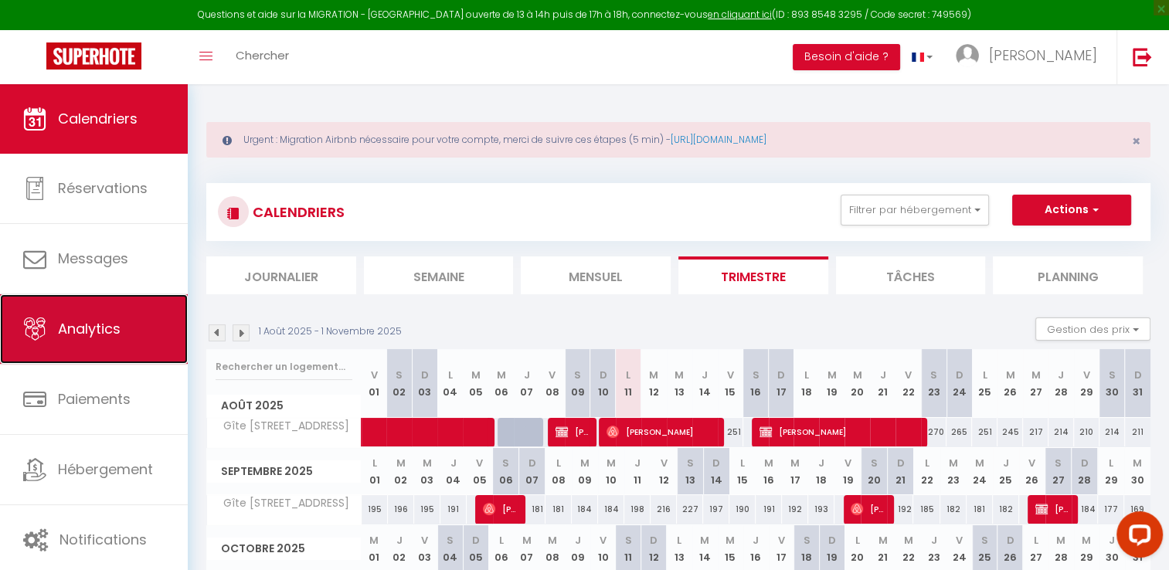
click at [96, 339] on link "Analytics" at bounding box center [94, 329] width 188 height 70
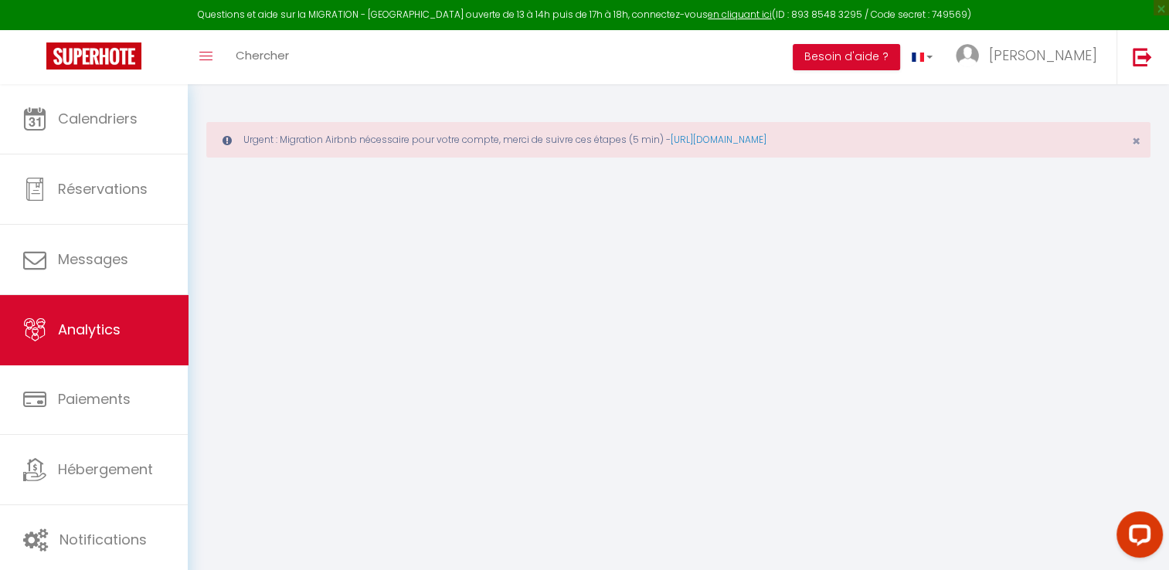
select select "2025"
select select "8"
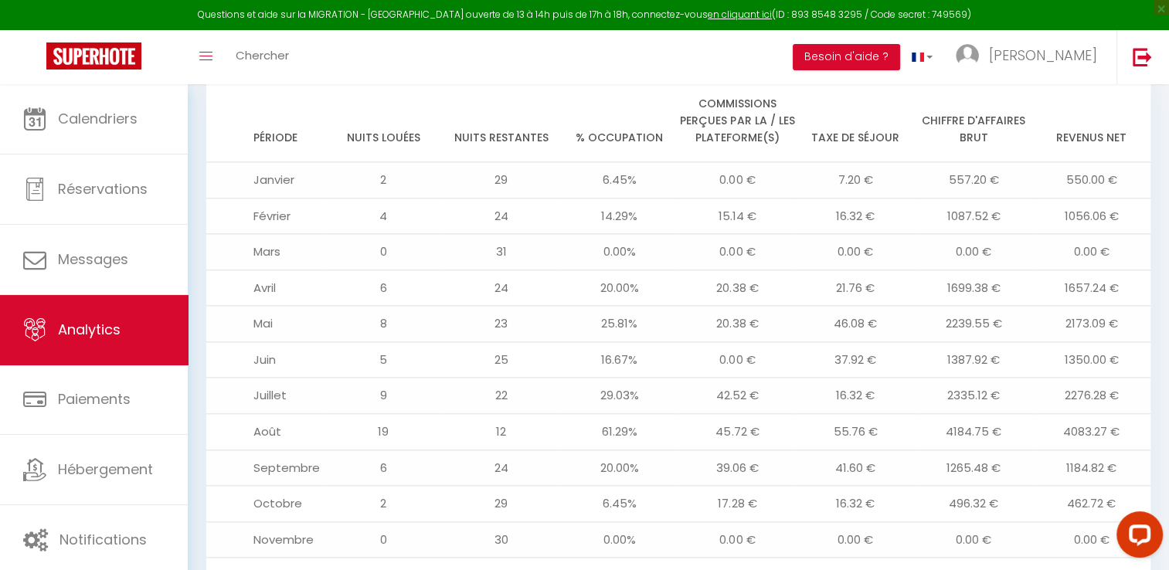
scroll to position [1741, 0]
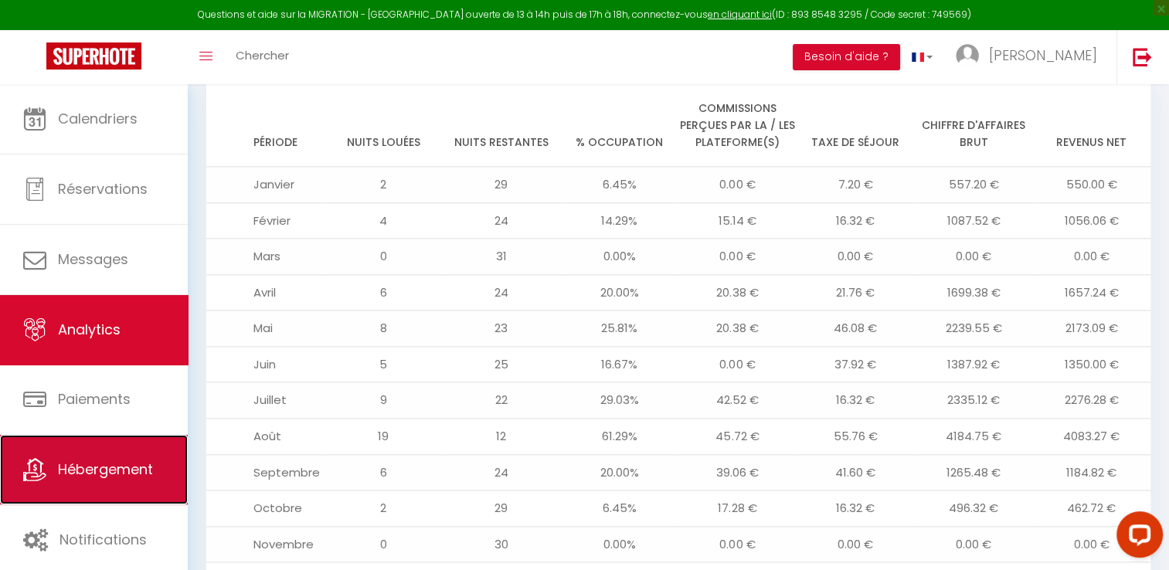
click at [84, 468] on span "Hébergement" at bounding box center [105, 469] width 95 height 19
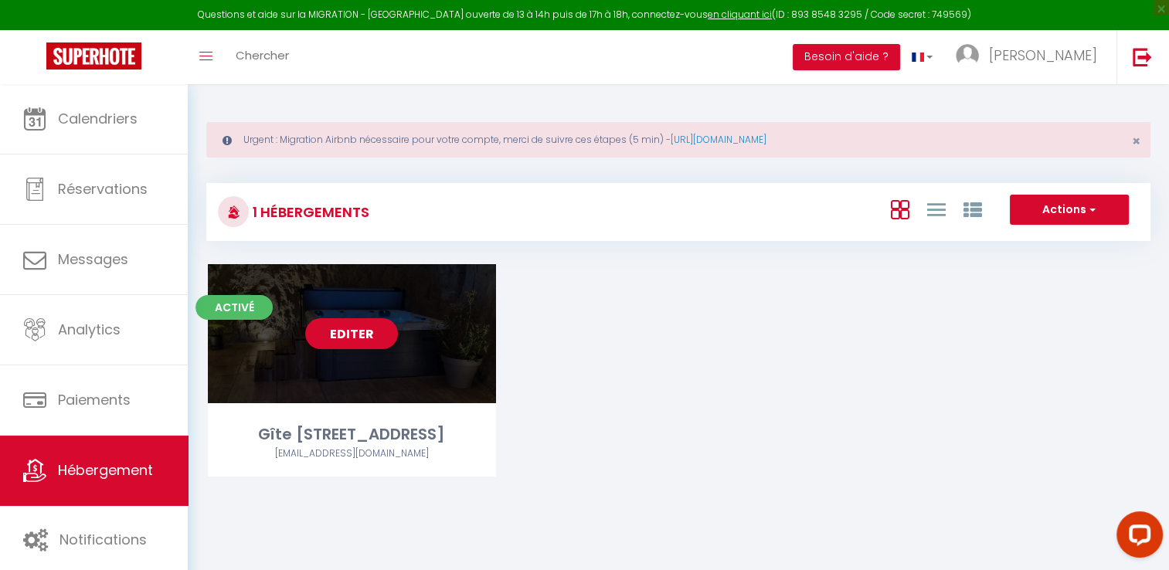
click at [333, 323] on link "Editer" at bounding box center [351, 333] width 93 height 31
select select "3"
select select "2"
select select "1"
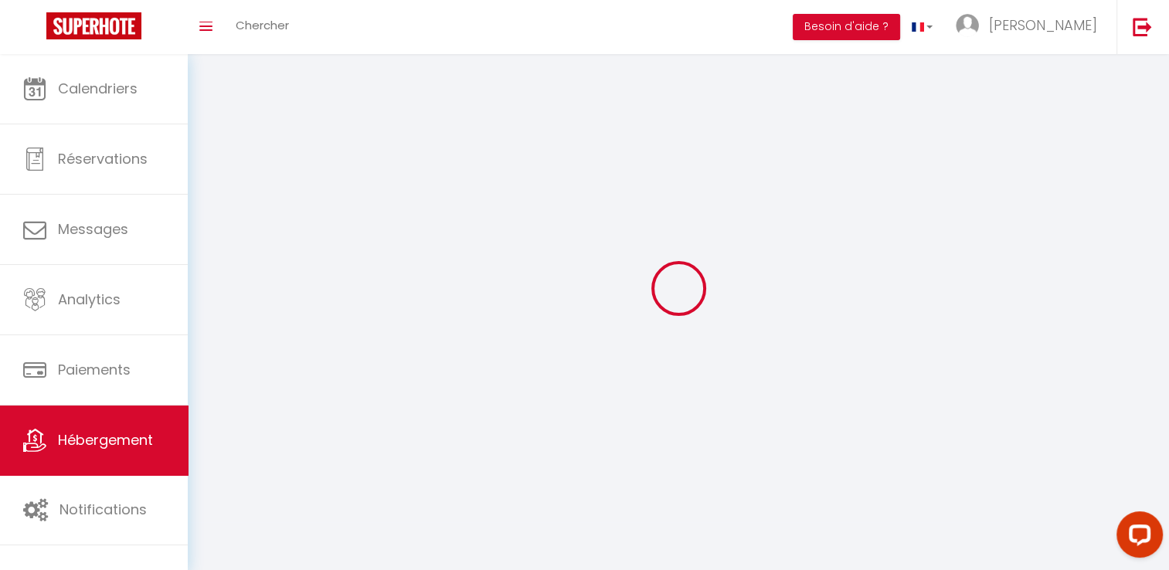
select select
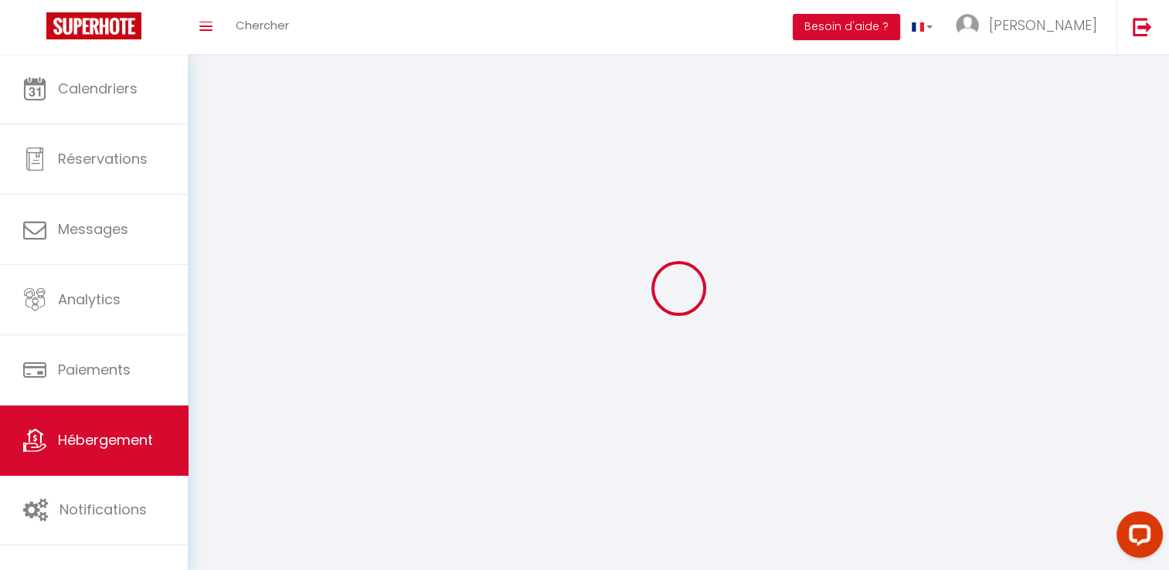
checkbox input "false"
select select
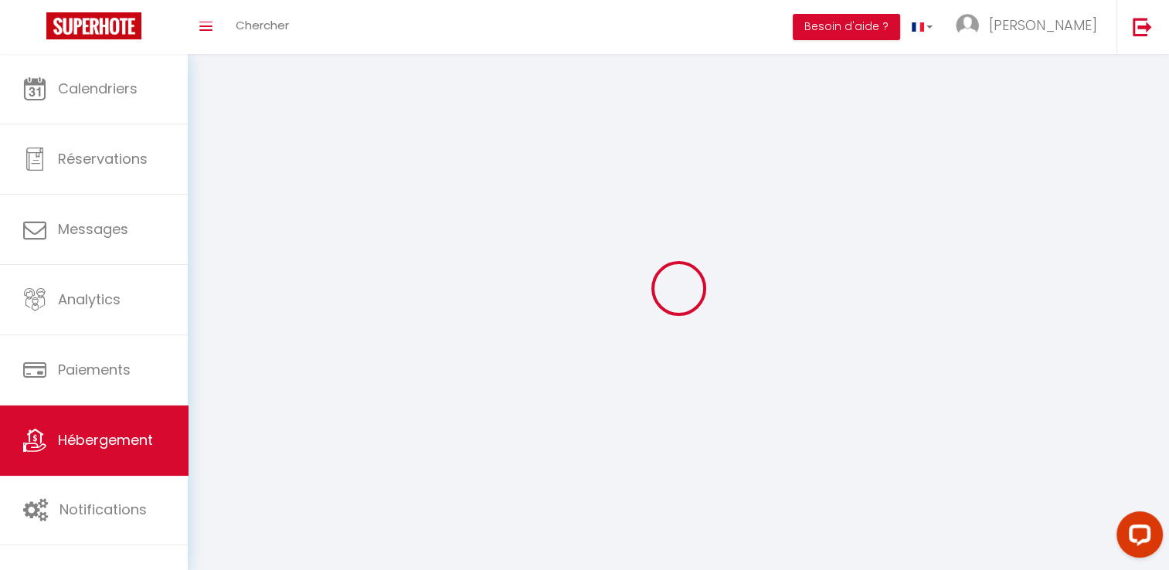
select select
select select "1"
select select
select select "28"
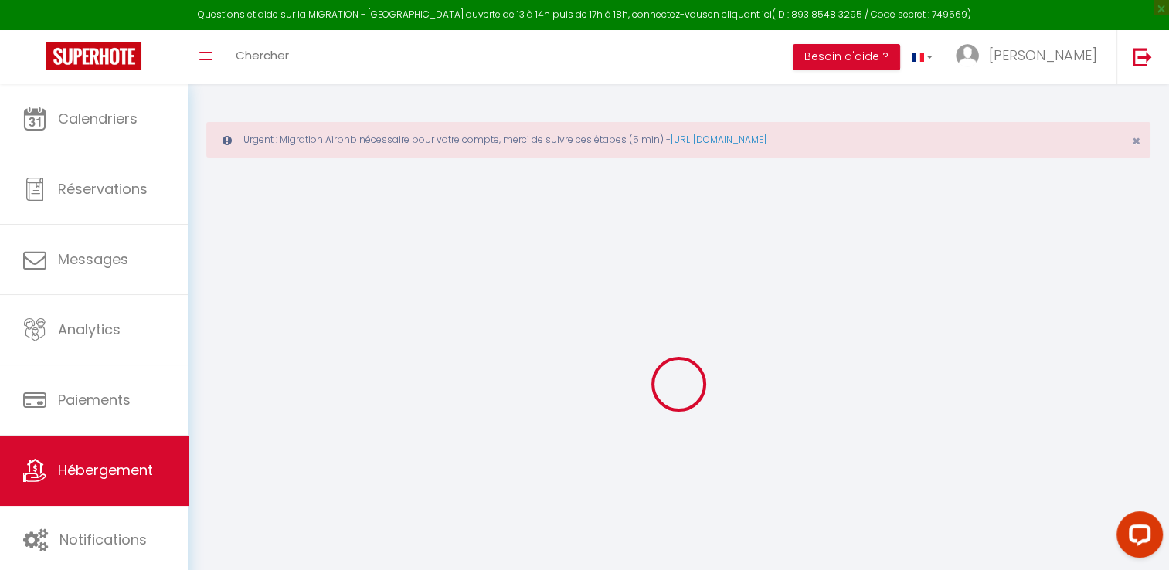
select select
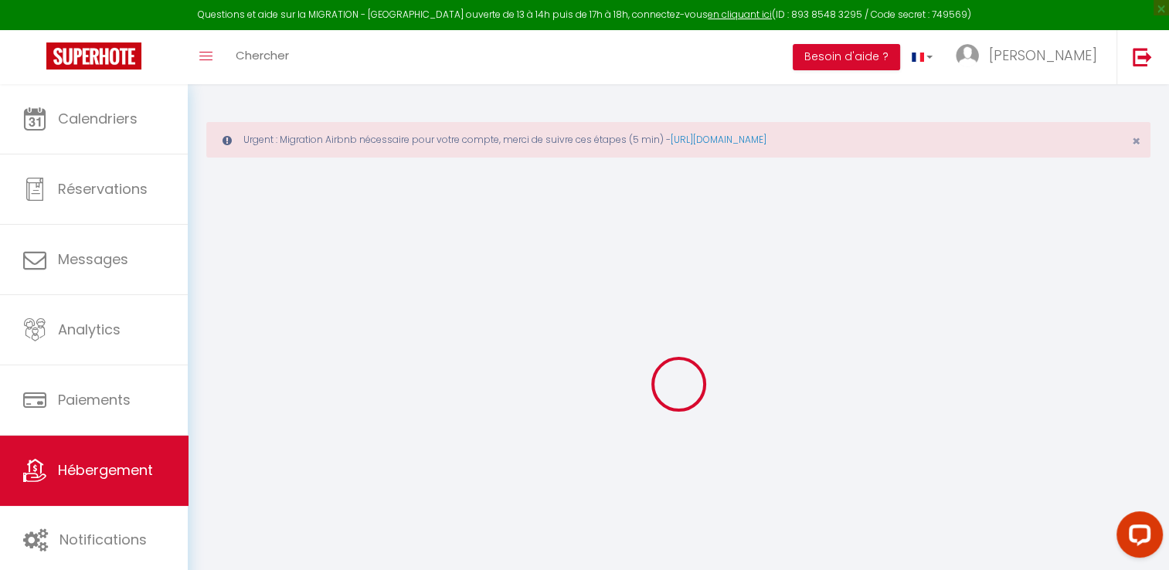
select select
checkbox input "false"
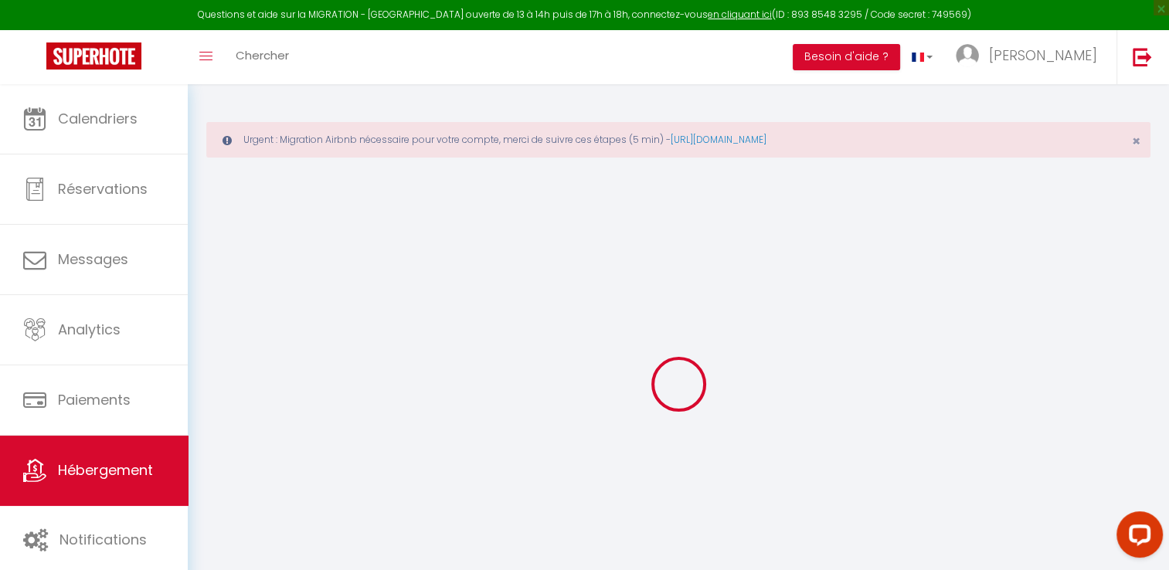
select select
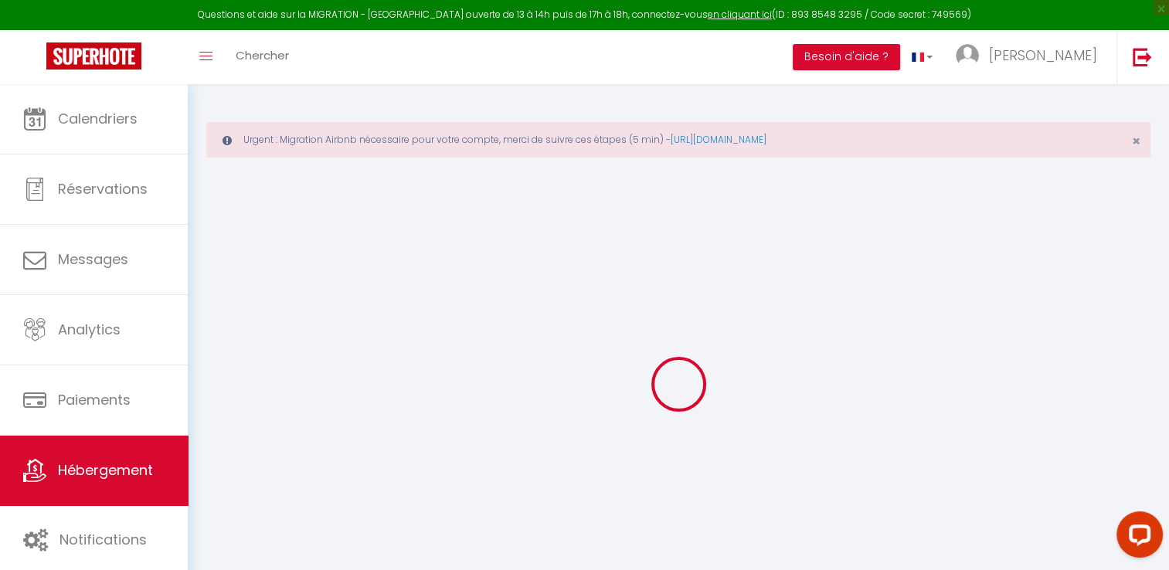
select select
checkbox input "false"
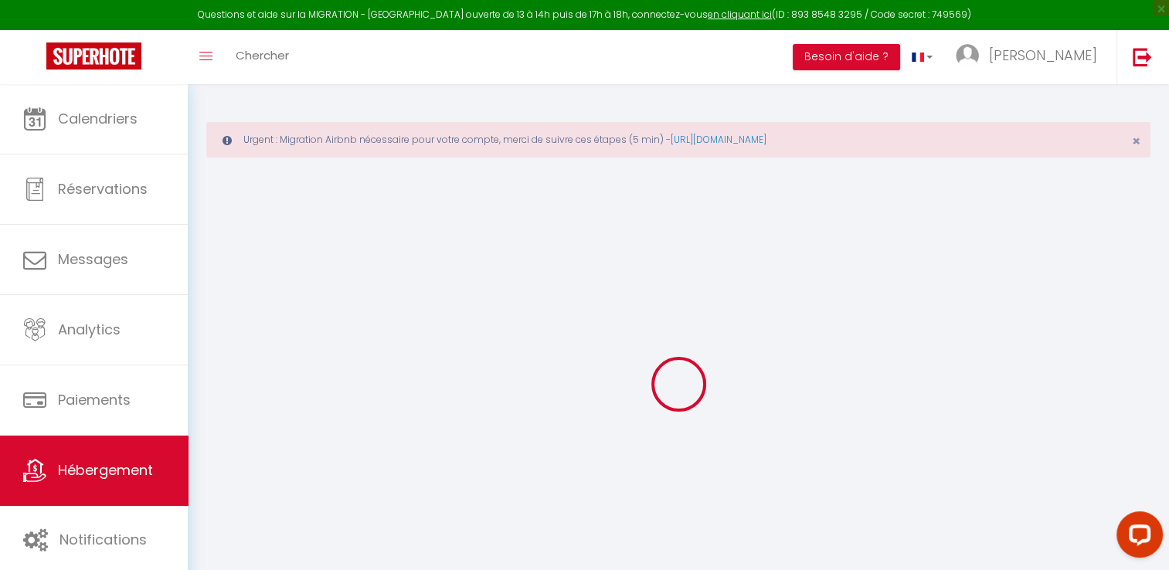
checkbox input "false"
select select
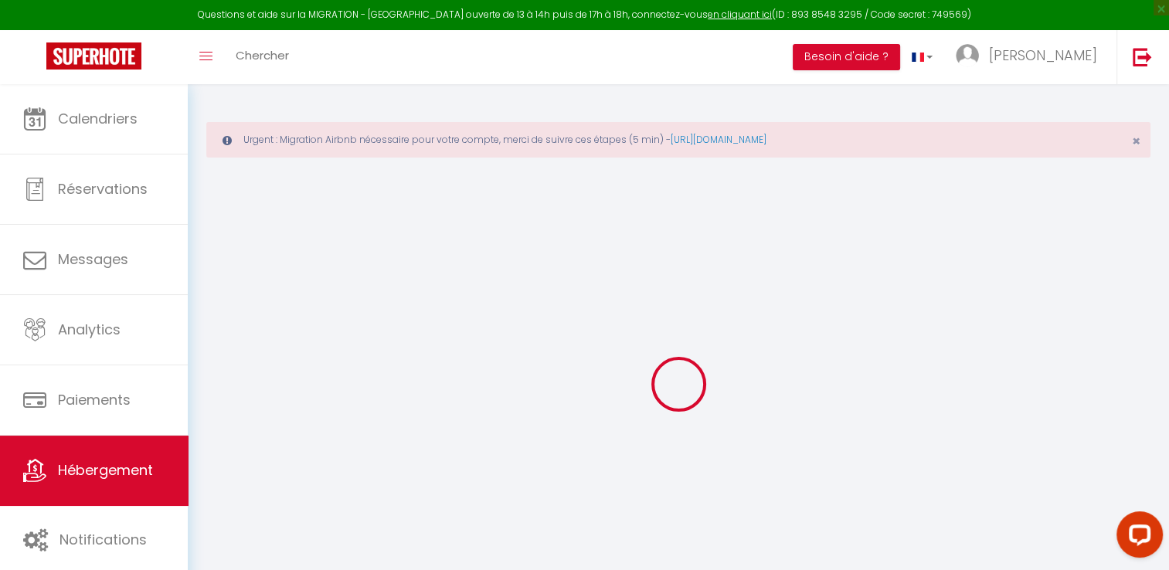
select select
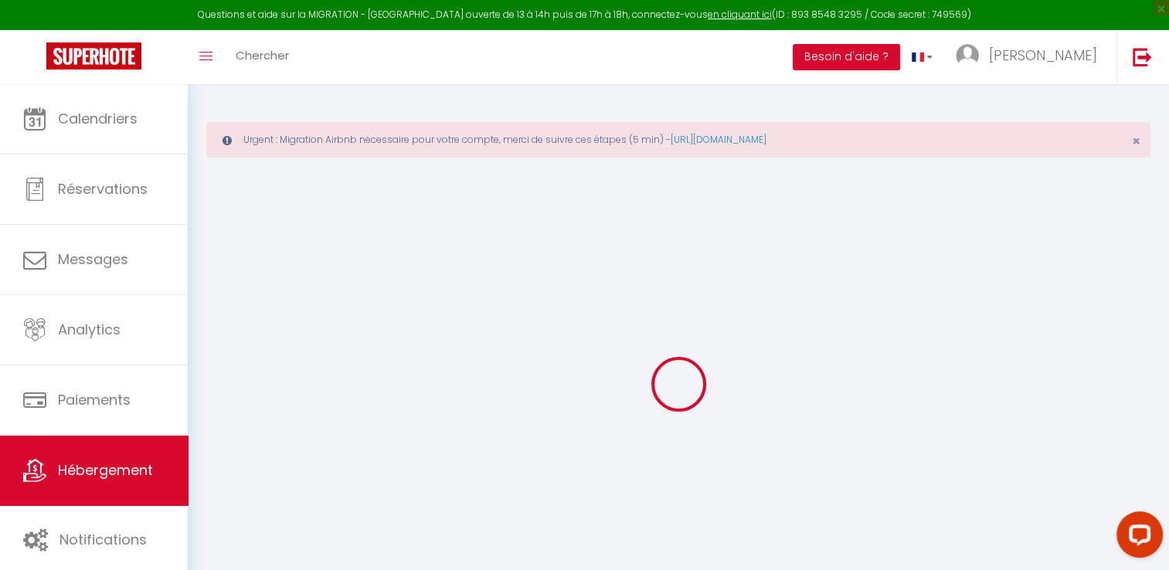
checkbox input "false"
select select
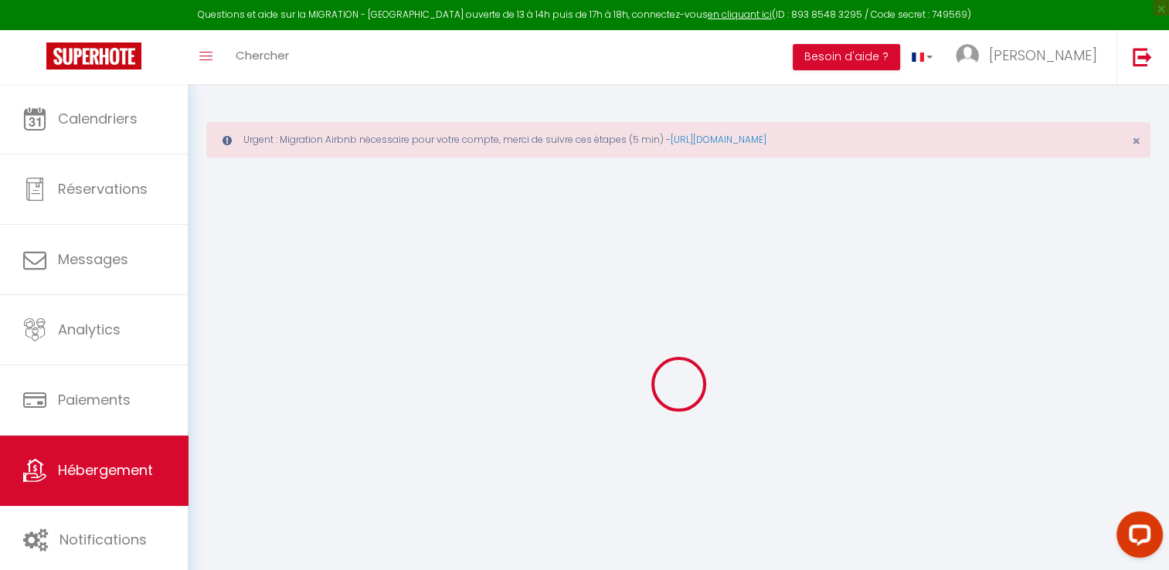
select select
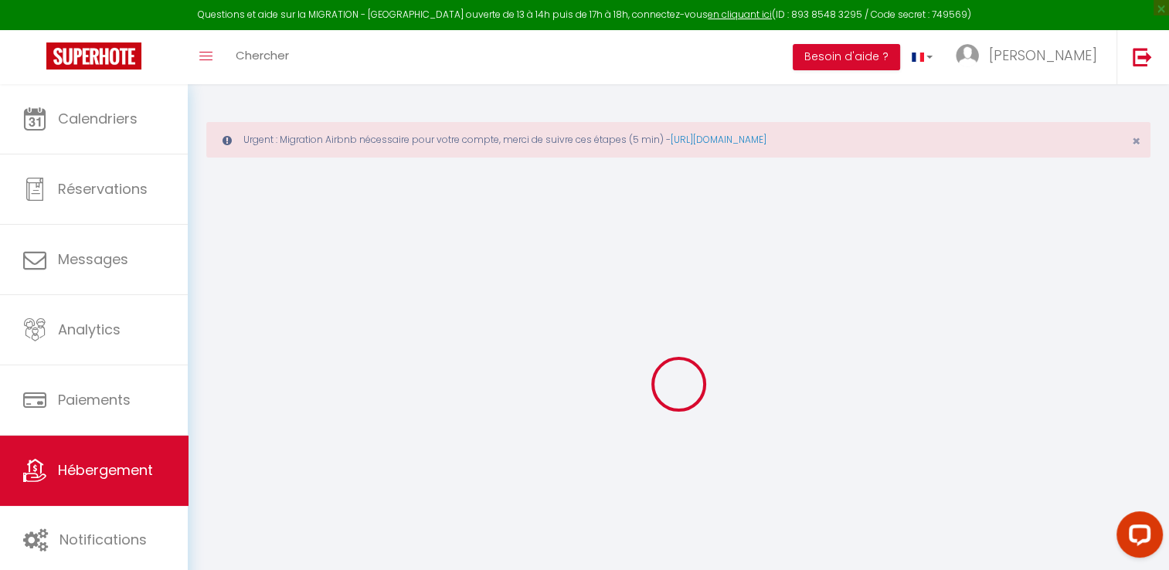
select select
checkbox input "false"
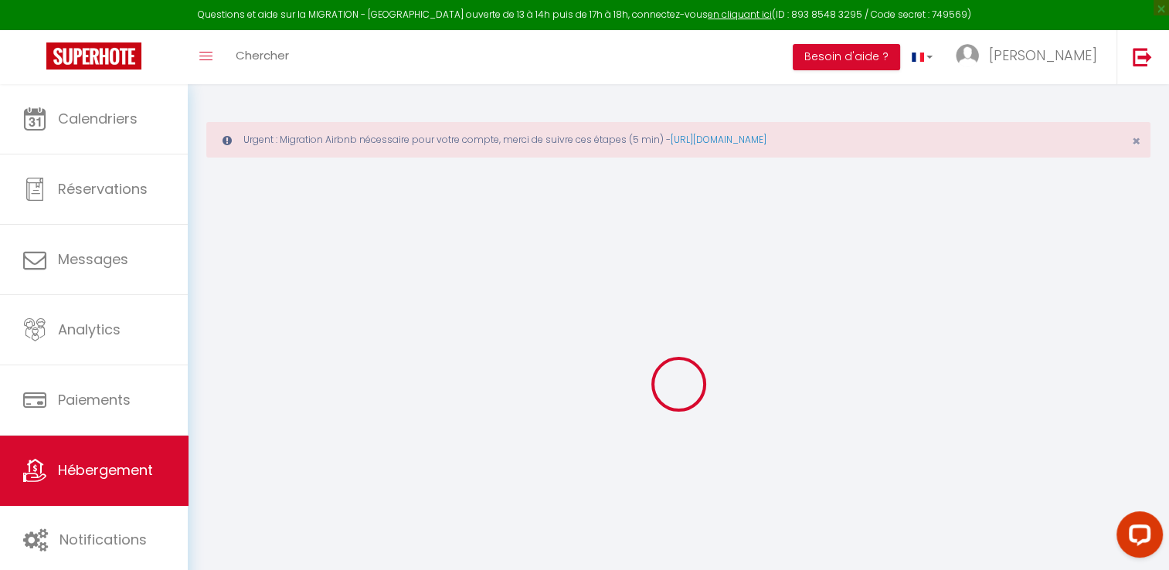
checkbox input "false"
select select
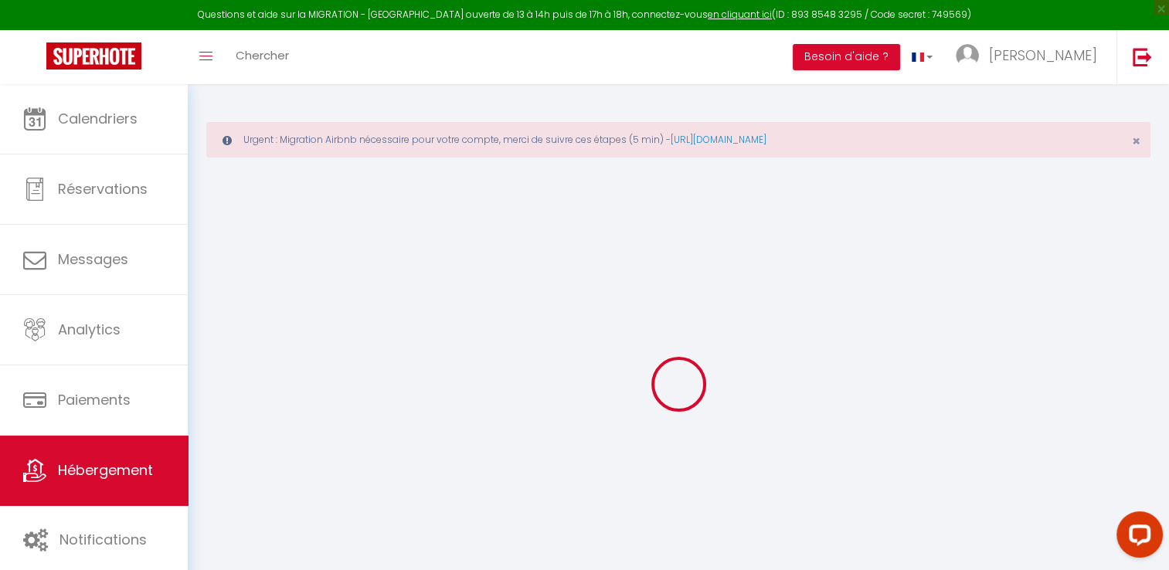
select select
checkbox input "false"
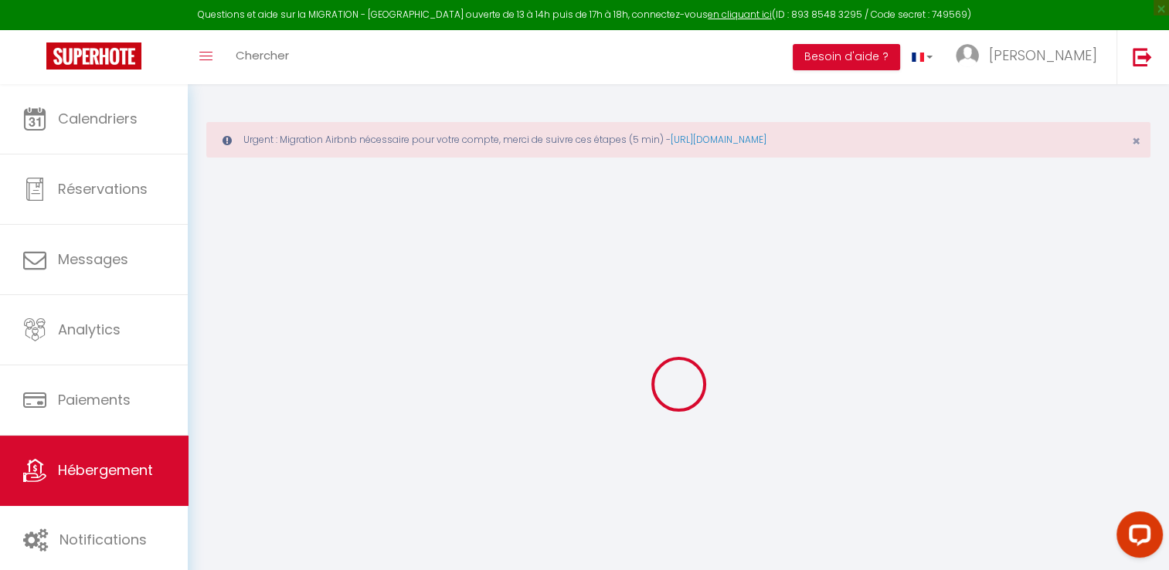
checkbox input "false"
select select
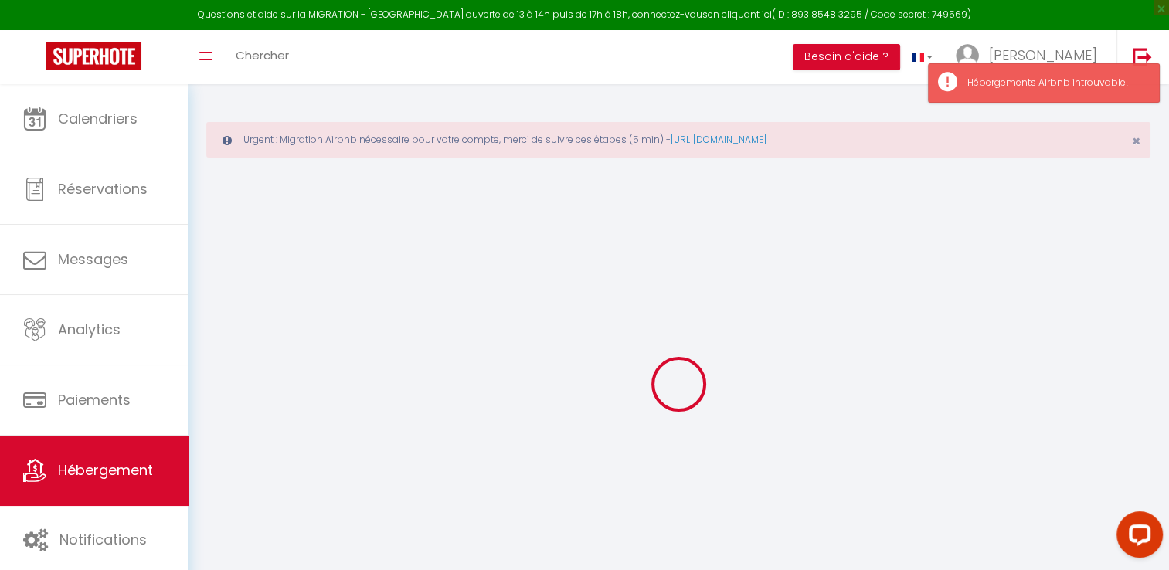
type input "Gîte [STREET_ADDRESS]"
type input "[PERSON_NAME]"
type input "ORUS PLANA"
type input "[STREET_ADDRESS]"
type input "37500"
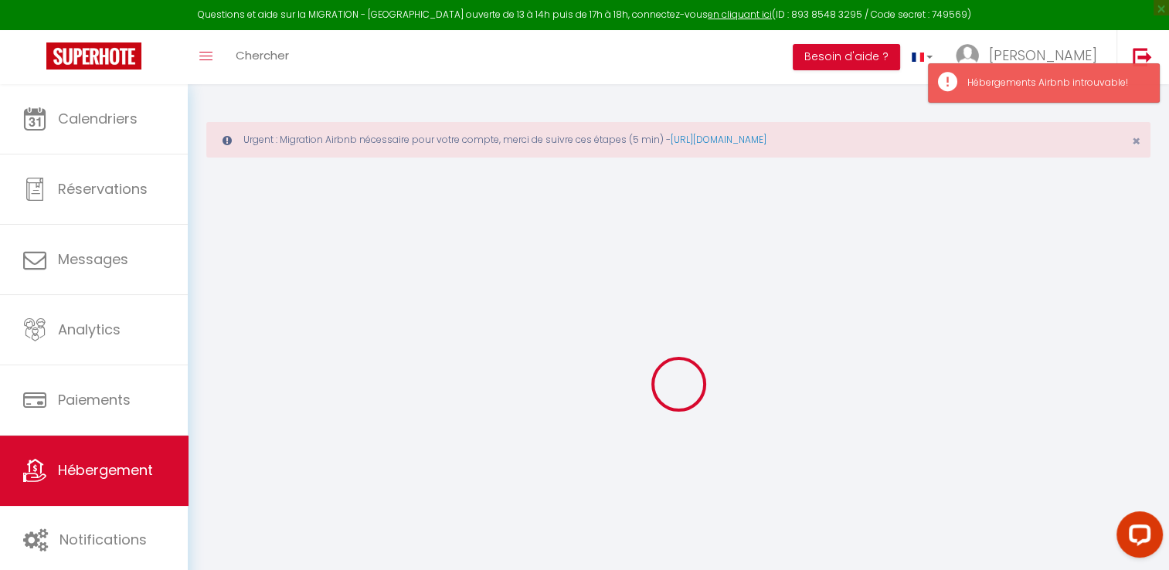
type input "Cinais"
select select "houses"
select select "6"
select select "3"
type input "250"
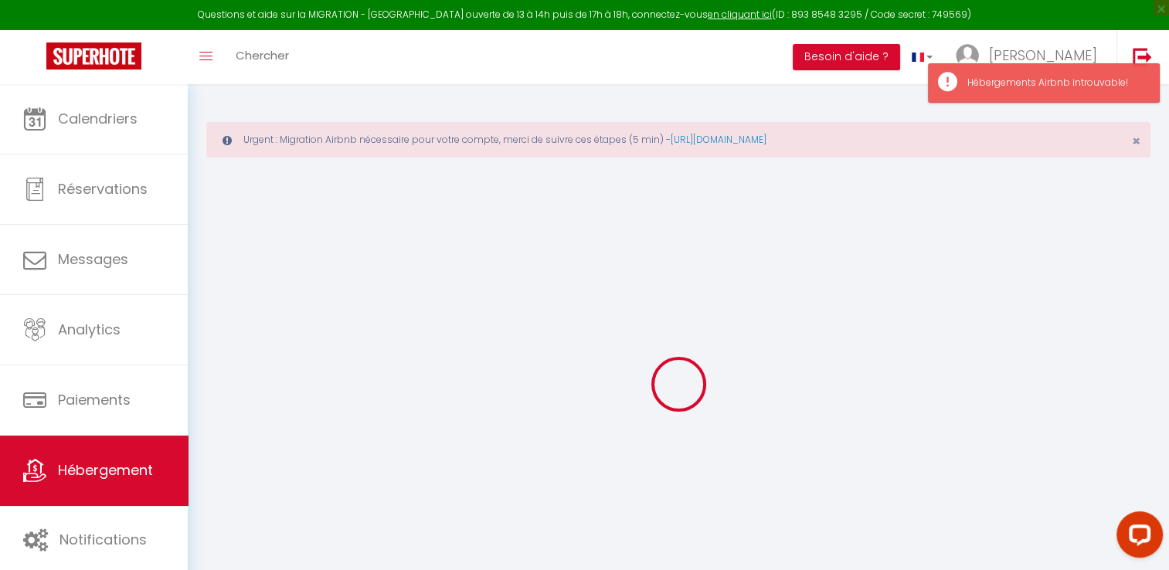
type input "50"
type input "1.36"
type input "1000"
select select
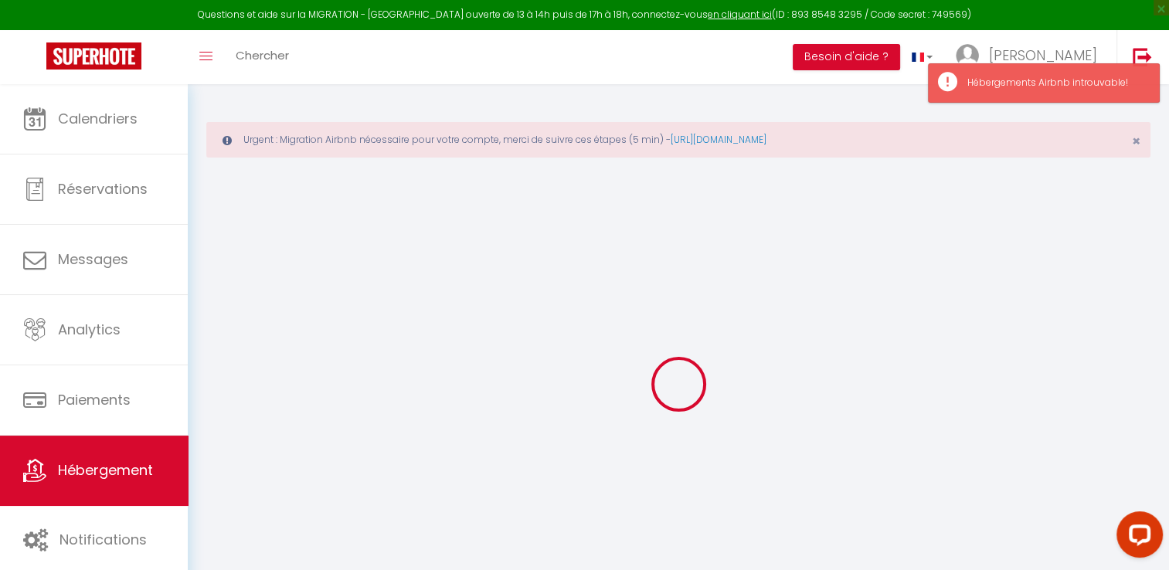
select select
type input "[STREET_ADDRESS]"
type input "49730"
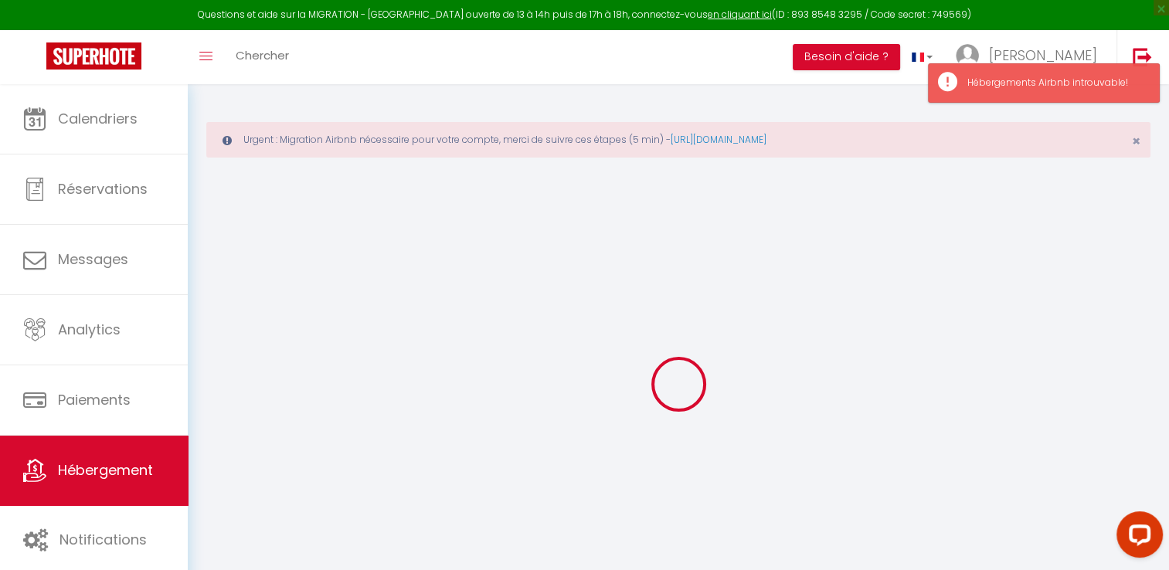
type input "Parnay"
type input "[EMAIL_ADDRESS][DOMAIN_NAME]"
select select "5452"
checkbox input "false"
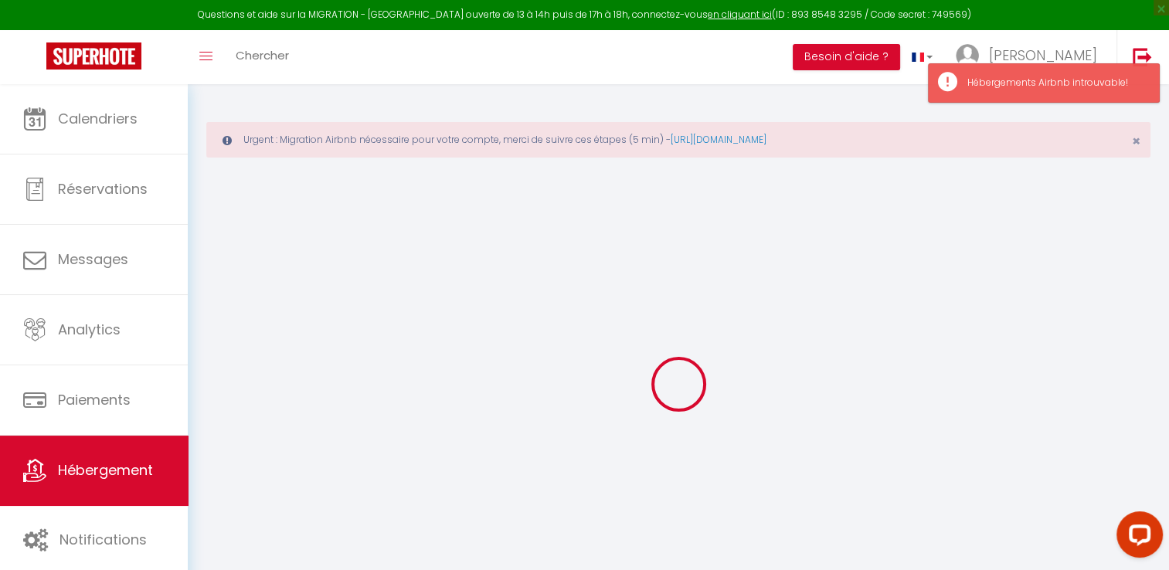
checkbox input "false"
select select
type input "0"
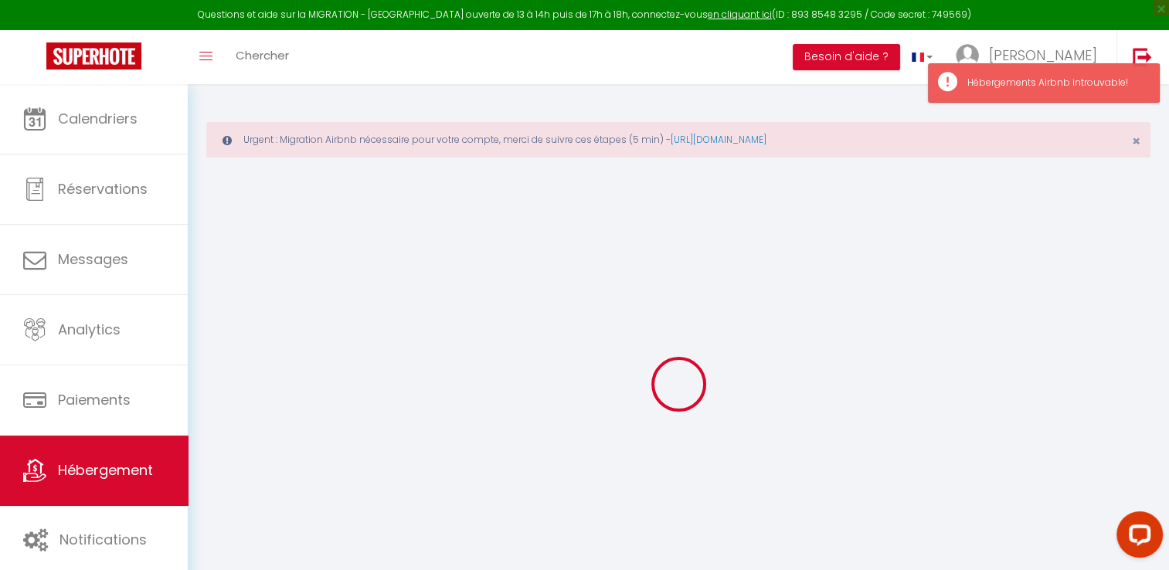
type input "0"
select select
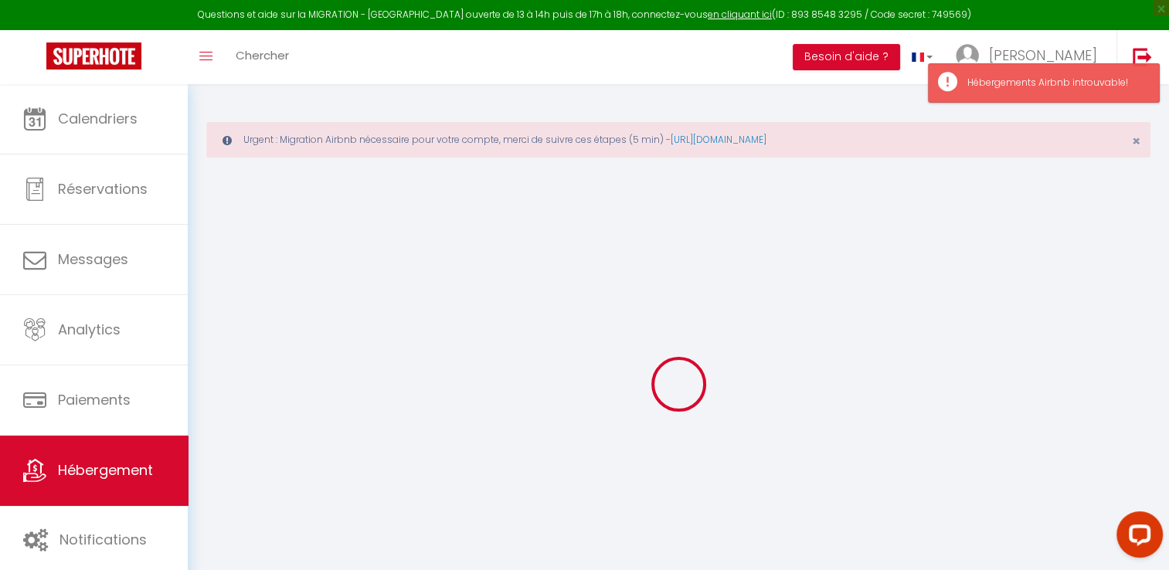
select select
checkbox input "false"
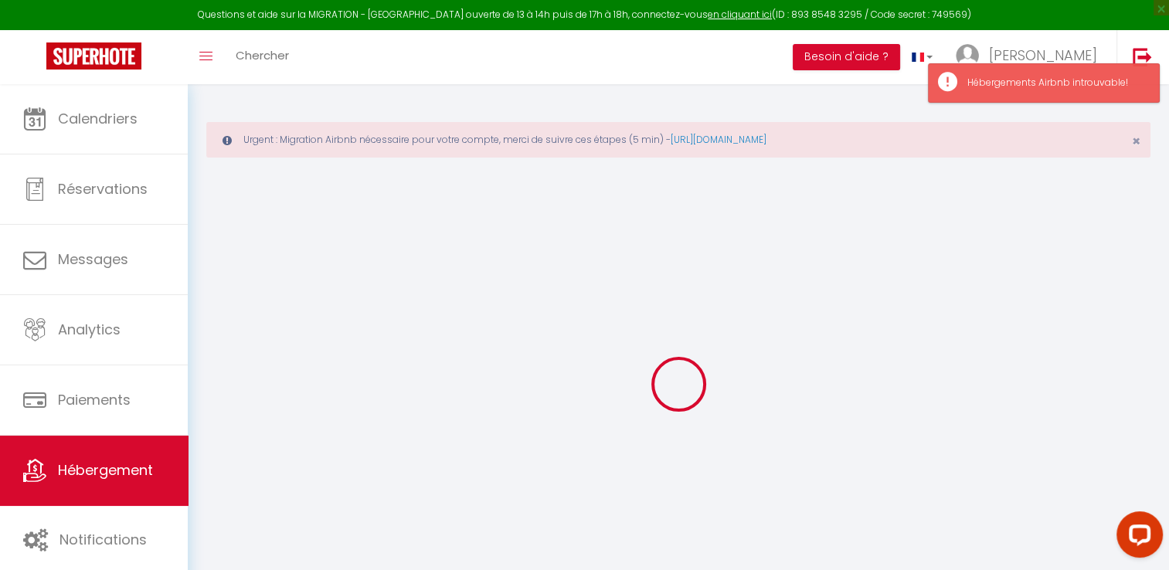
checkbox input "false"
select select
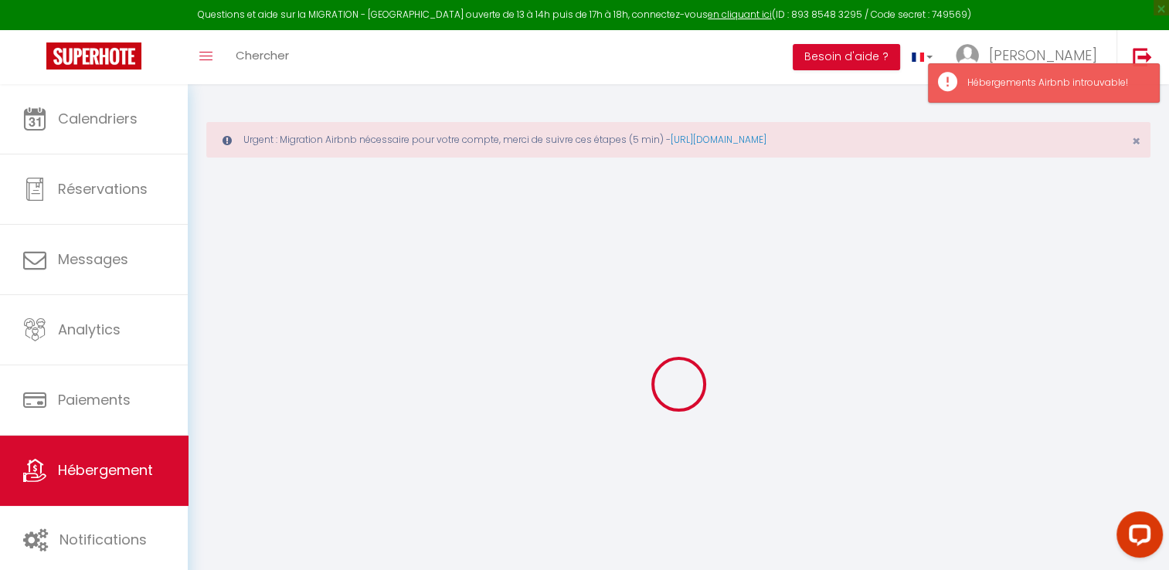
select select
checkbox input "false"
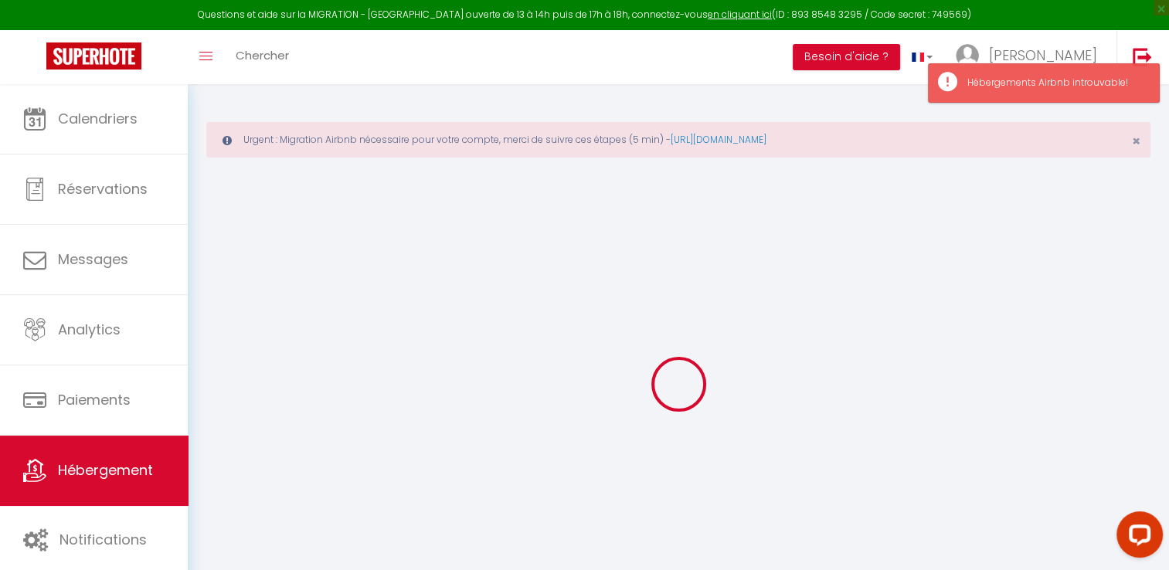
checkbox input "false"
select select
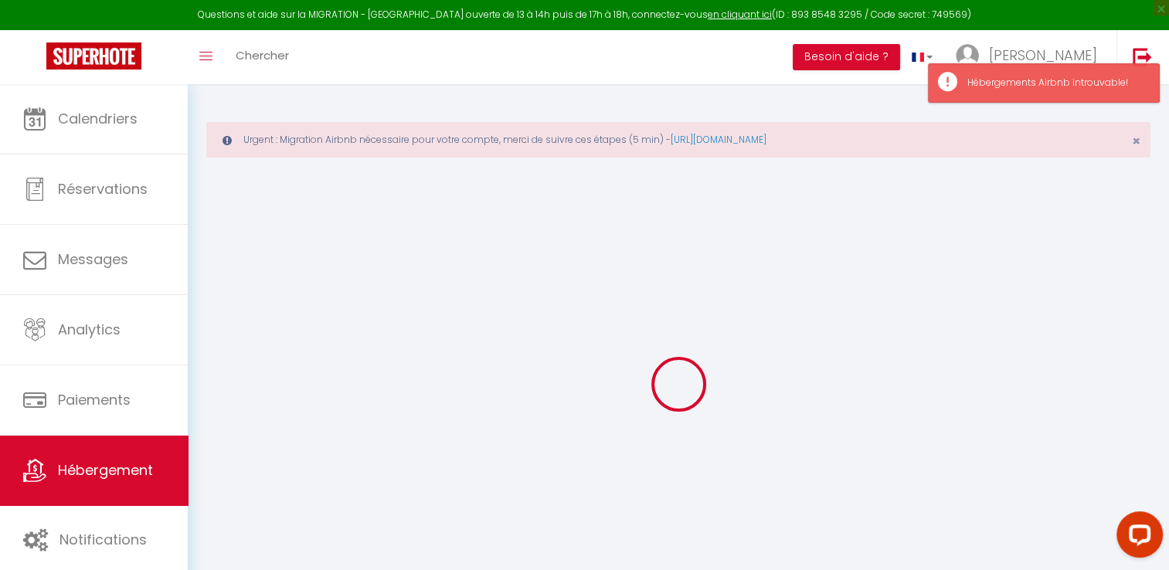
select select
checkbox input "false"
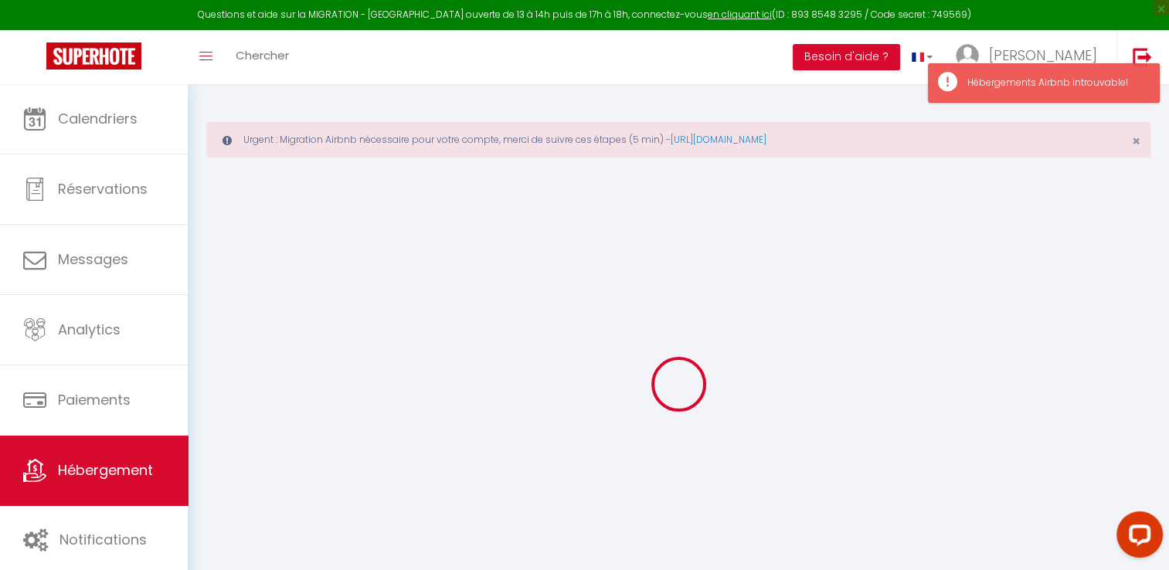
checkbox input "false"
select select "17:00"
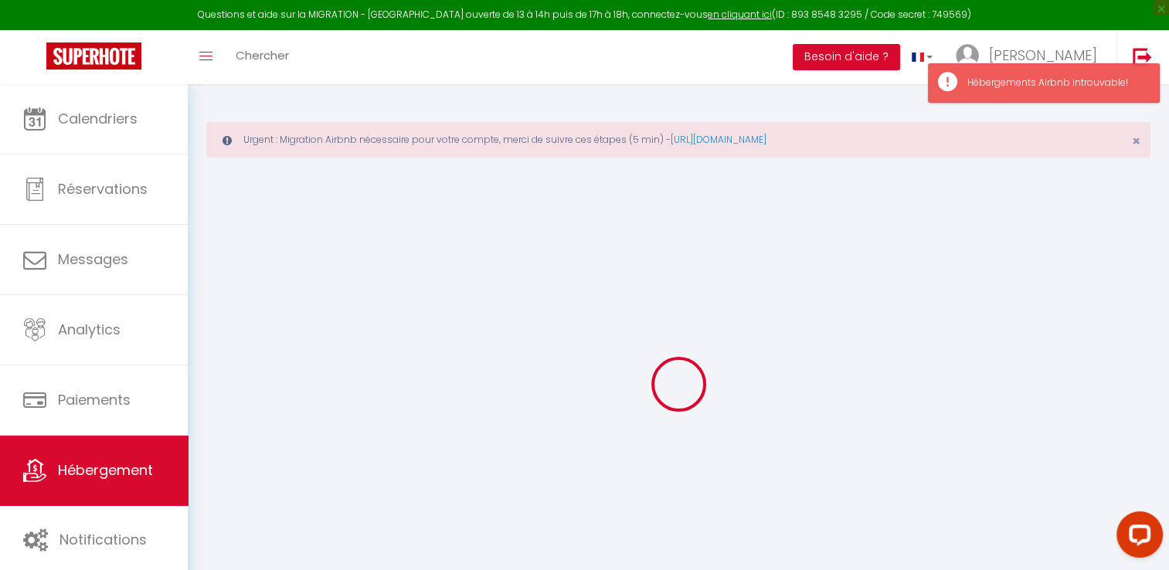
select select "23:45"
select select "10:00"
select select "30"
select select "120"
checkbox input "false"
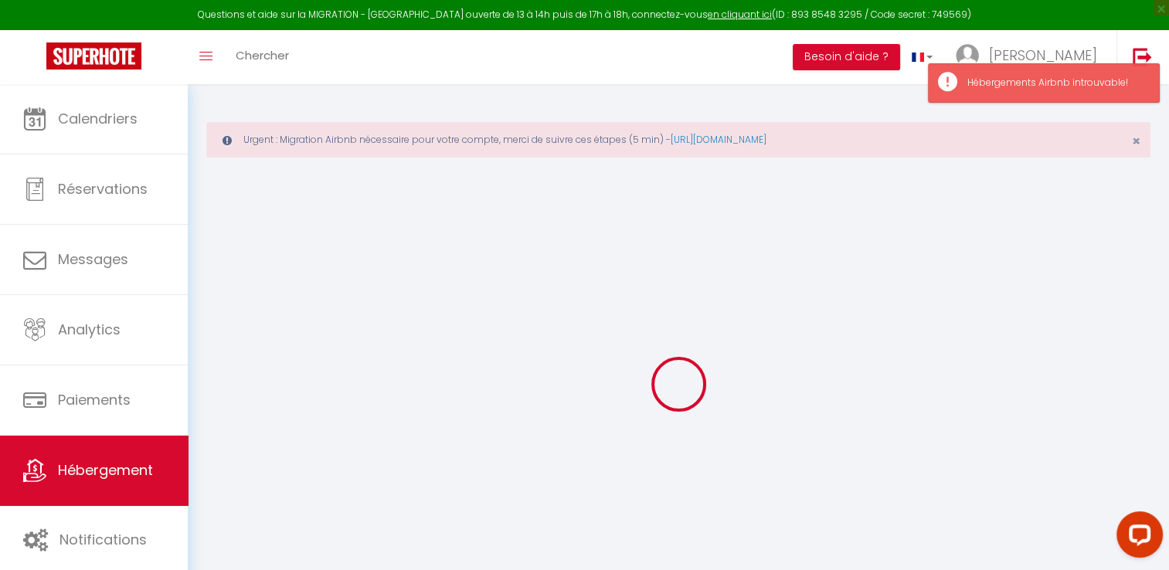
checkbox input "false"
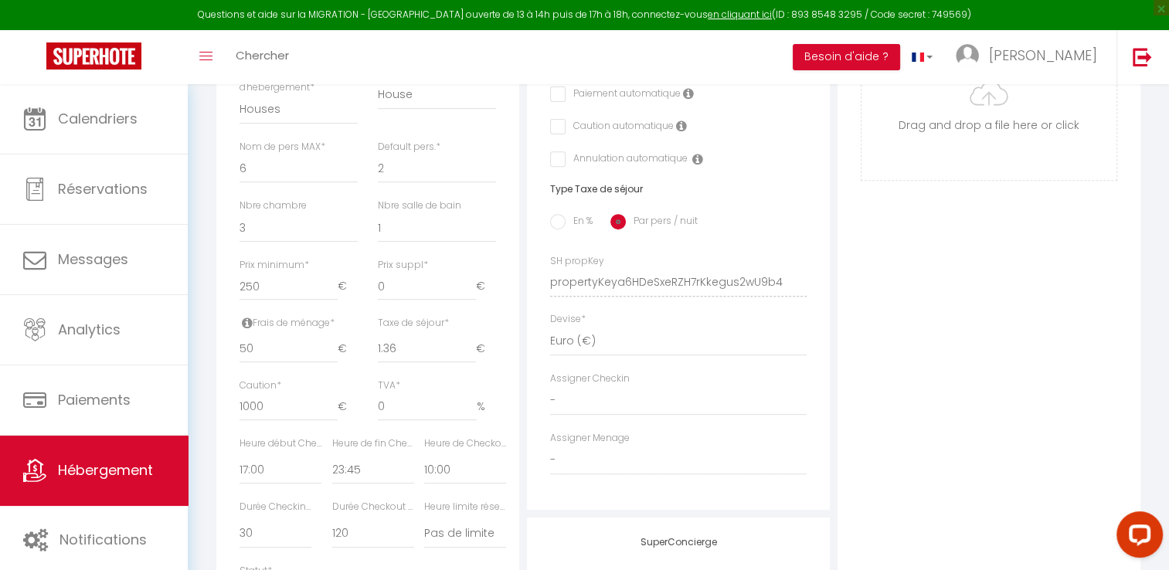
scroll to position [596, 0]
click at [256, 358] on input "50" at bounding box center [288, 348] width 98 height 28
type input "5"
checkbox input "false"
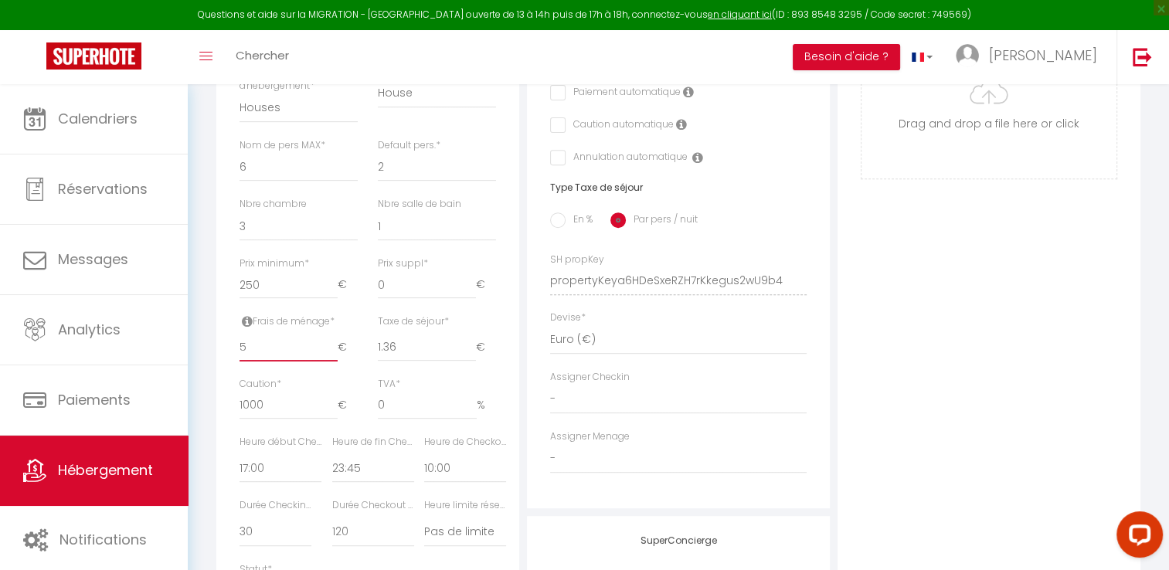
checkbox input "false"
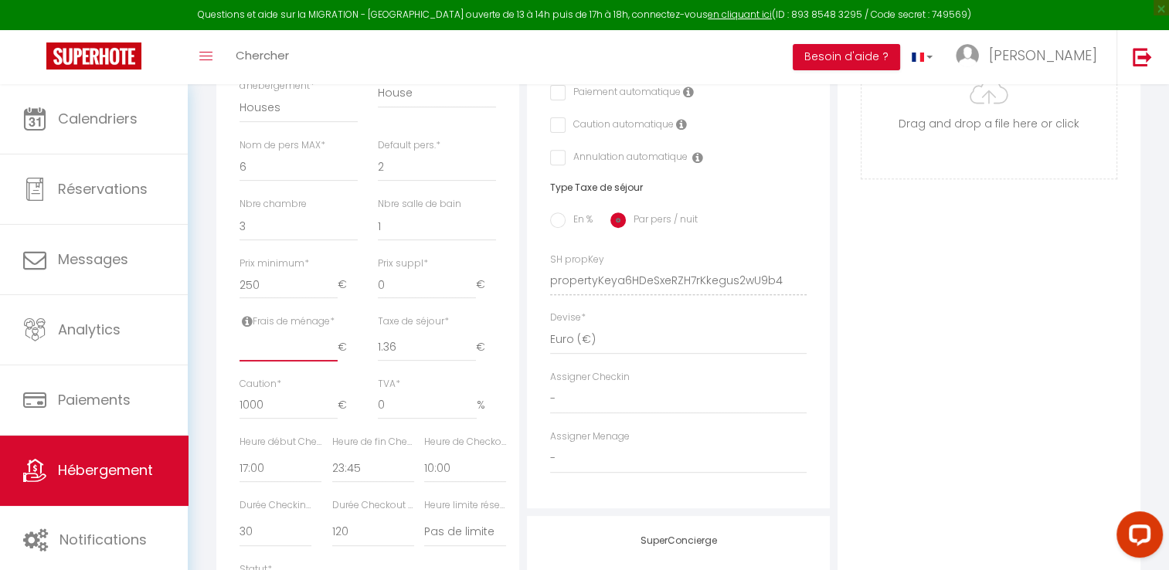
checkbox input "false"
type input "5"
checkbox input "false"
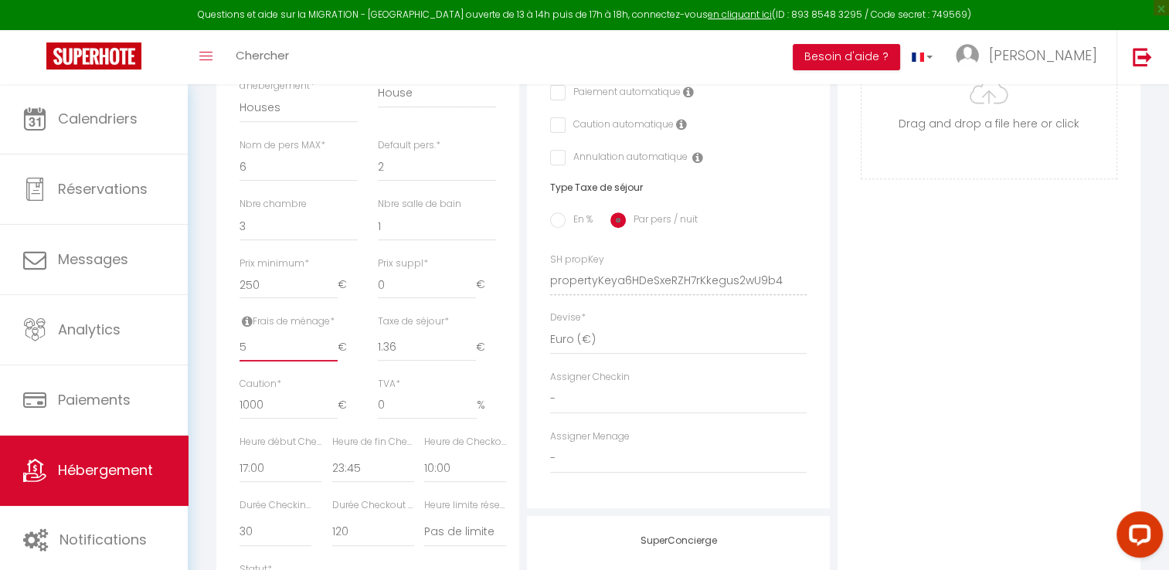
checkbox input "false"
type input "50"
checkbox input "false"
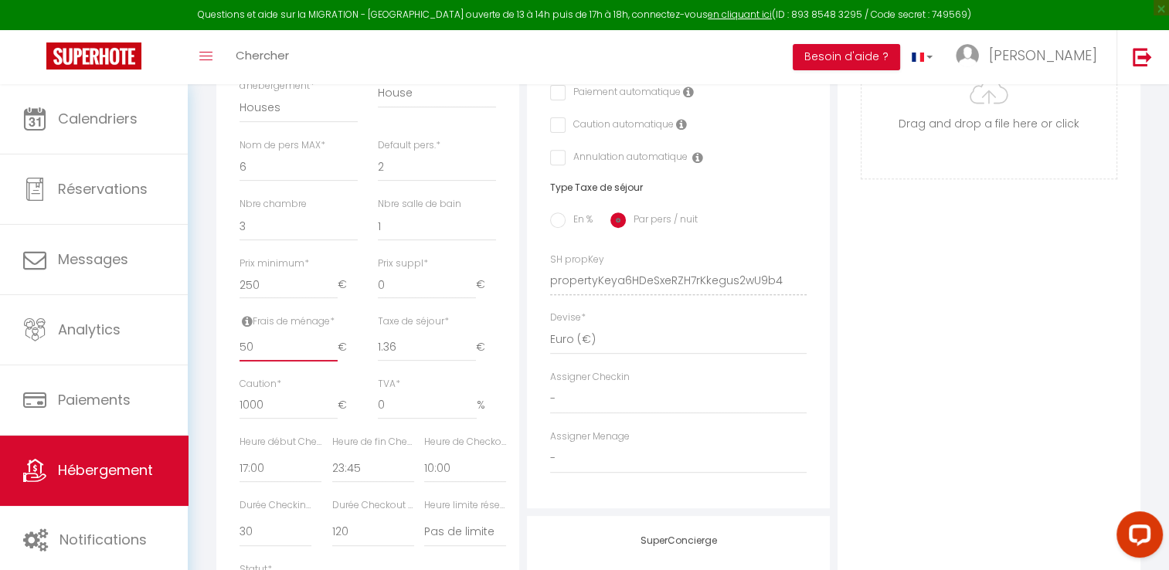
checkbox input "false"
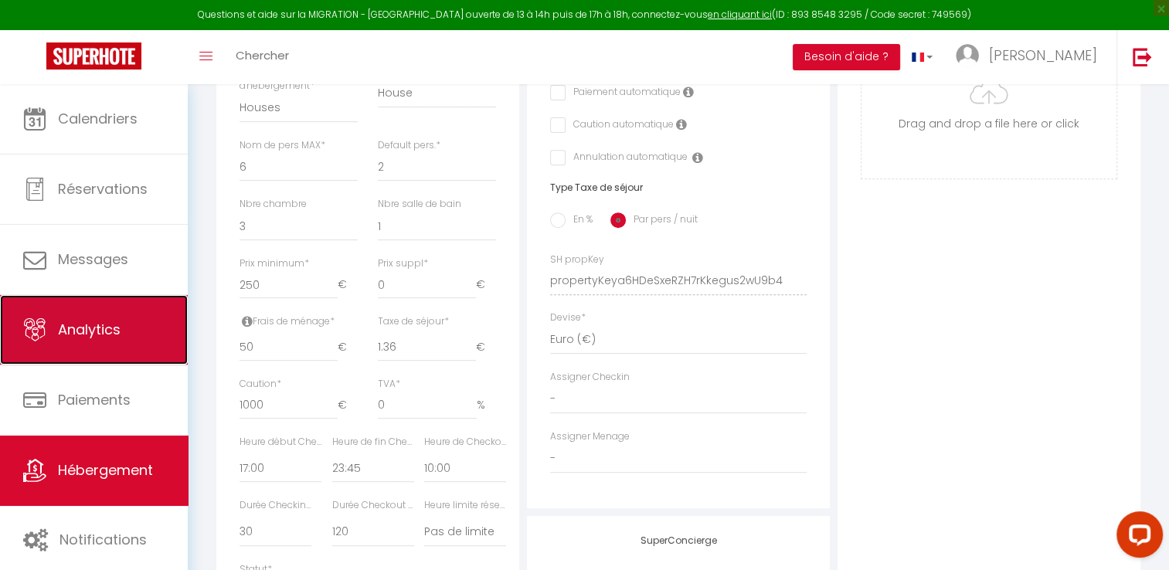
click at [187, 354] on link "Analytics" at bounding box center [94, 330] width 188 height 70
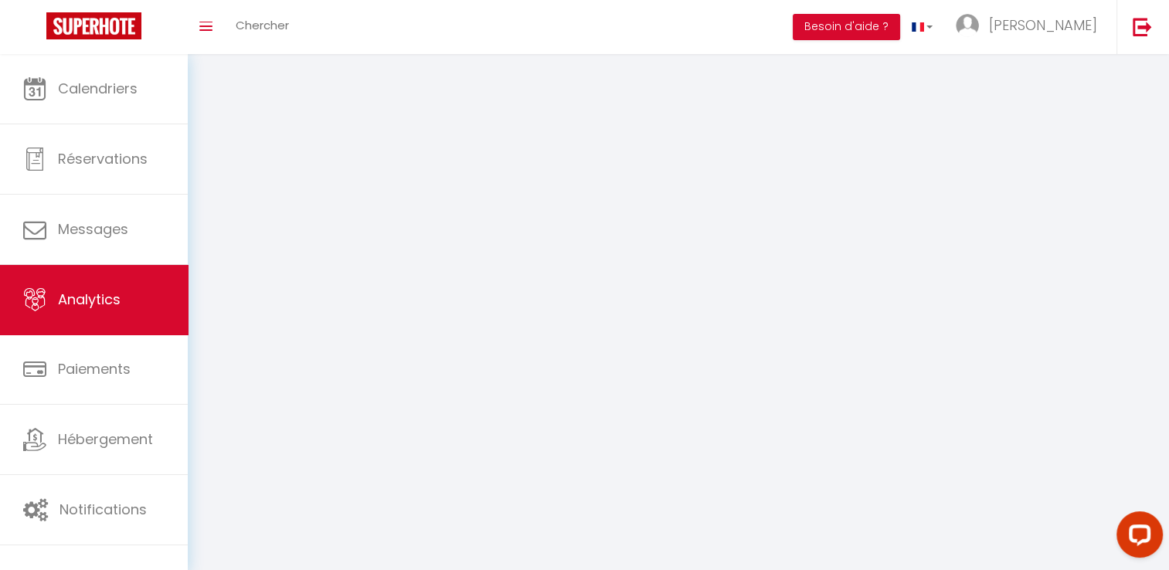
select select "2025"
select select "8"
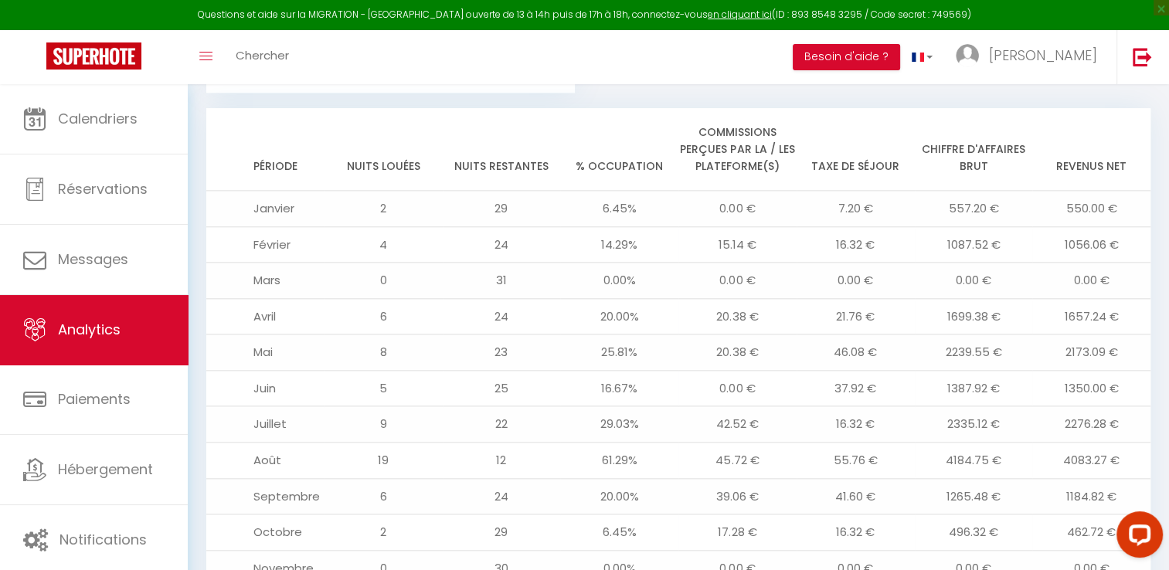
scroll to position [1715, 0]
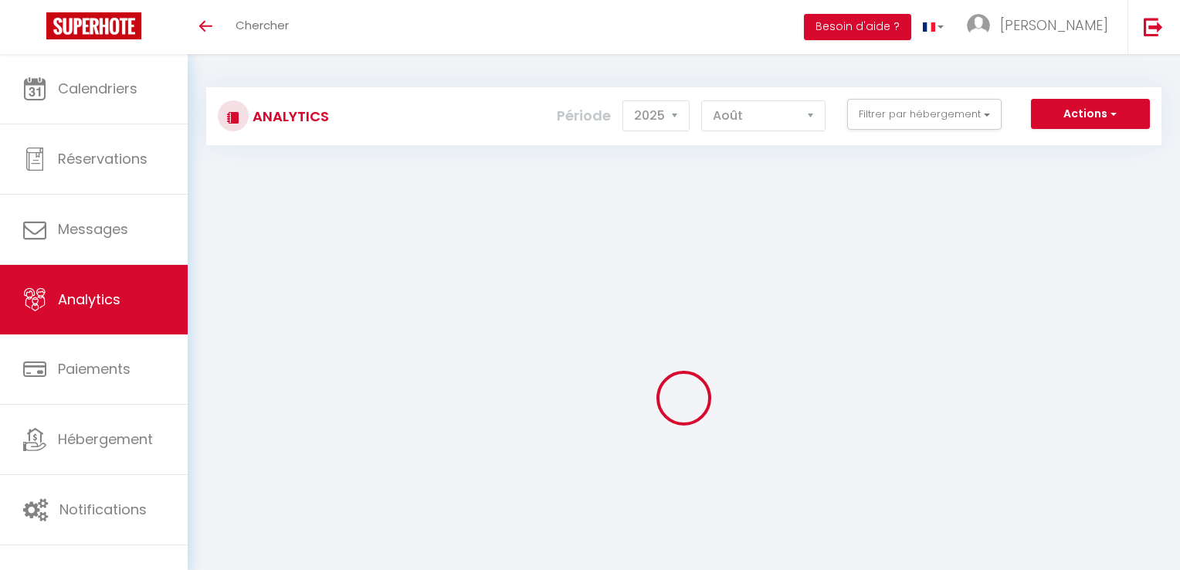
select select "2025"
select select "8"
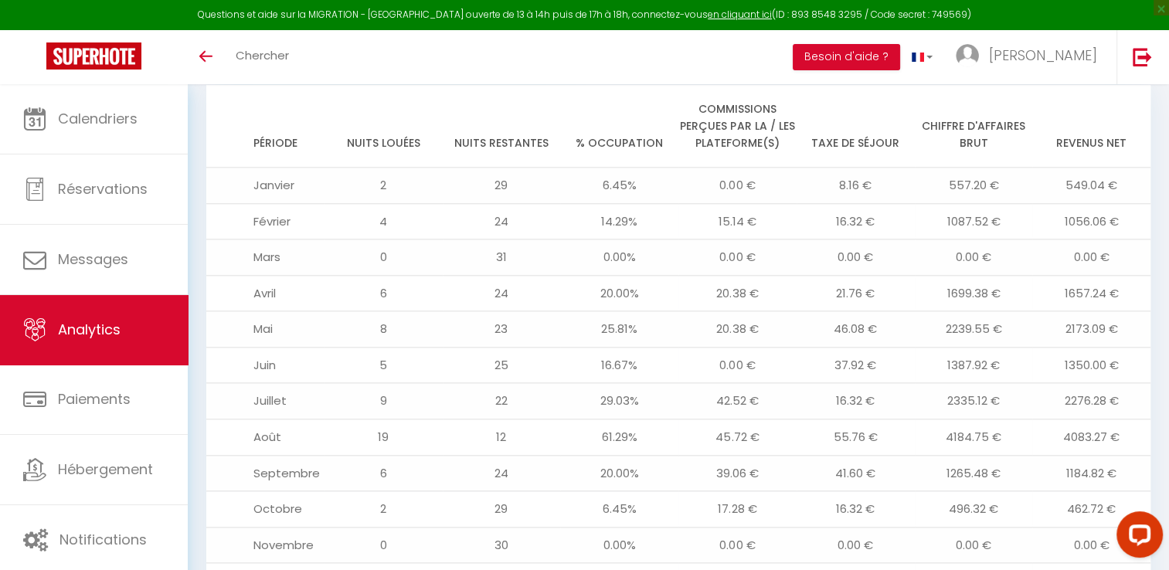
scroll to position [1696, 0]
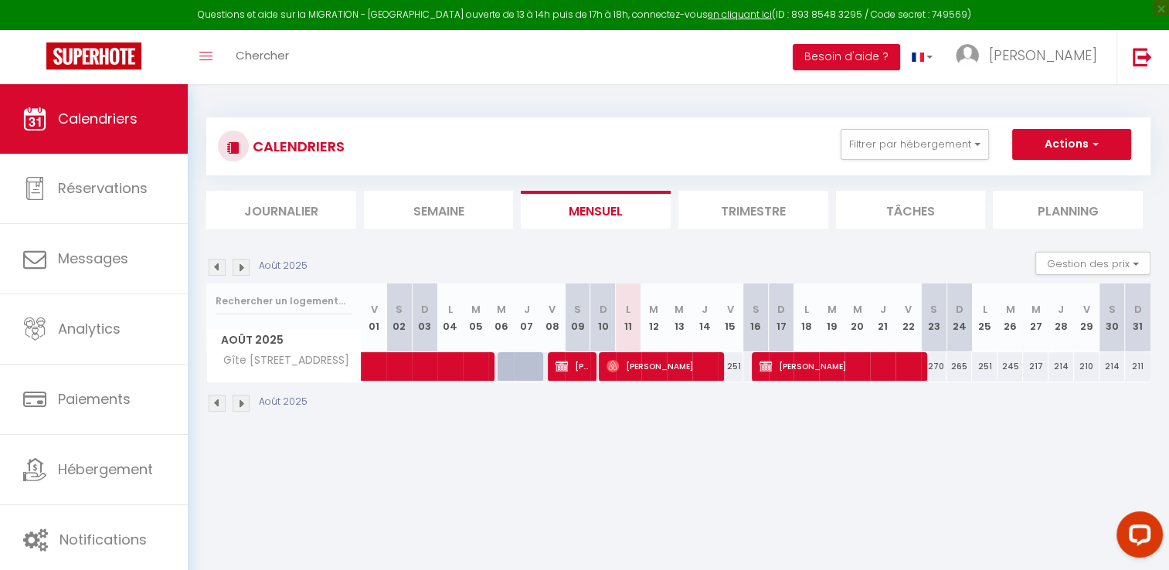
click at [757, 212] on li "Trimestre" at bounding box center [753, 210] width 150 height 38
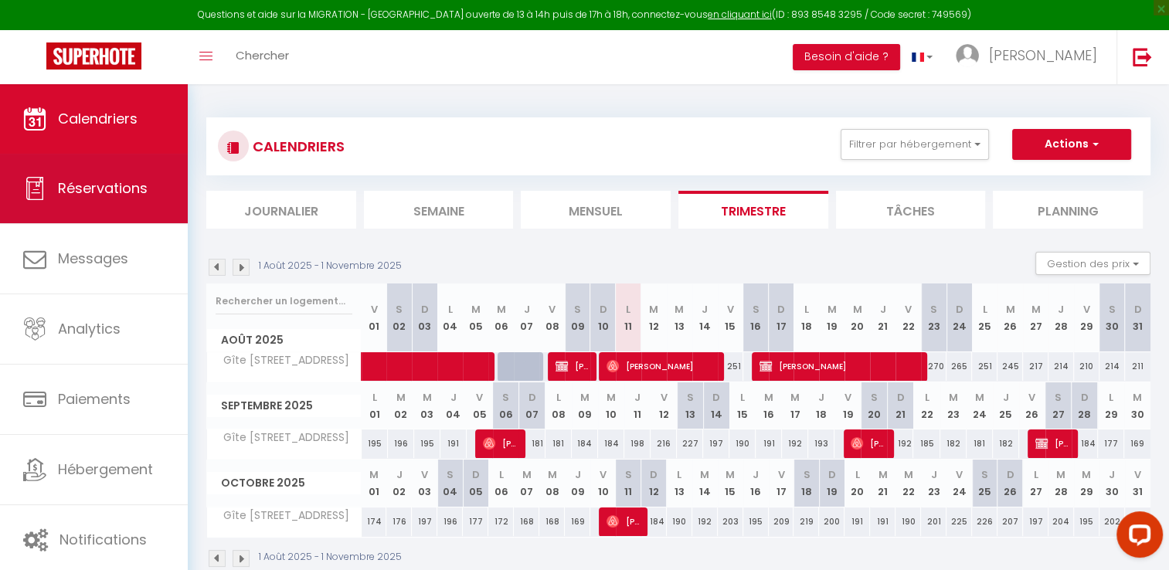
click at [88, 185] on span "Réservations" at bounding box center [103, 187] width 90 height 19
select select "not_cancelled"
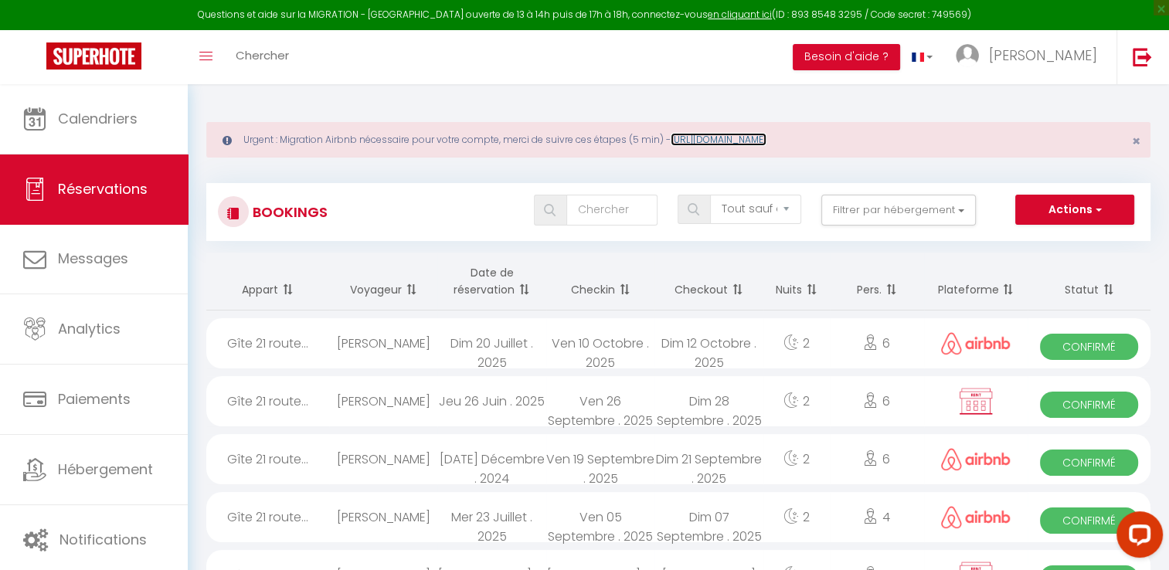
click at [731, 135] on link "[URL][DOMAIN_NAME]" at bounding box center [718, 139] width 96 height 13
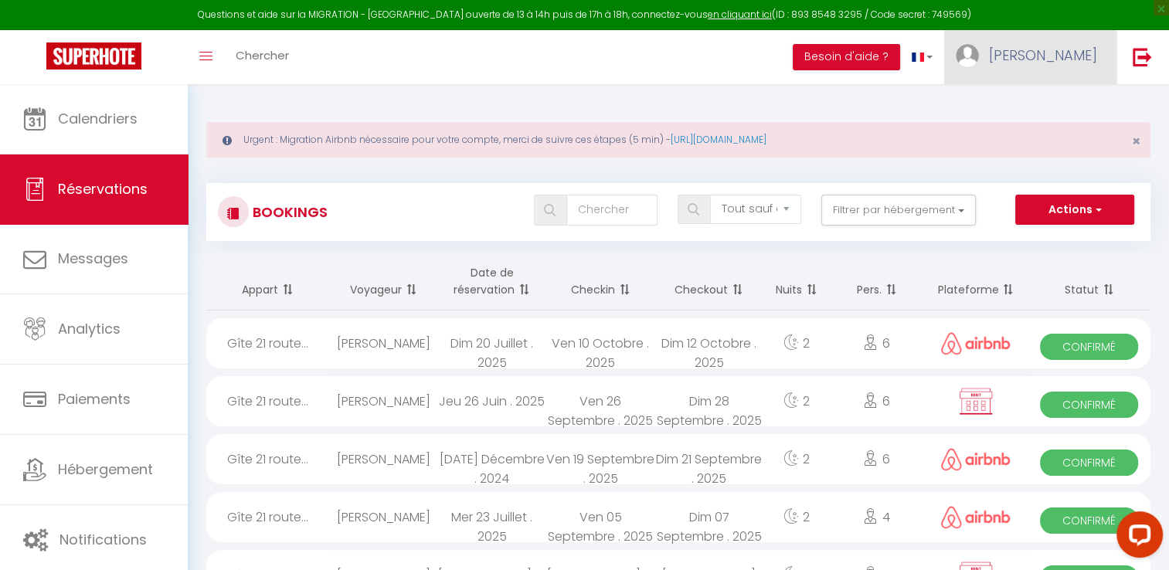
click at [1057, 46] on span "[PERSON_NAME]" at bounding box center [1043, 55] width 108 height 19
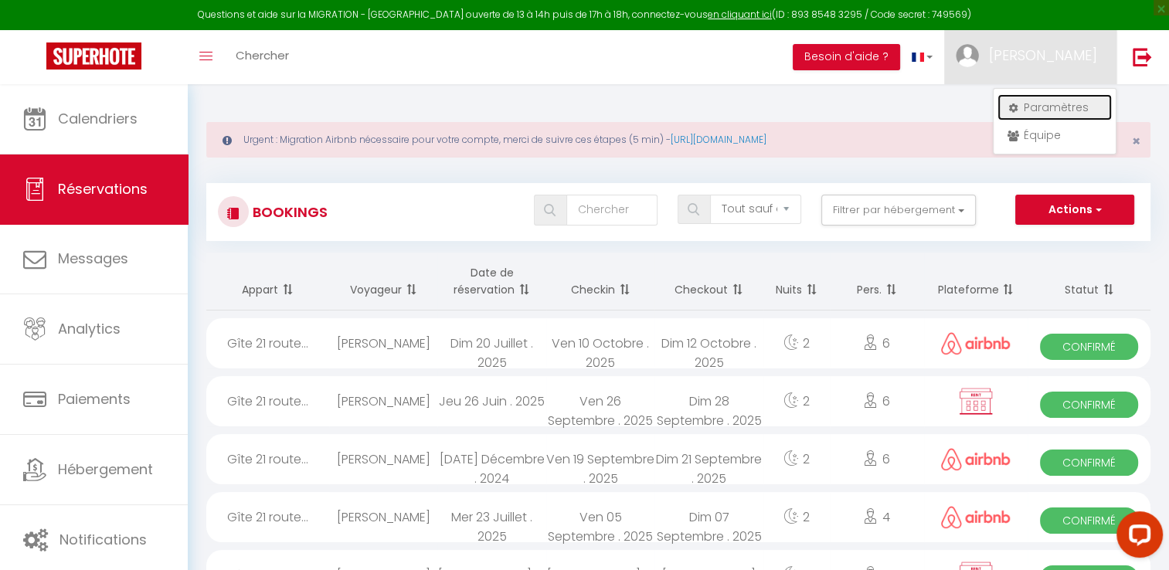
click at [1040, 103] on link "Paramètres" at bounding box center [1054, 107] width 114 height 26
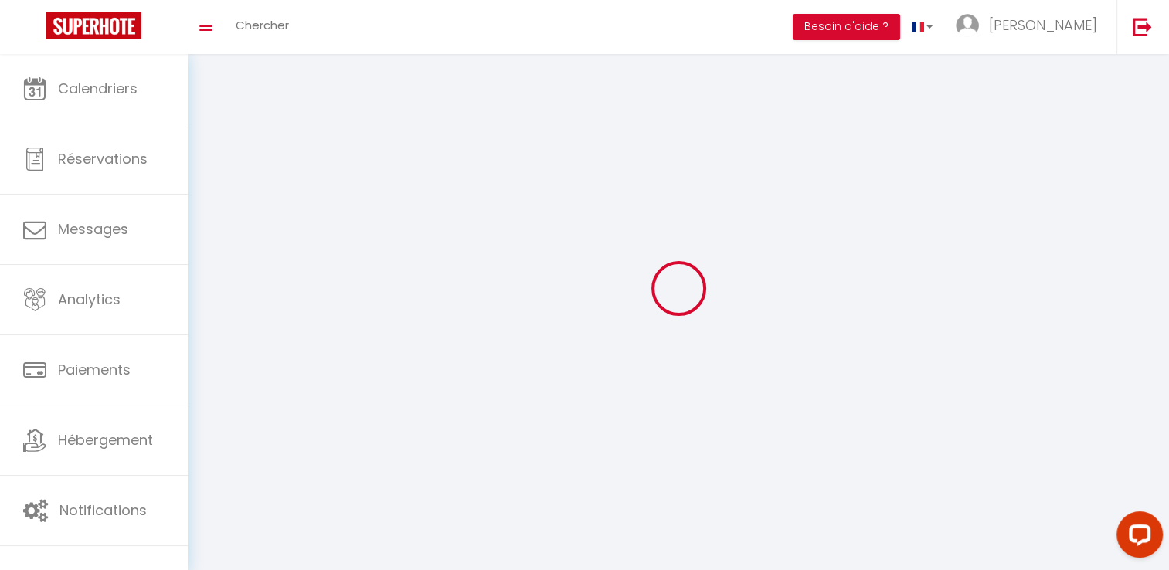
type input "[PERSON_NAME]"
type input "ORUS PLANA"
type input "[PHONE_NUMBER]"
type input "[STREET_ADDRESS]"
type input "37500"
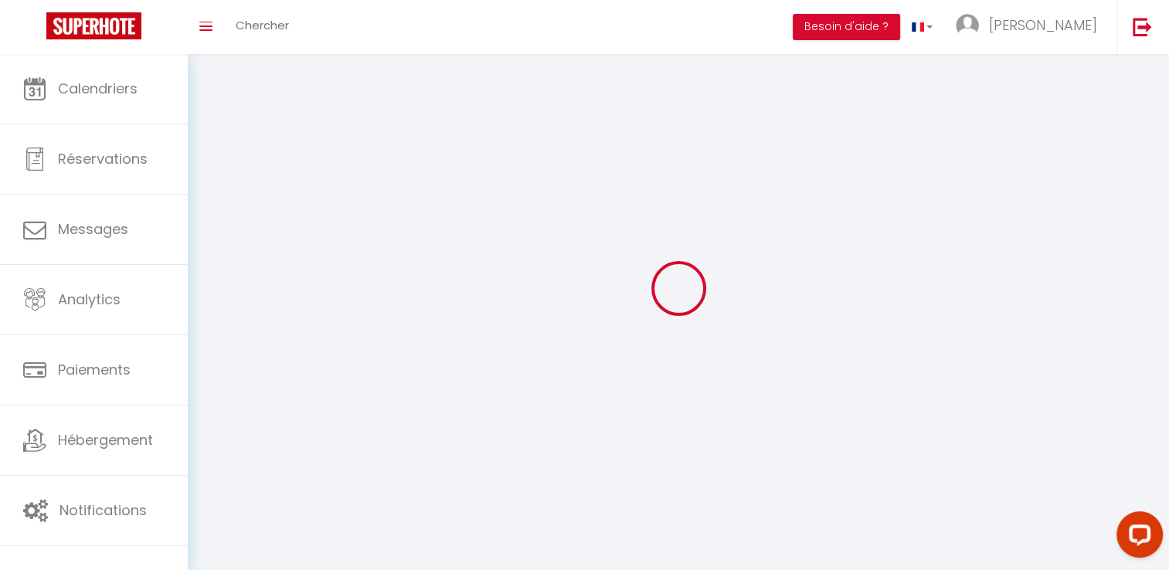
type input "Cinais"
type input "E0QbtO0Zh8R7gVwu8t53Ewlx8"
type input "OgDK6B481jSGmQtN6KqCKrY84"
type input "[URL][DOMAIN_NAME]"
select select "1"
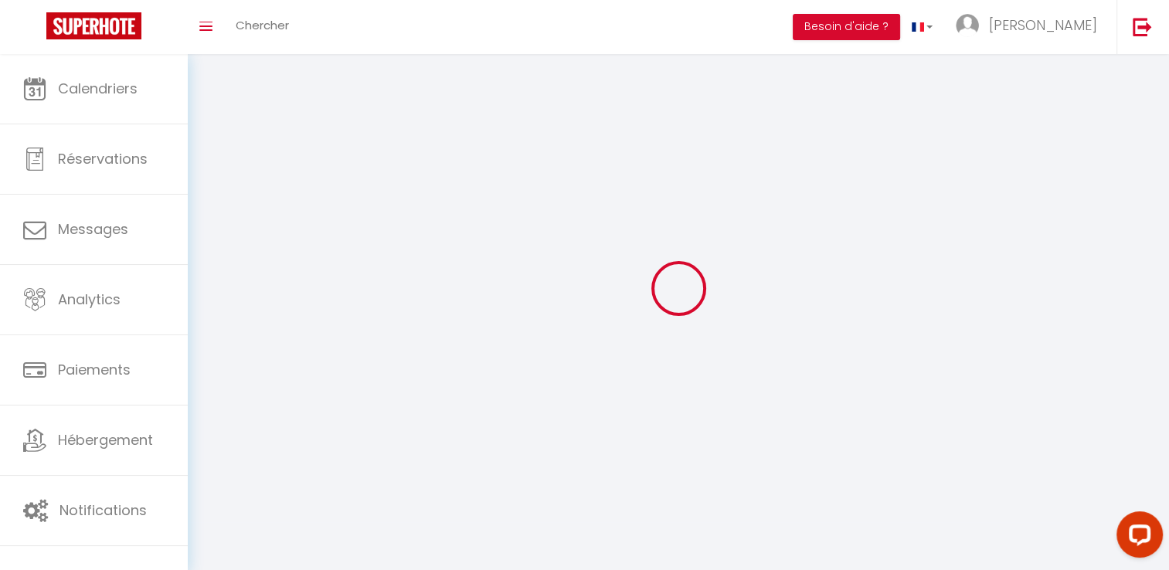
select select "28"
select select "fr"
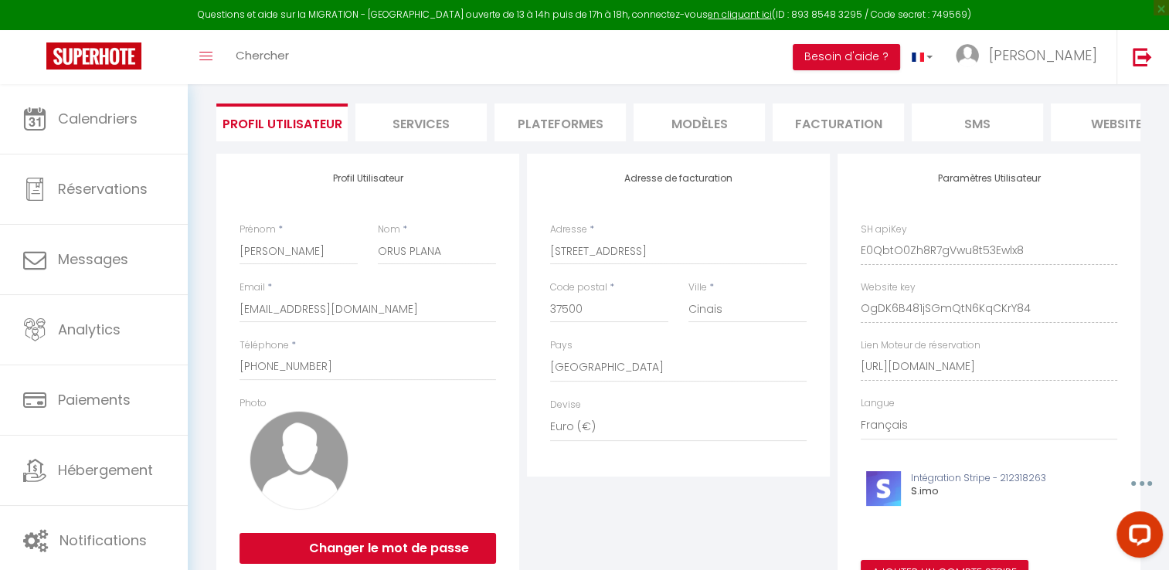
click at [563, 117] on li "Plateformes" at bounding box center [559, 122] width 131 height 38
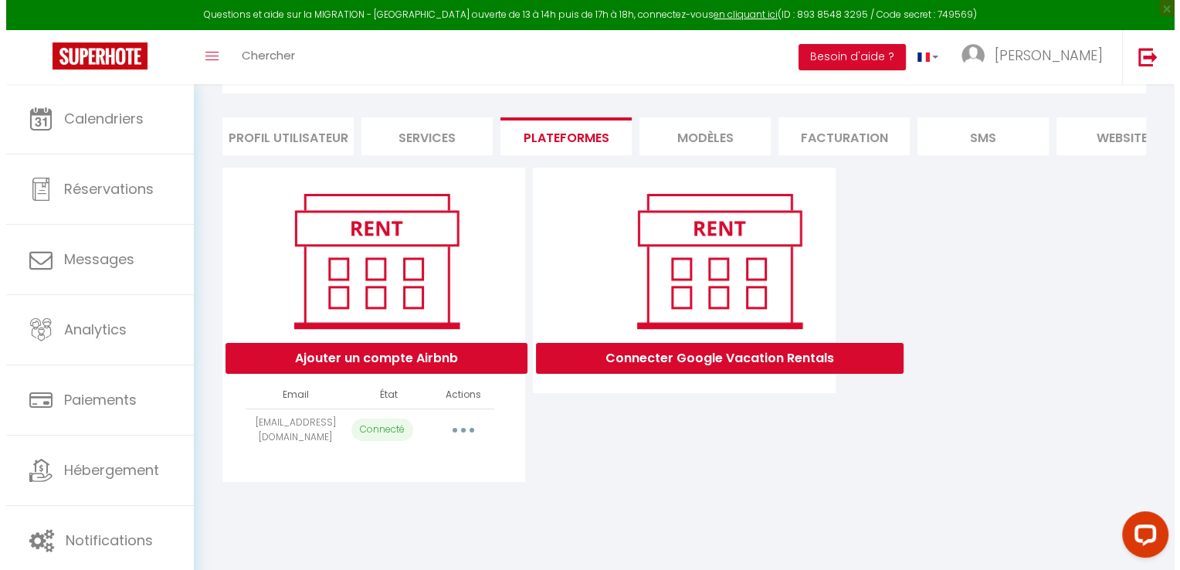
scroll to position [83, 0]
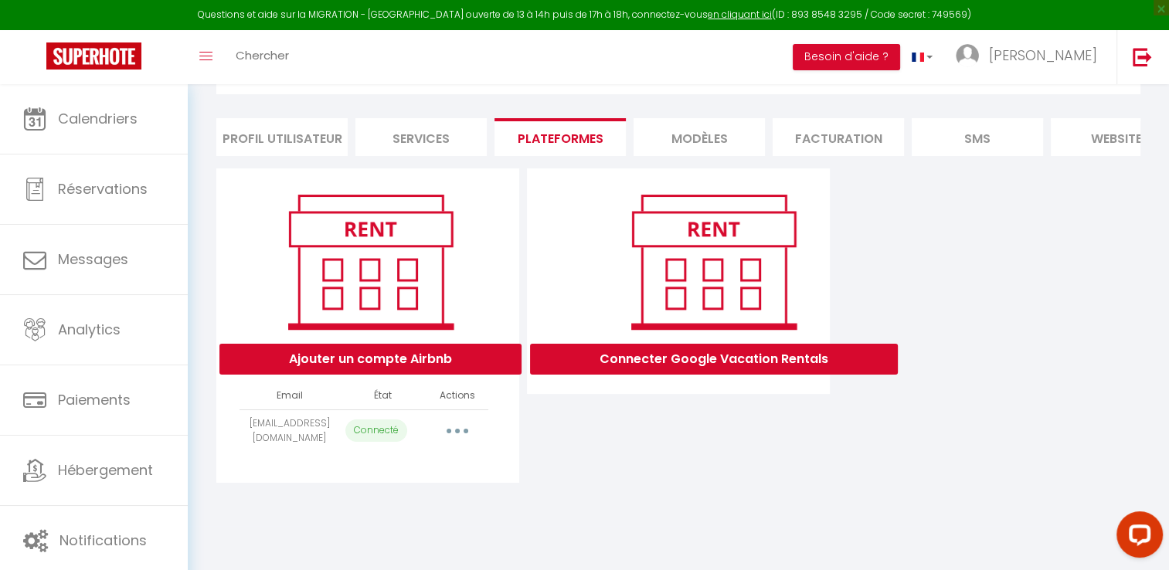
click at [457, 443] on button "button" at bounding box center [457, 431] width 43 height 25
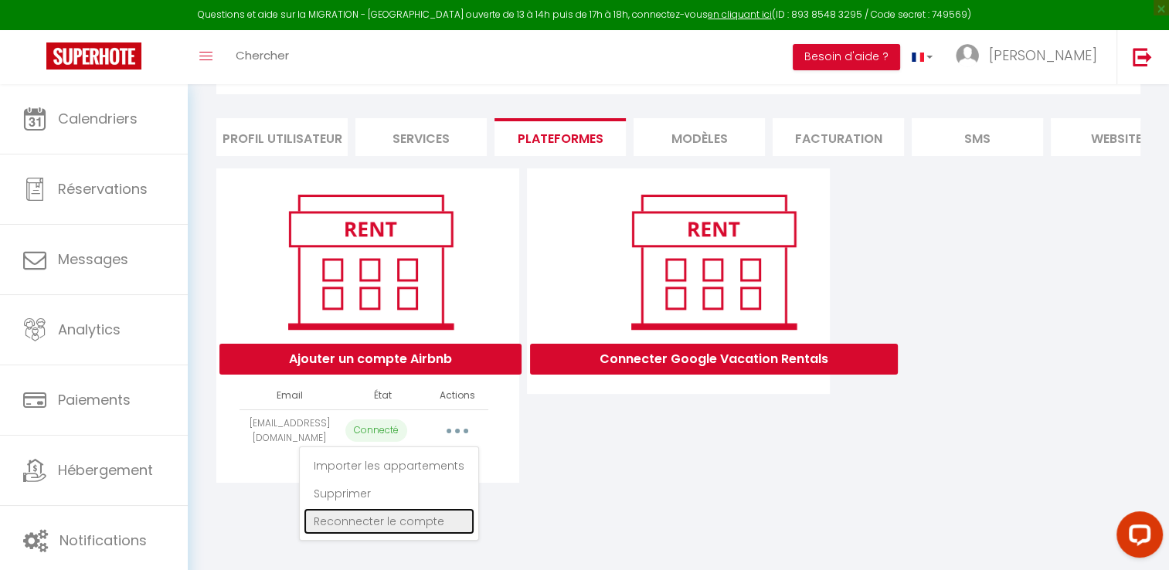
click at [375, 534] on link "Reconnecter le compte" at bounding box center [389, 521] width 171 height 26
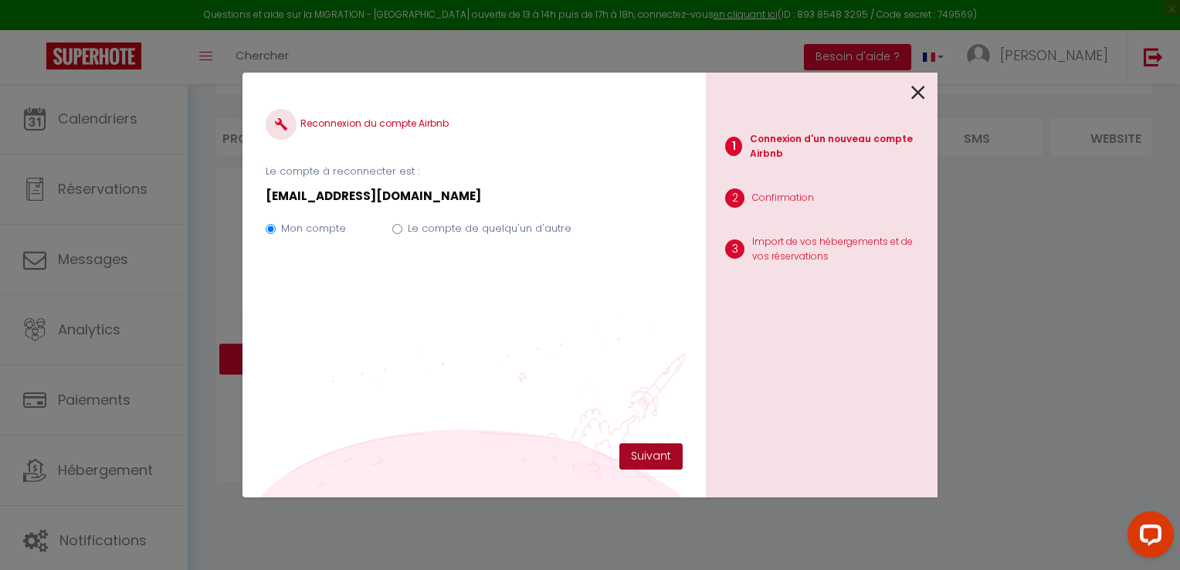
click at [658, 460] on button "Suivant" at bounding box center [650, 456] width 63 height 26
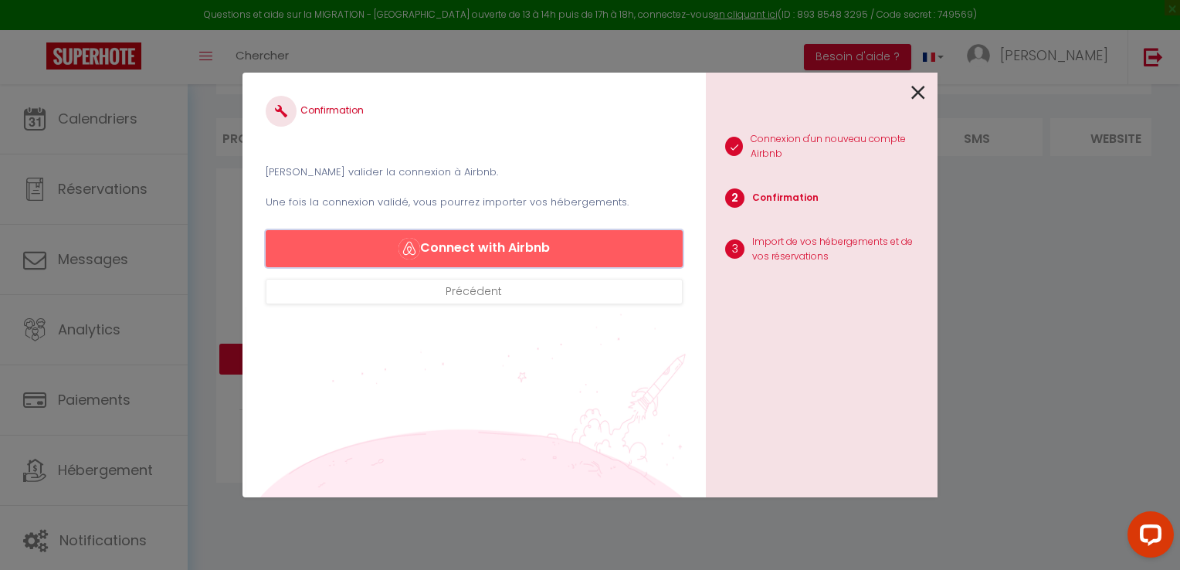
click at [468, 240] on button "Connect with Airbnb" at bounding box center [474, 248] width 417 height 37
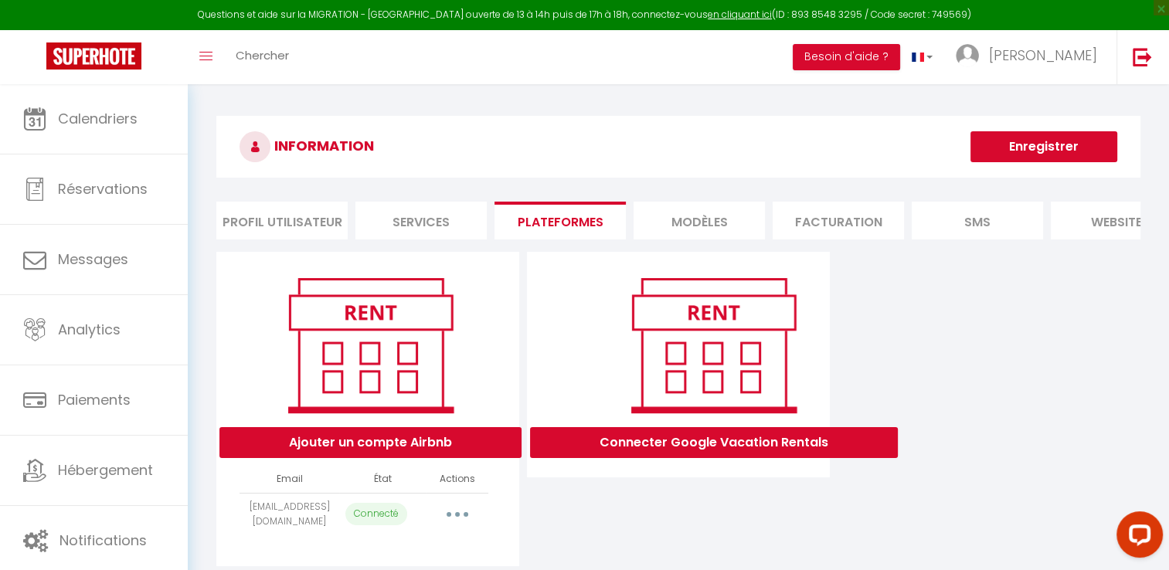
scroll to position [83, 0]
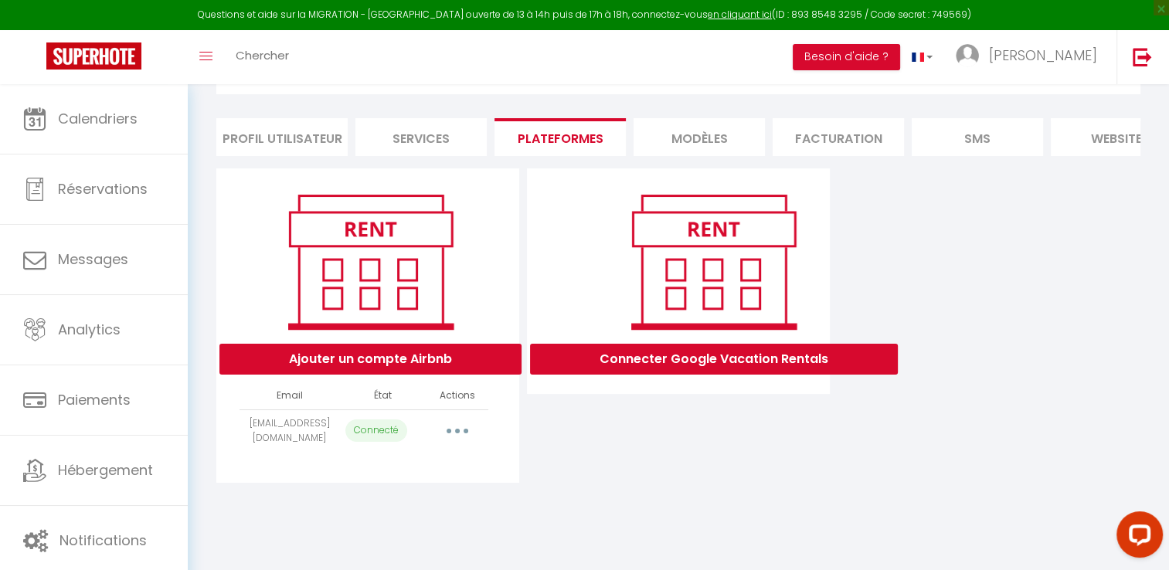
click at [463, 436] on button "button" at bounding box center [457, 431] width 43 height 25
click at [587, 458] on div "Connecter Google Vacation Rentals" at bounding box center [678, 325] width 310 height 314
click at [1111, 138] on li "website" at bounding box center [1115, 137] width 131 height 38
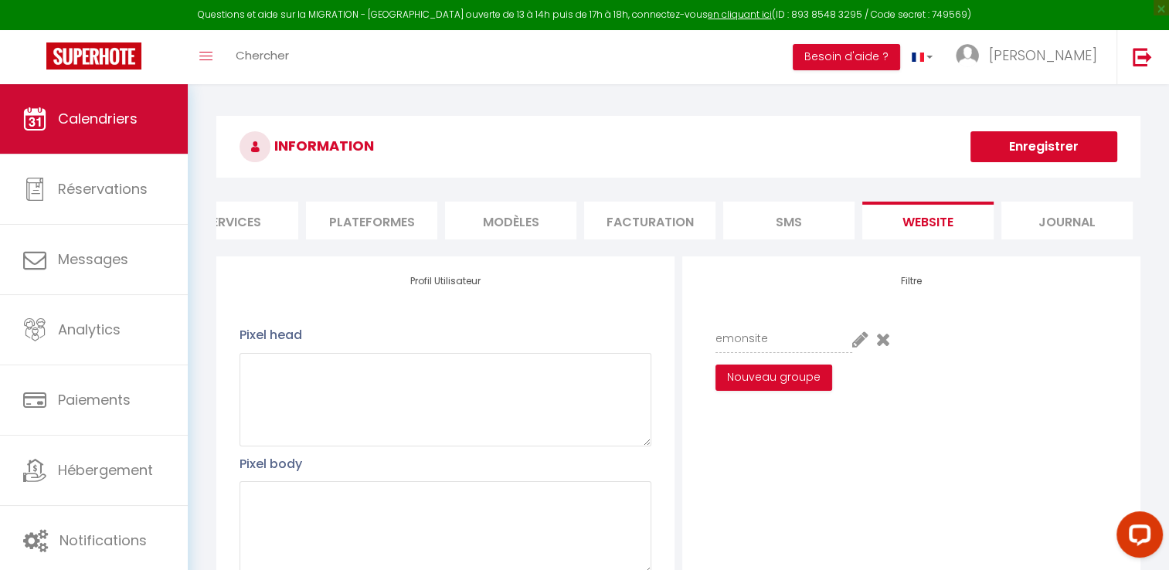
click at [104, 139] on link "Calendriers" at bounding box center [94, 119] width 188 height 70
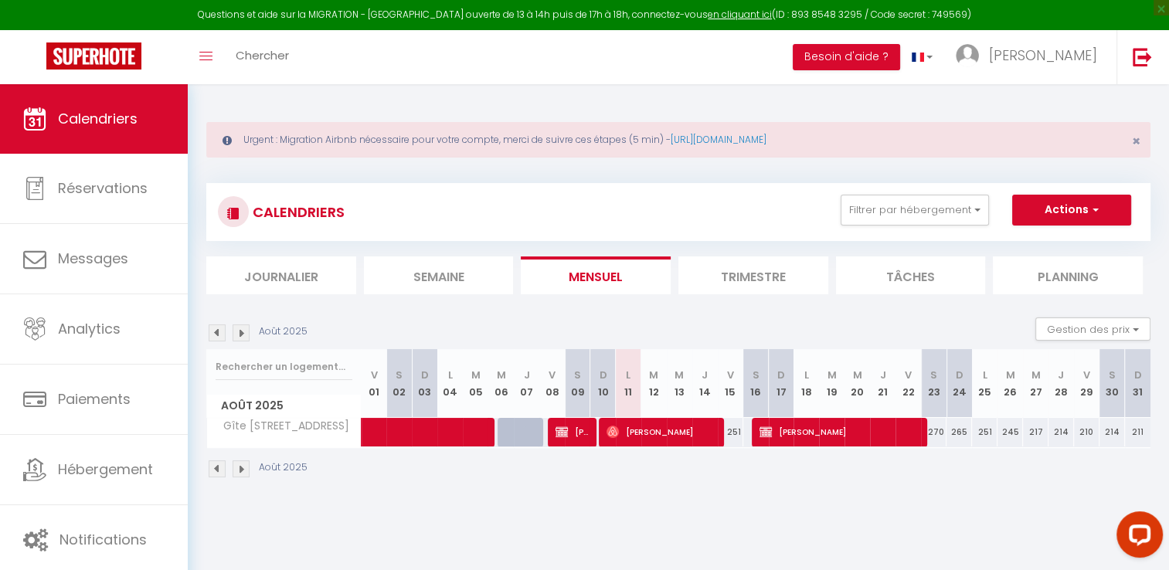
click at [735, 280] on li "Trimestre" at bounding box center [753, 275] width 150 height 38
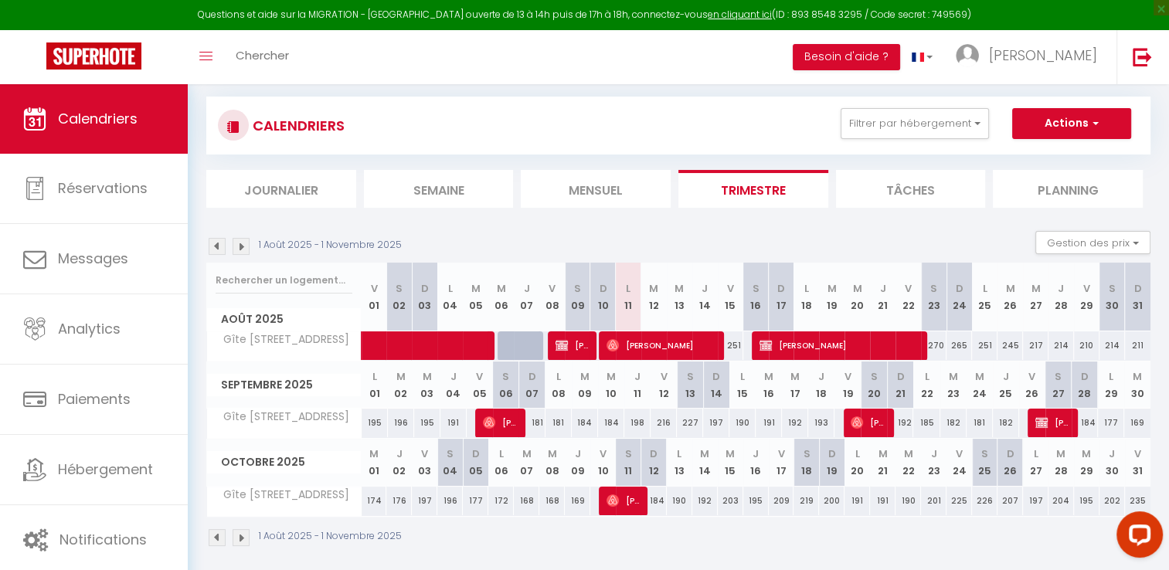
scroll to position [94, 0]
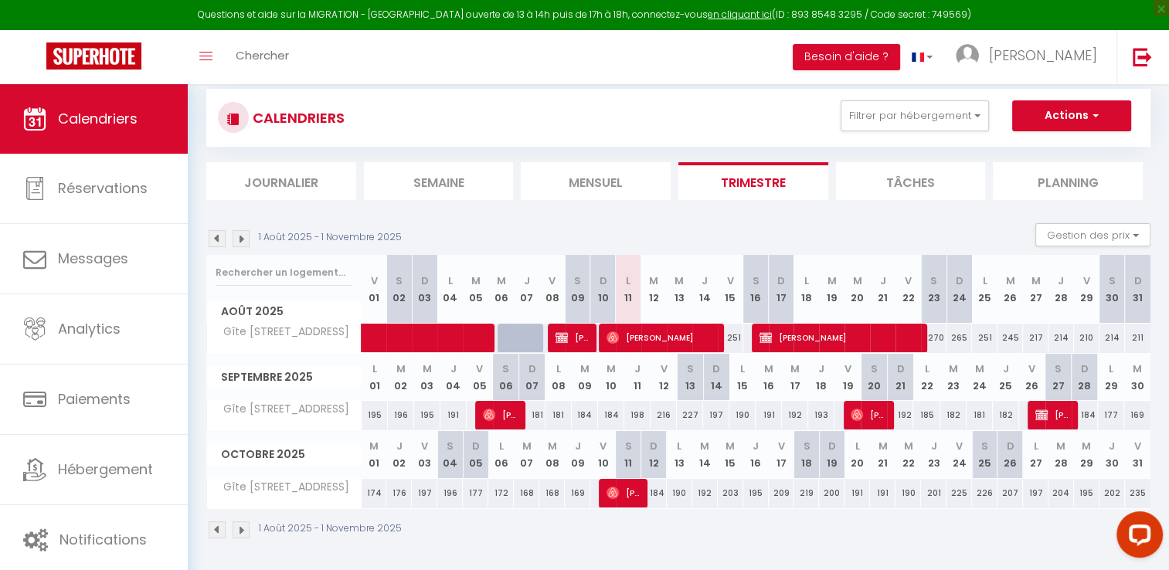
click at [222, 237] on img at bounding box center [217, 238] width 17 height 17
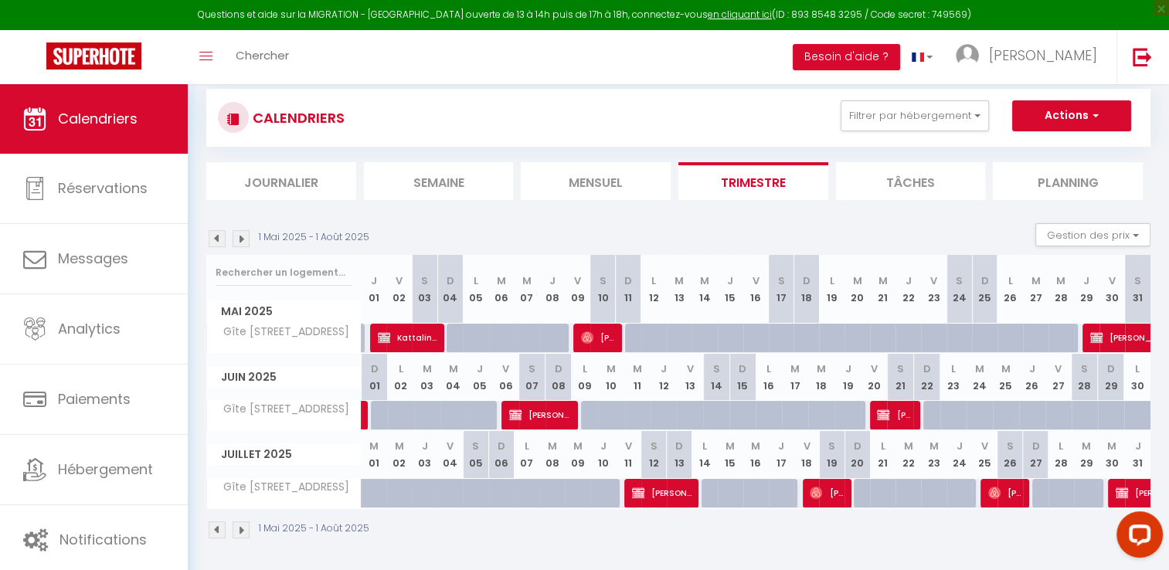
click at [222, 237] on img at bounding box center [217, 238] width 17 height 17
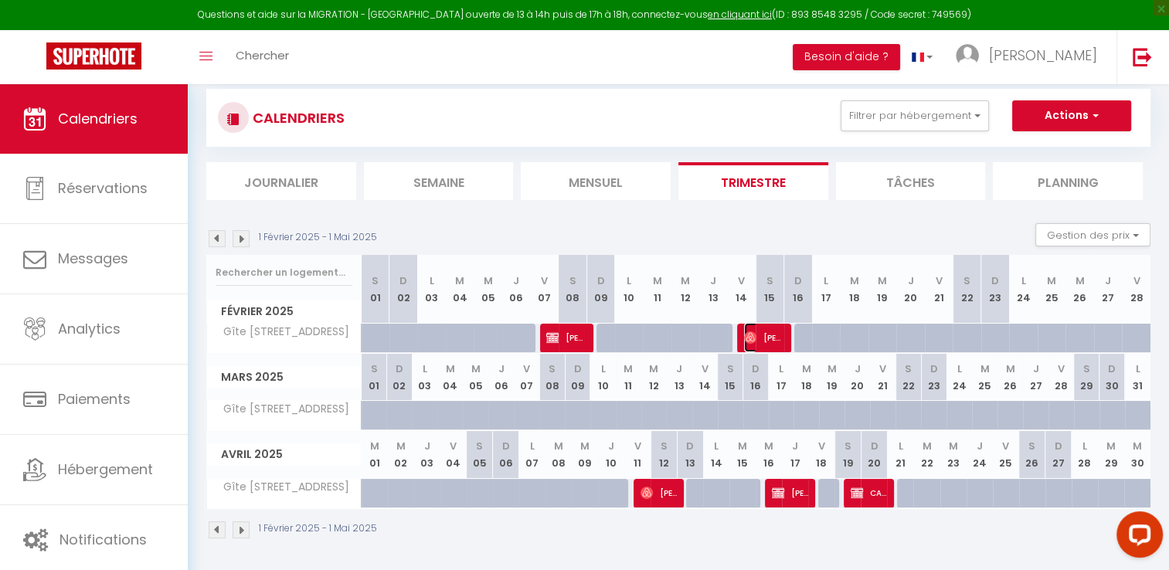
click at [767, 338] on span "[PERSON_NAME]" at bounding box center [762, 337] width 37 height 29
select select "OK"
select select "0"
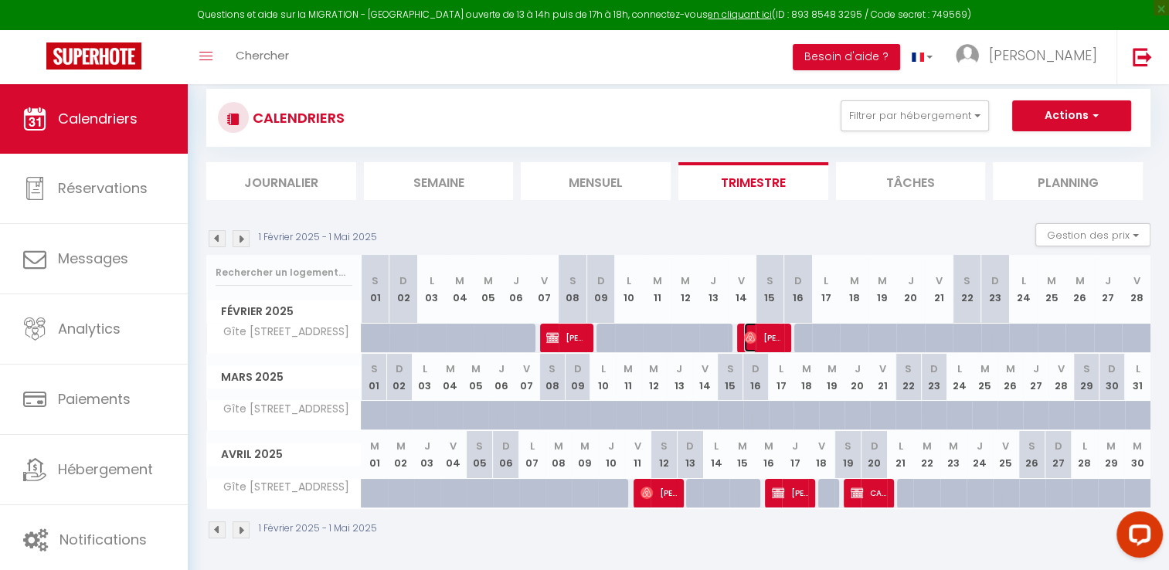
select select "1"
select select
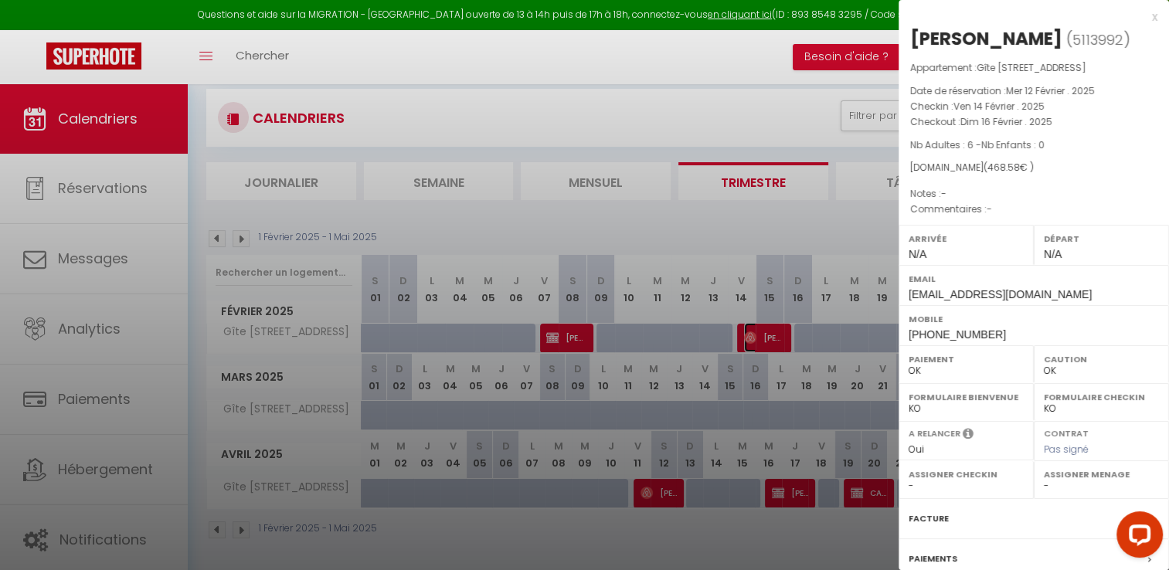
scroll to position [196, 0]
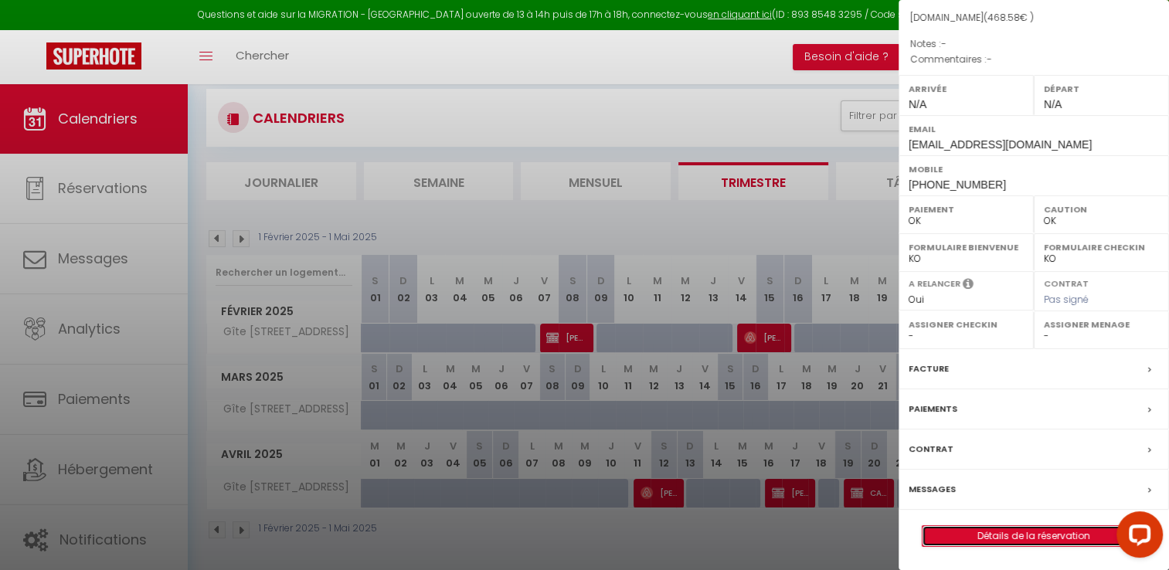
click at [988, 533] on link "Détails de la réservation" at bounding box center [1033, 536] width 222 height 20
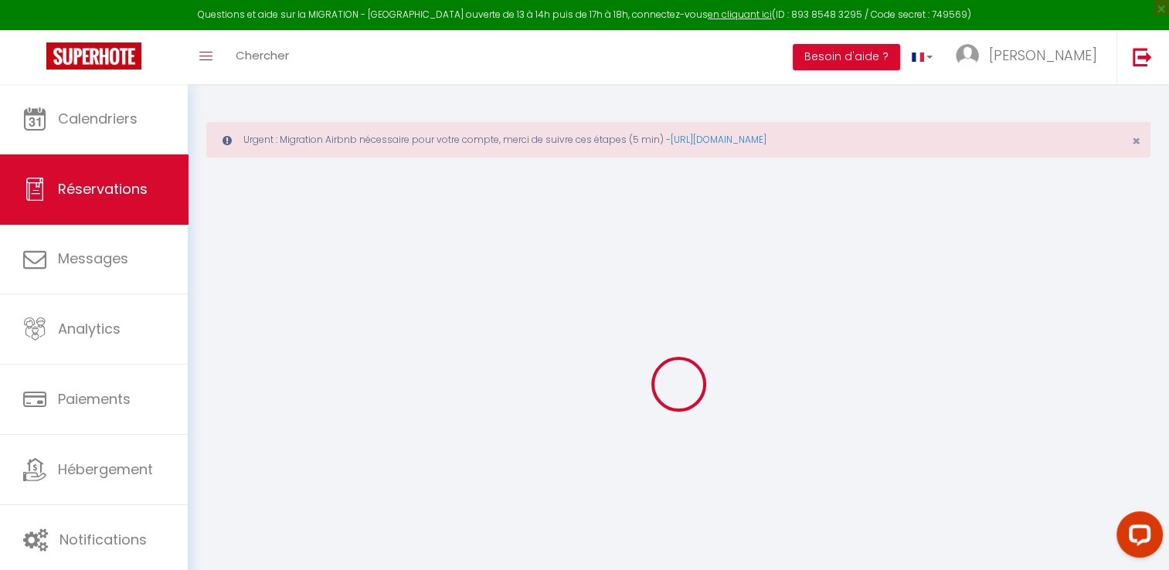
select select
checkbox input "false"
select select
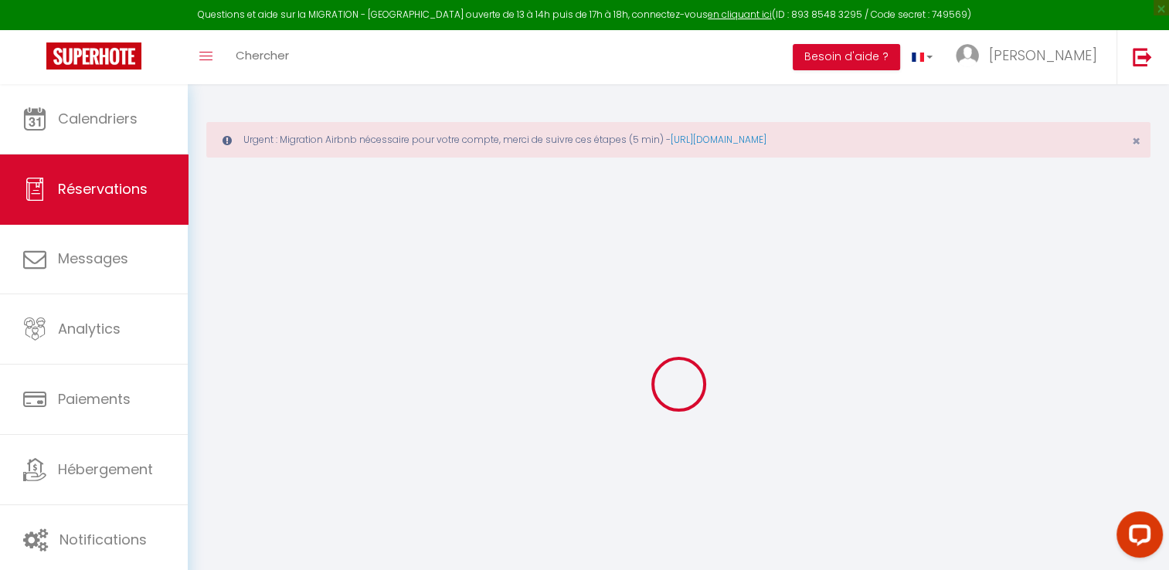
select select
checkbox input "false"
select select
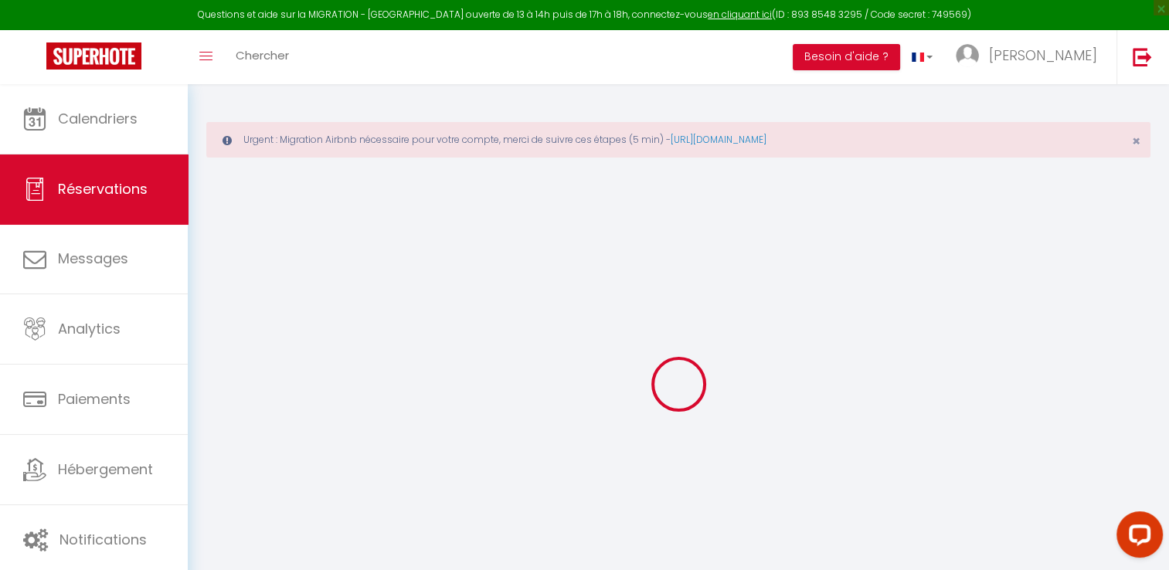
select select
checkbox input "false"
select select
type input "50"
type input "16.32"
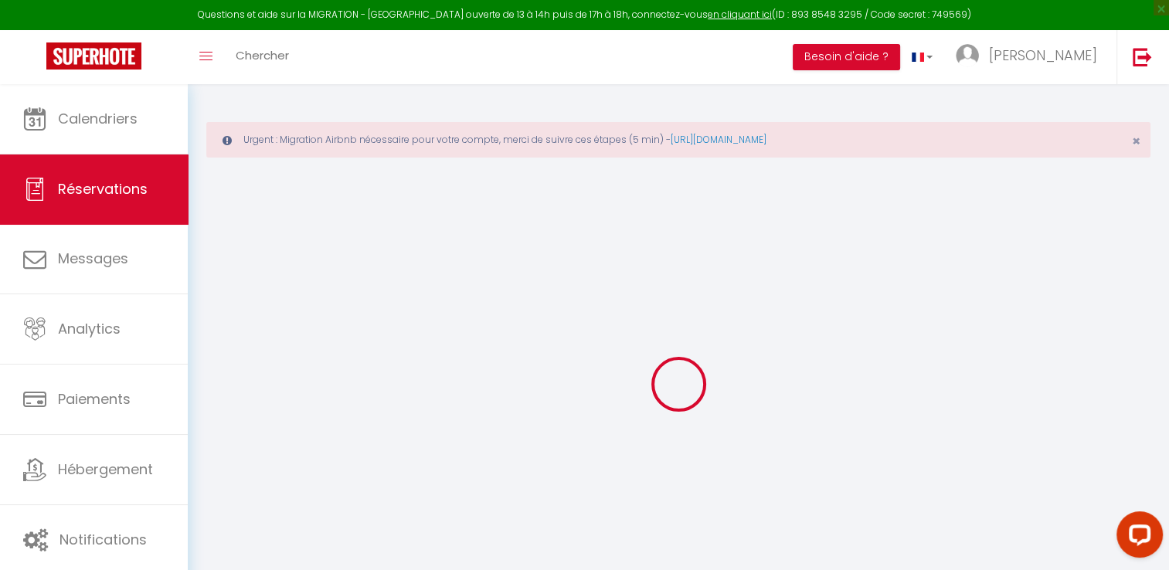
select select
checkbox input "false"
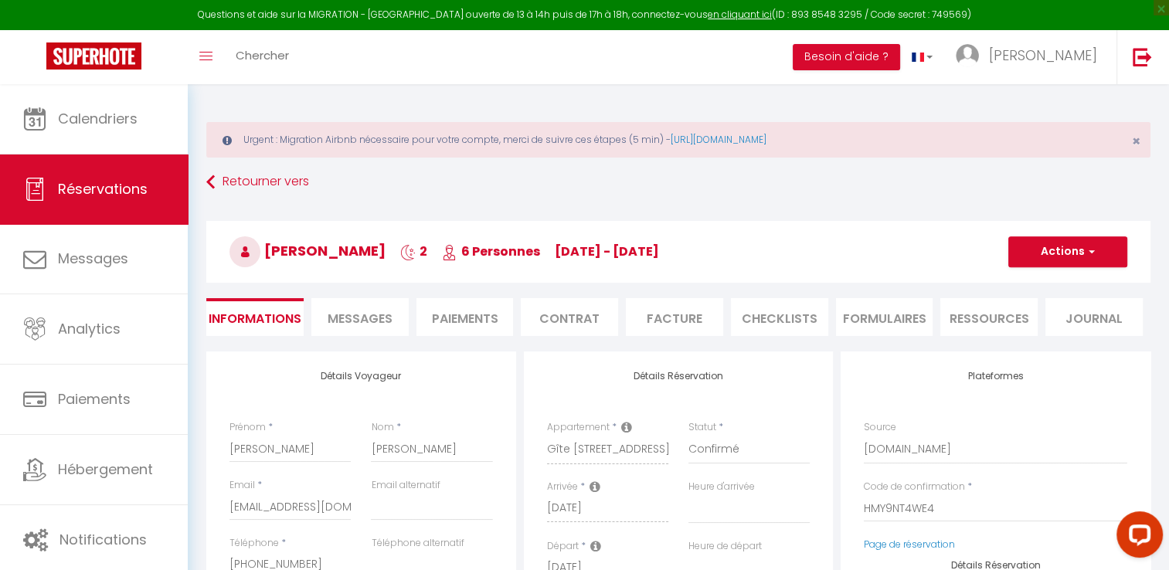
select select
checkbox input "false"
select select
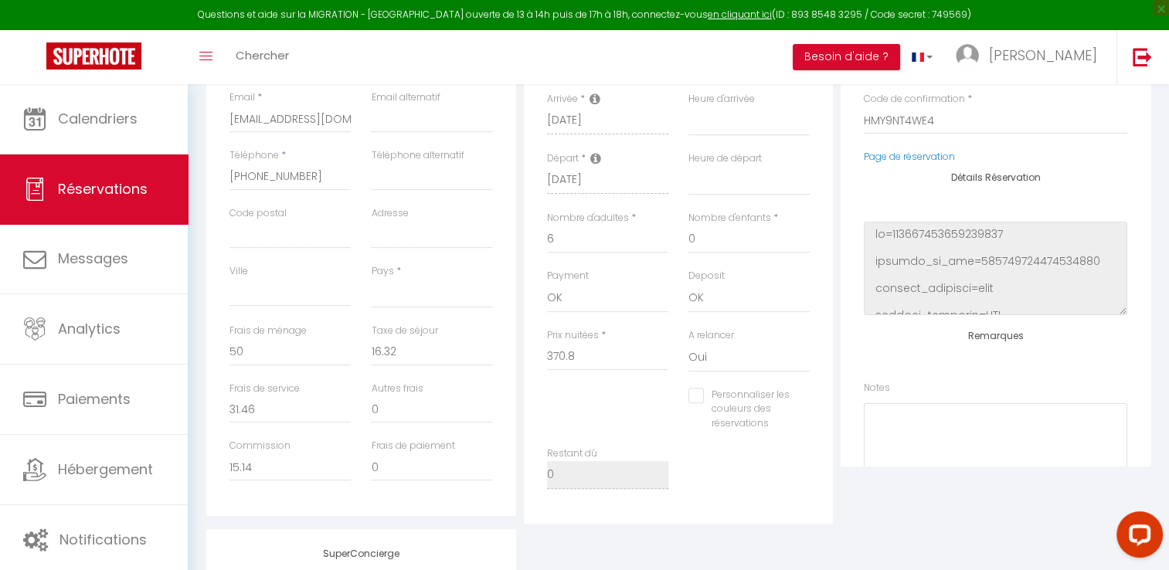
scroll to position [404, 0]
